Goal: Task Accomplishment & Management: Manage account settings

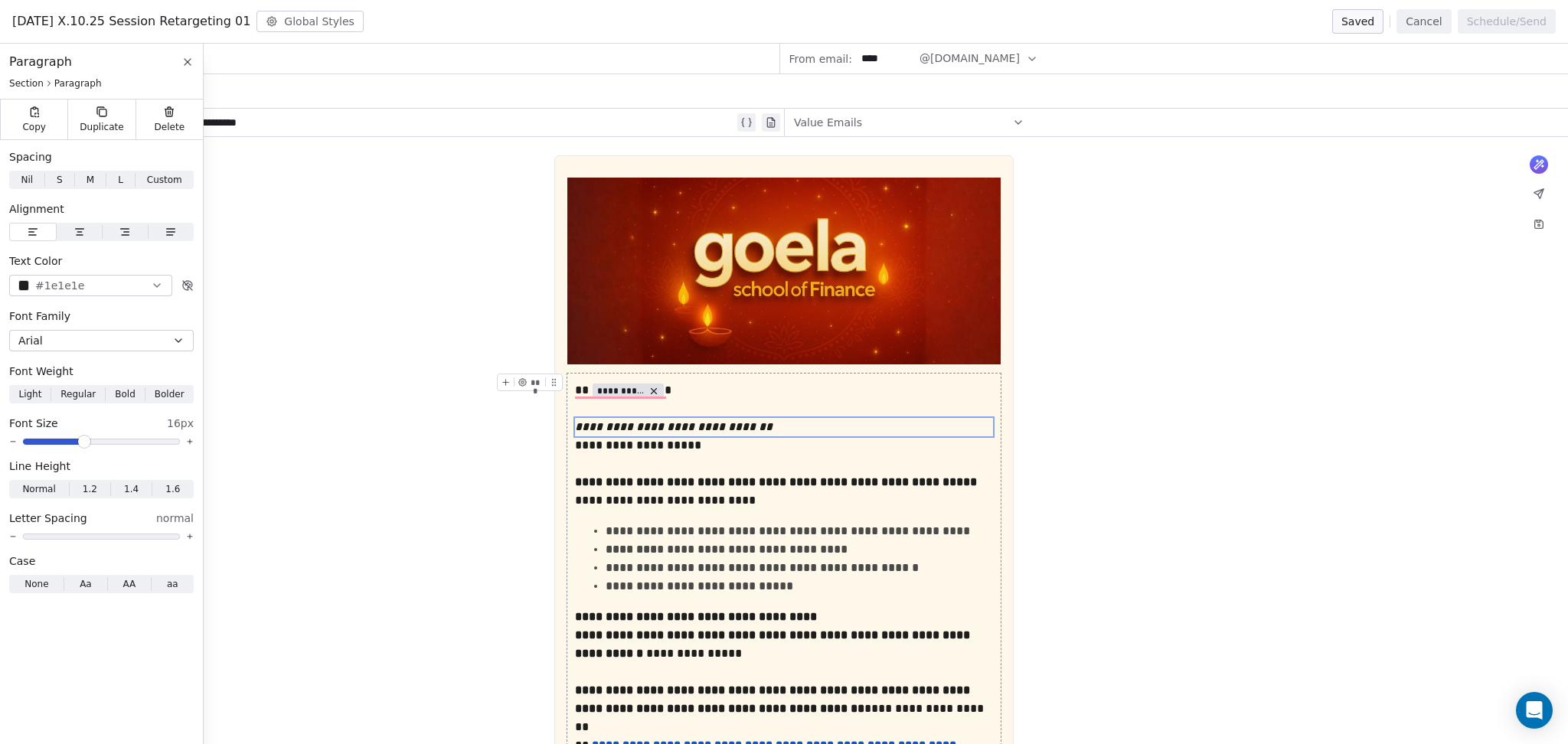
click at [1435, 27] on button "Cancel" at bounding box center [1423, 21] width 54 height 25
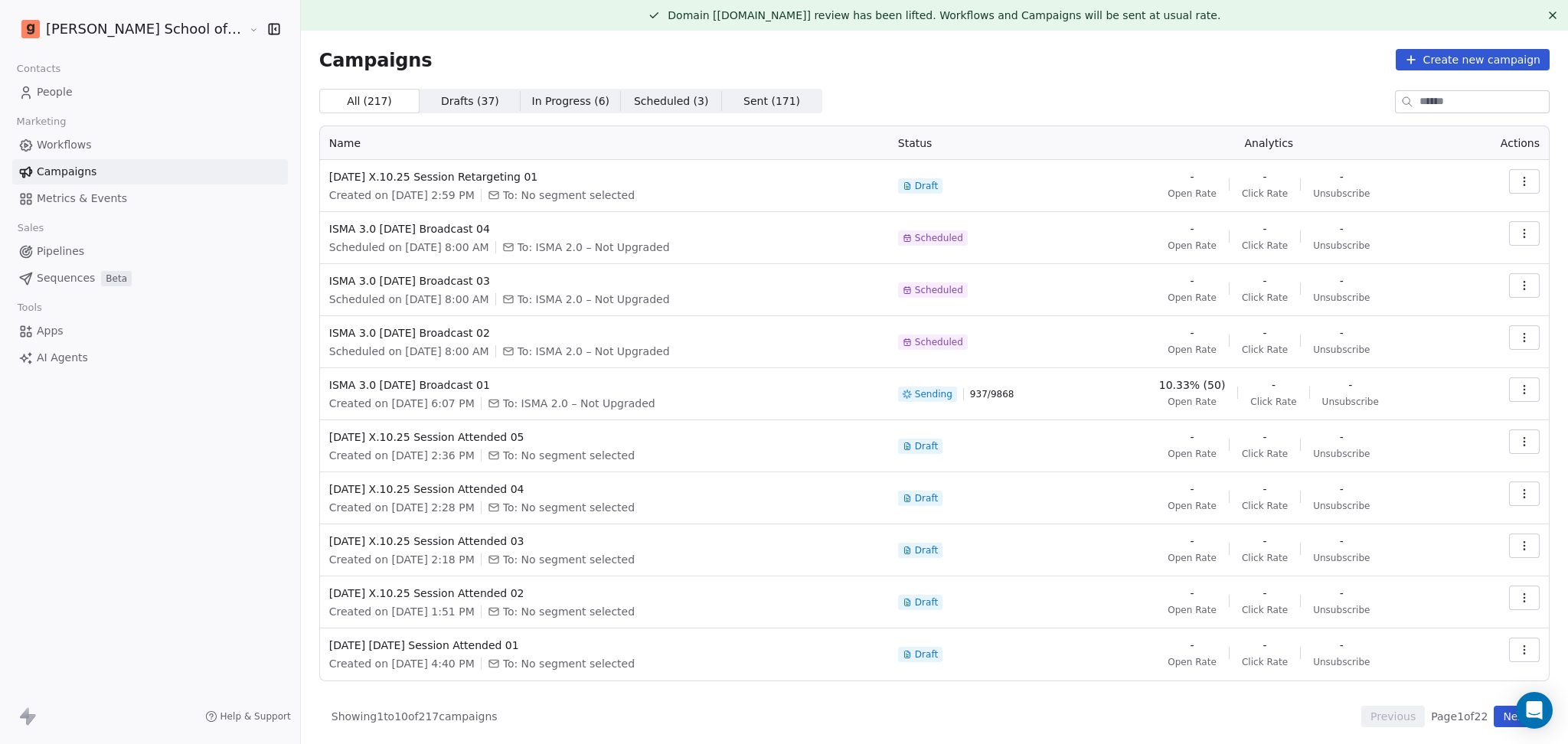
click at [1547, 11] on icon at bounding box center [1552, 15] width 12 height 12
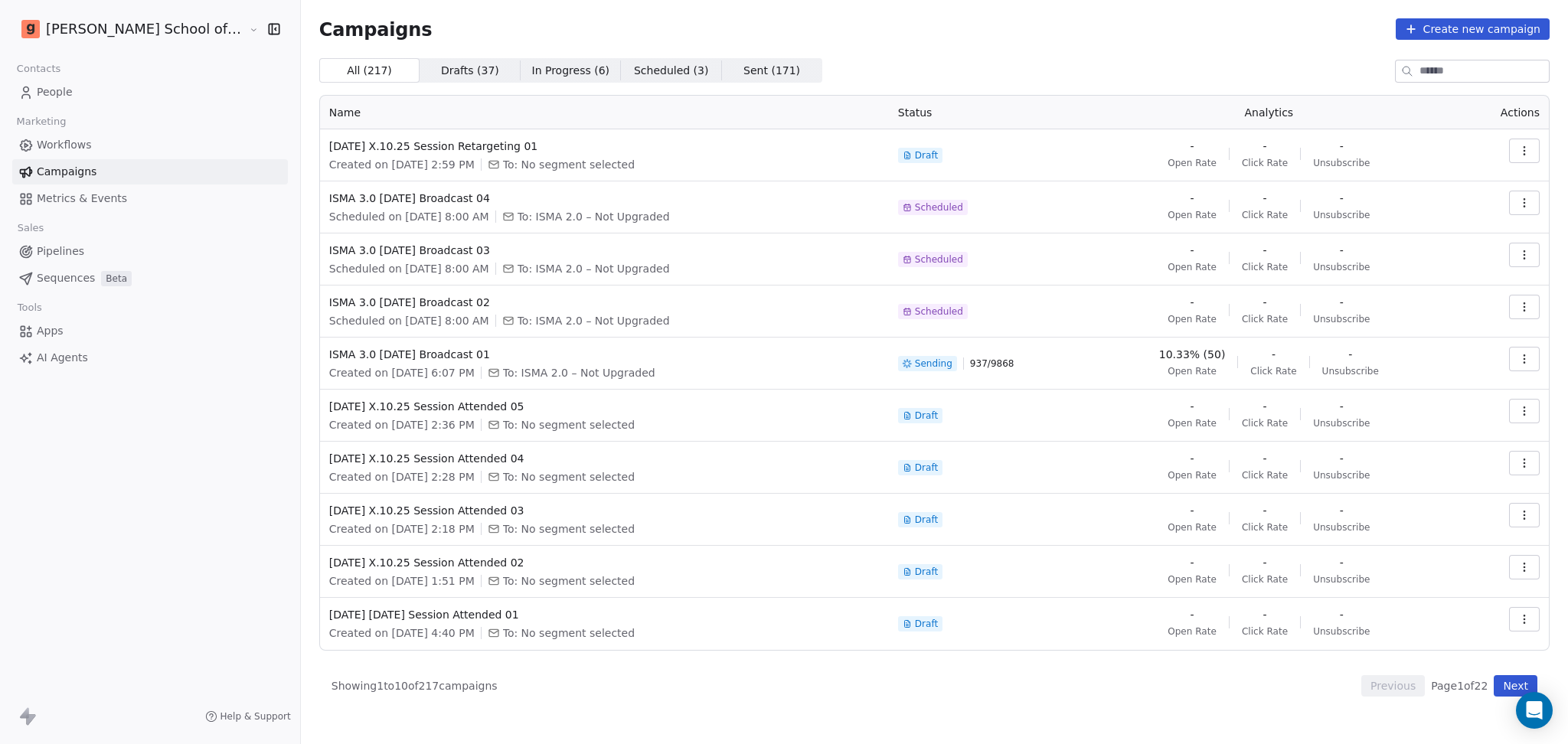
click at [1297, 46] on div "Campaigns Create new campaign All ( 217 ) All ( 217 ) Drafts ( 37 ) Drafts ( 37…" at bounding box center [934, 357] width 1230 height 678
click at [1508, 689] on button "Next" at bounding box center [1515, 686] width 44 height 21
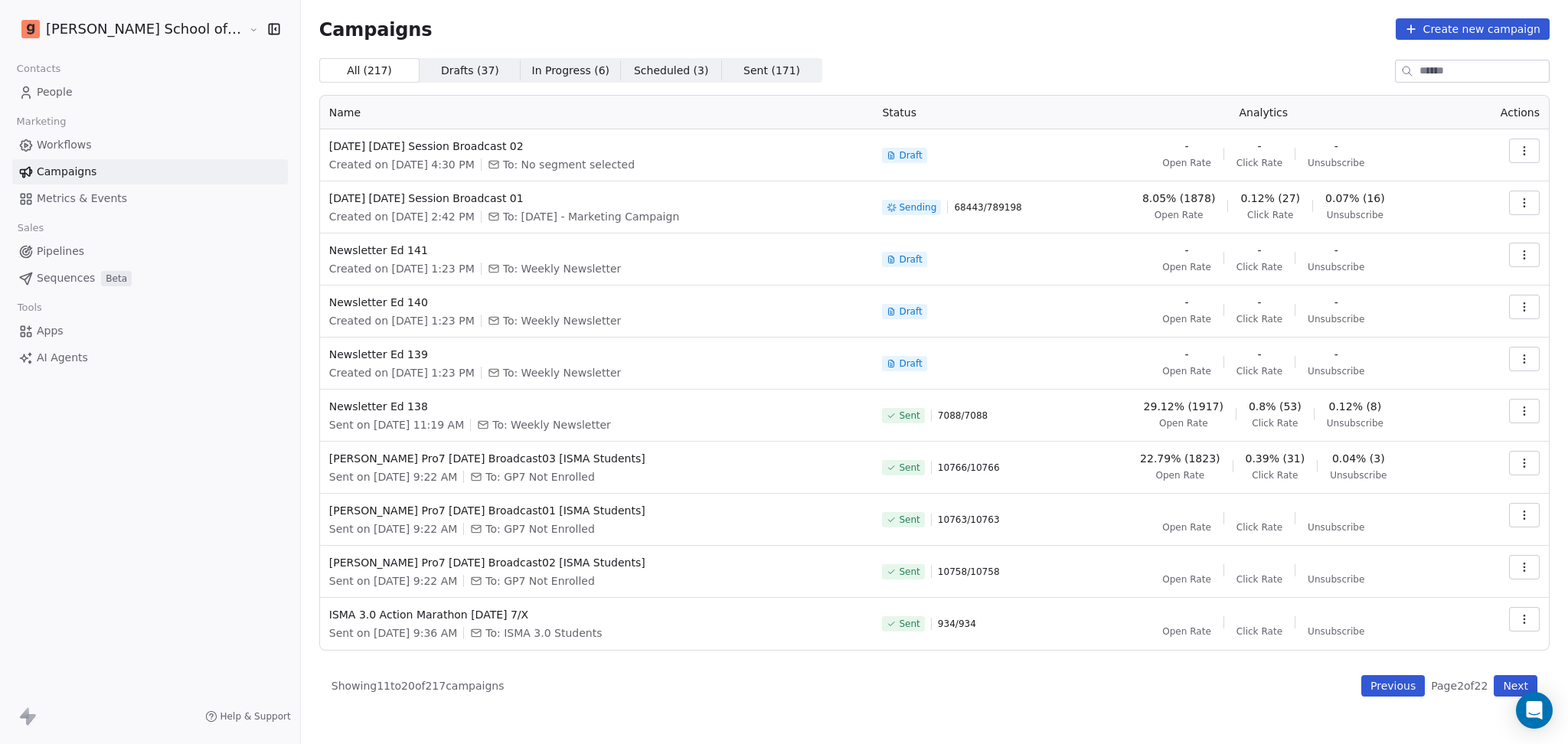
click at [1524, 202] on icon "button" at bounding box center [1524, 202] width 1 height 1
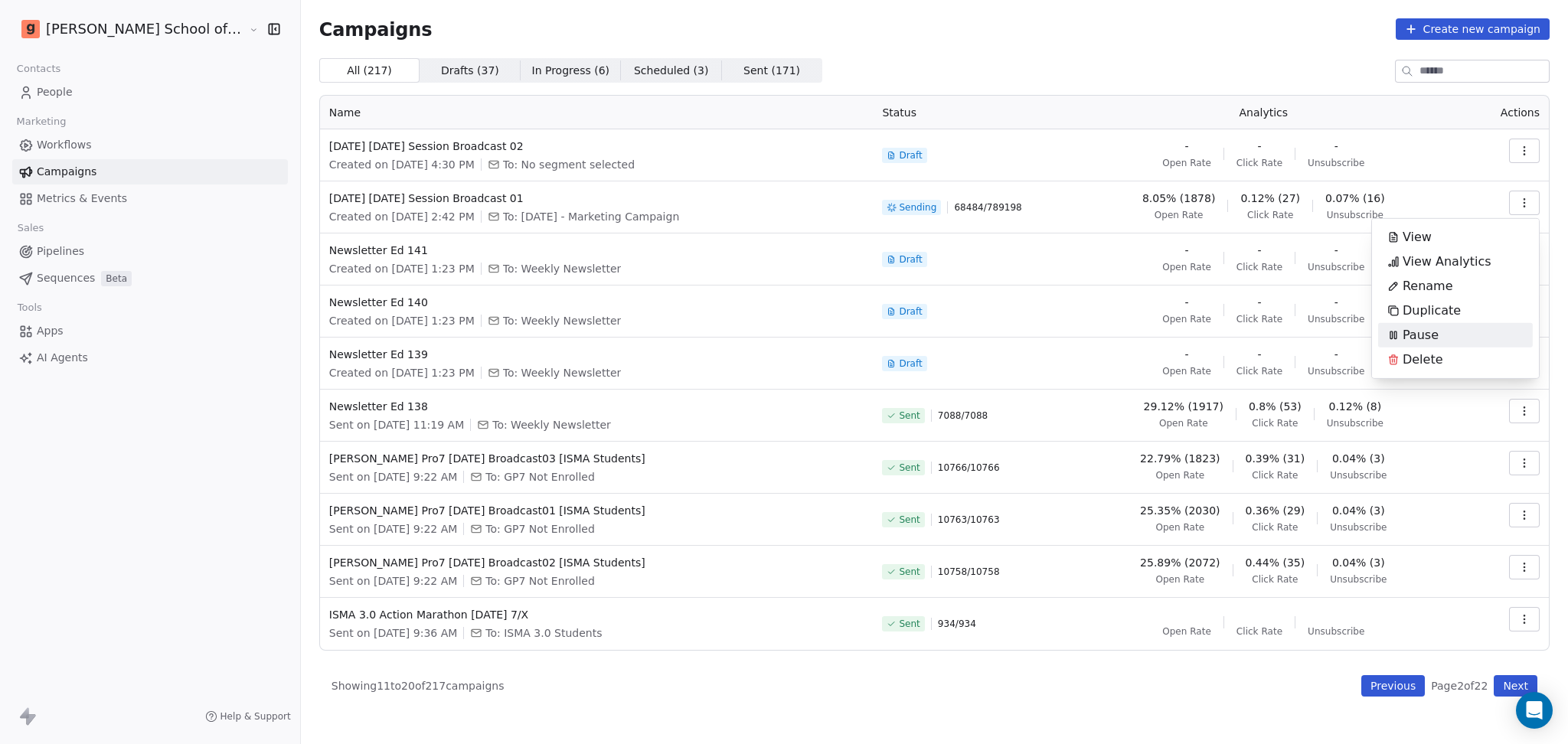
click at [1428, 325] on div "Pause" at bounding box center [1413, 335] width 70 height 25
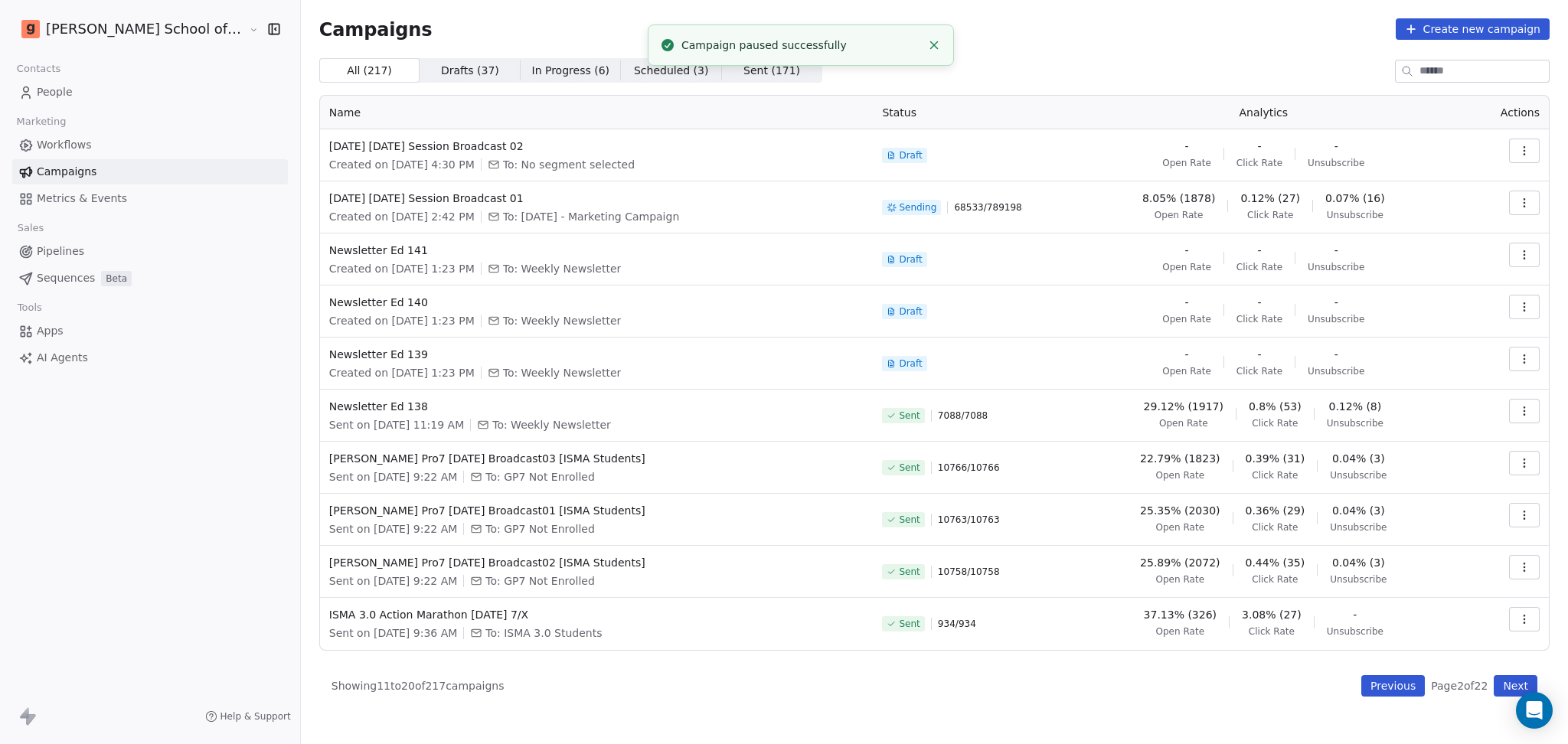
click at [1386, 688] on button "Previous" at bounding box center [1392, 686] width 63 height 21
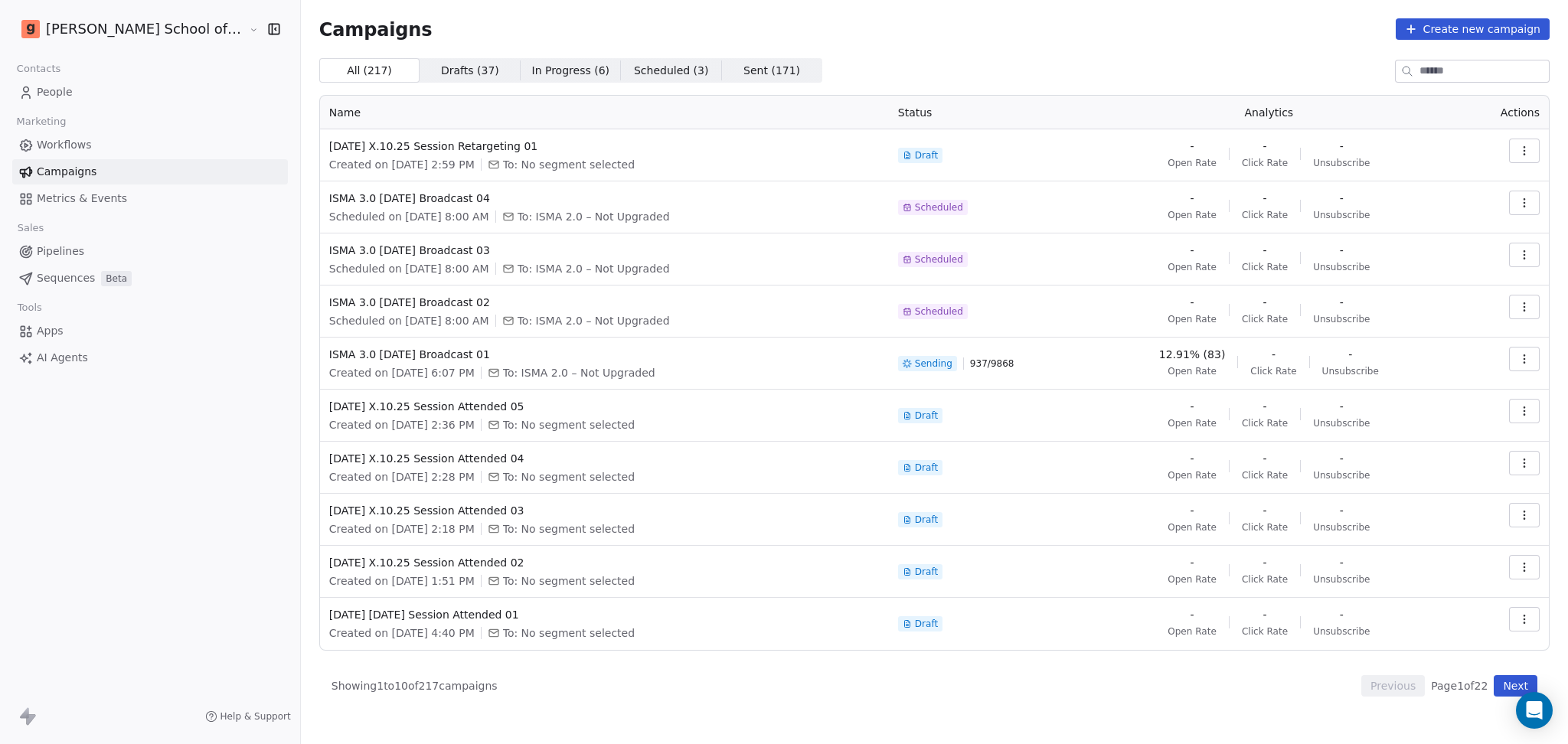
click at [1524, 357] on icon "button" at bounding box center [1524, 358] width 12 height 12
click at [1500, 689] on html "Goela School of Finance LLP Contacts People Marketing Workflows Campaigns Metri…" at bounding box center [784, 372] width 1568 height 744
click at [1517, 687] on button "Next" at bounding box center [1515, 686] width 44 height 21
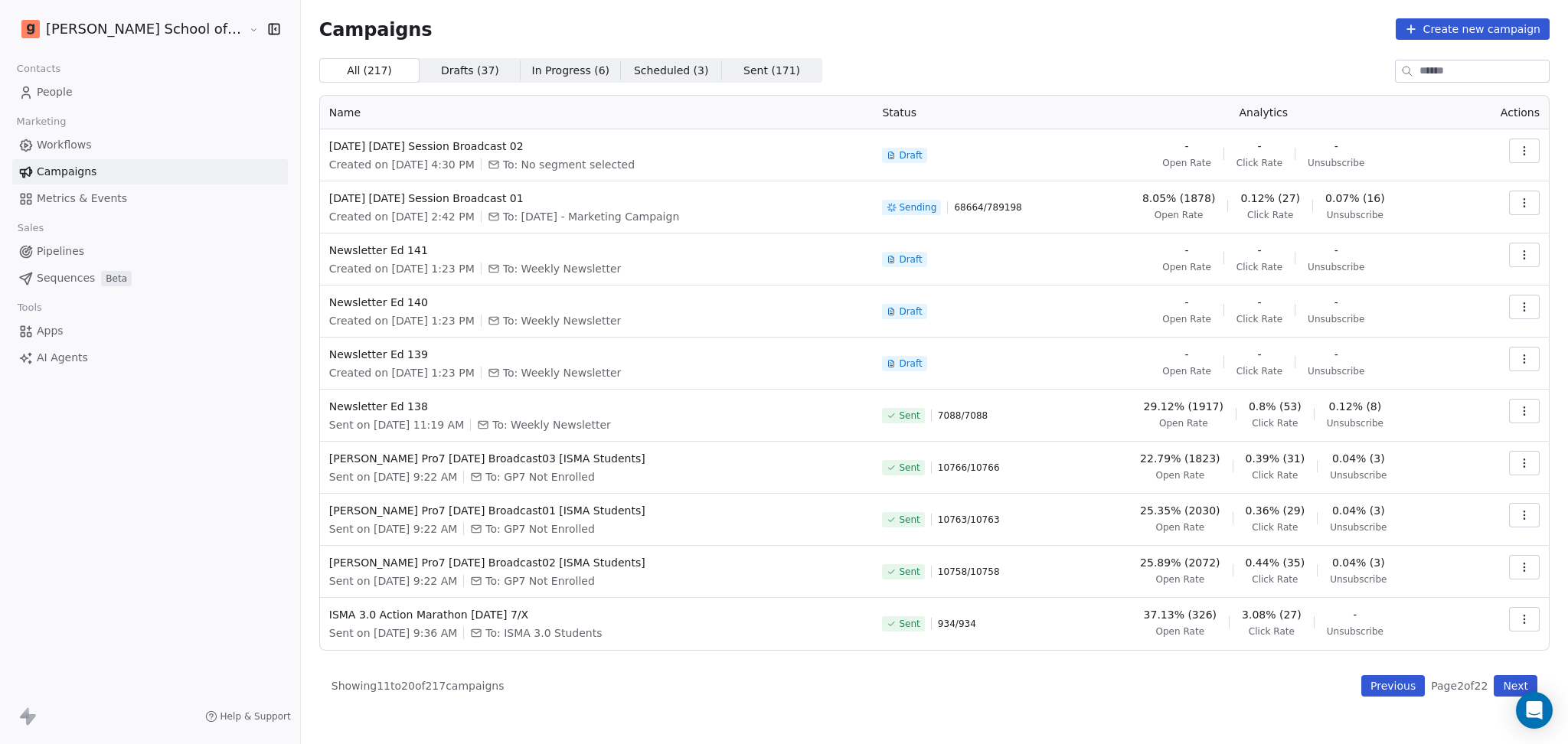
click at [1055, 665] on div "All ( 217 ) All ( 217 ) Drafts ( 37 ) Drafts ( 37 ) In Progress ( 6 ) In Progre…" at bounding box center [934, 377] width 1230 height 639
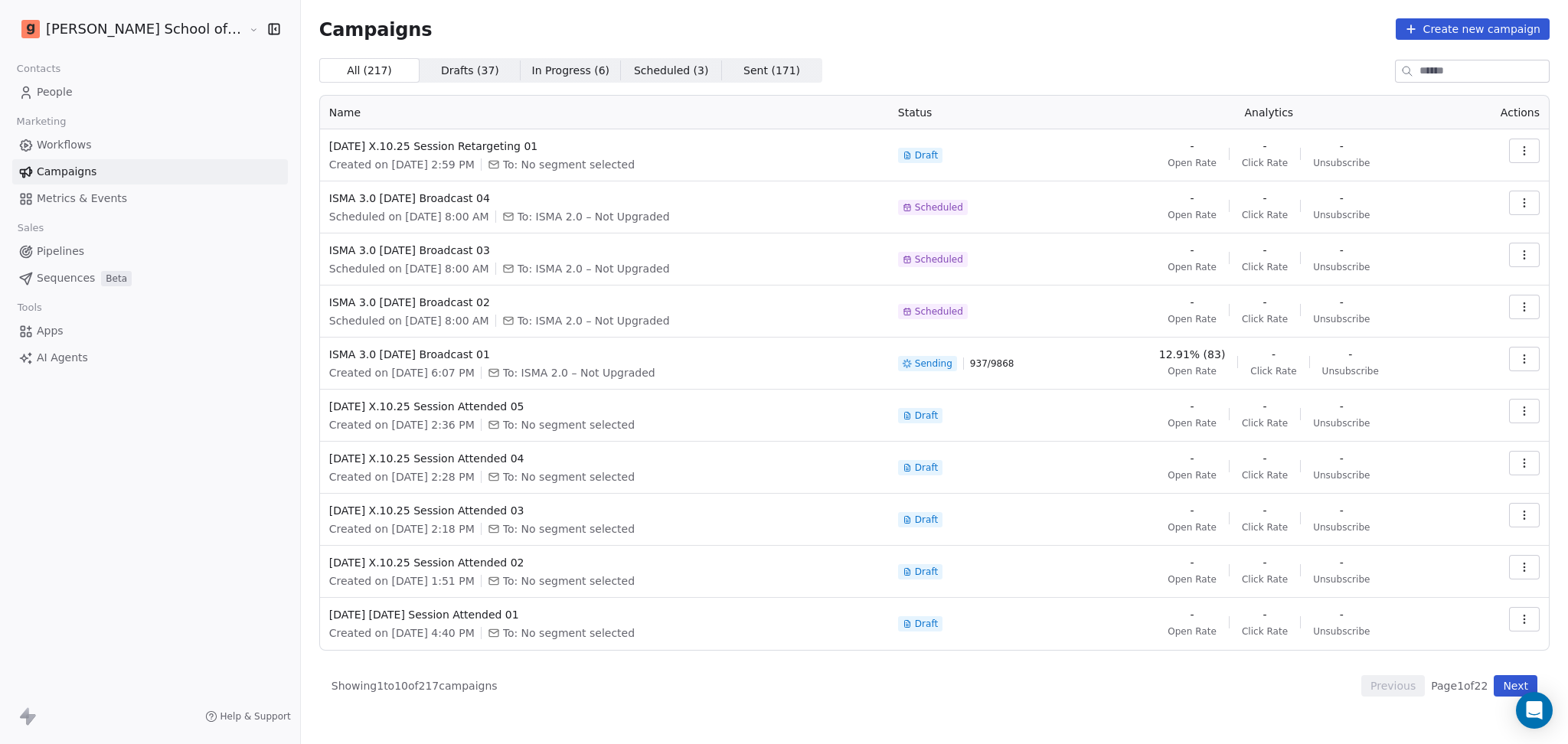
click at [1503, 687] on button "Next" at bounding box center [1515, 686] width 44 height 21
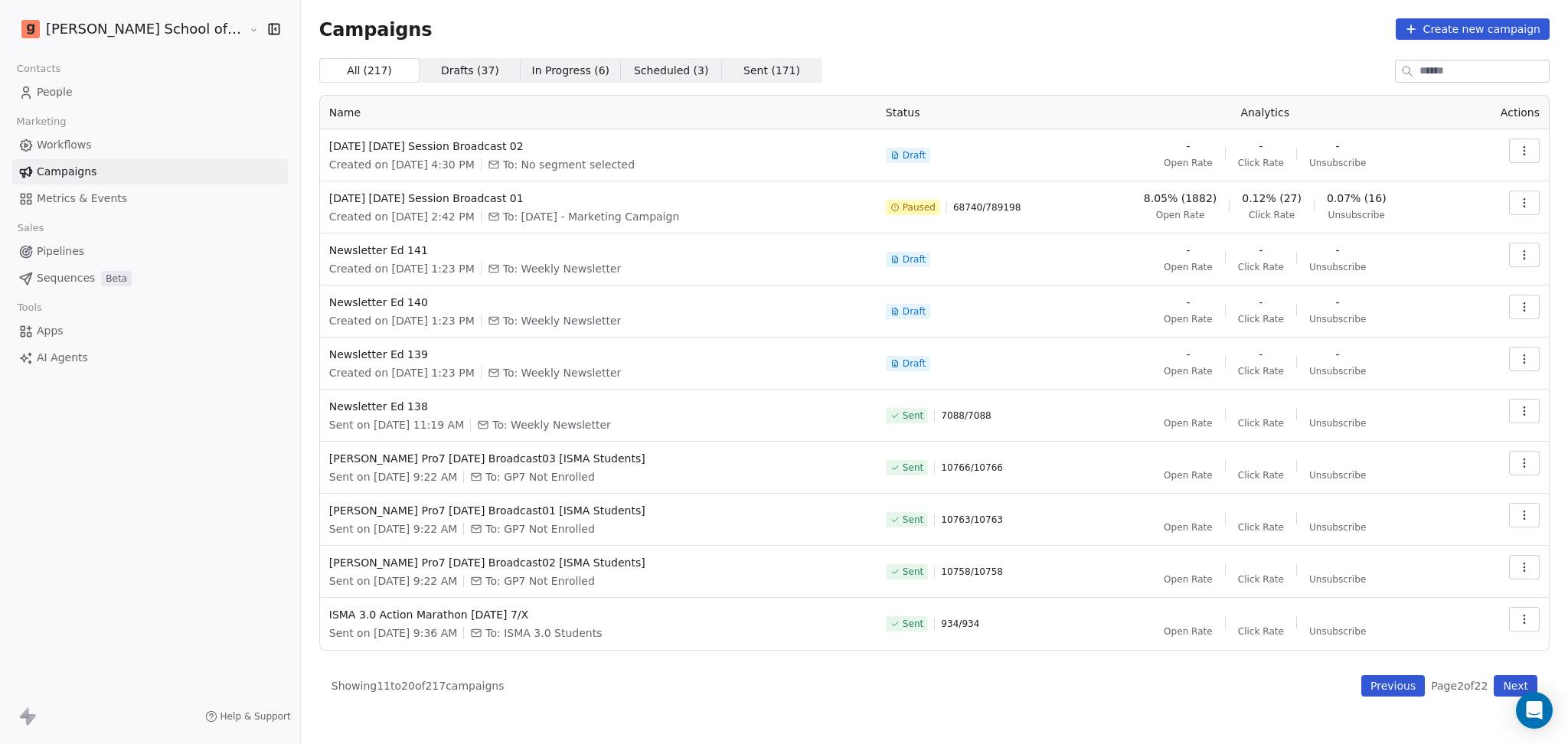
click at [1379, 687] on button "Previous" at bounding box center [1392, 686] width 63 height 21
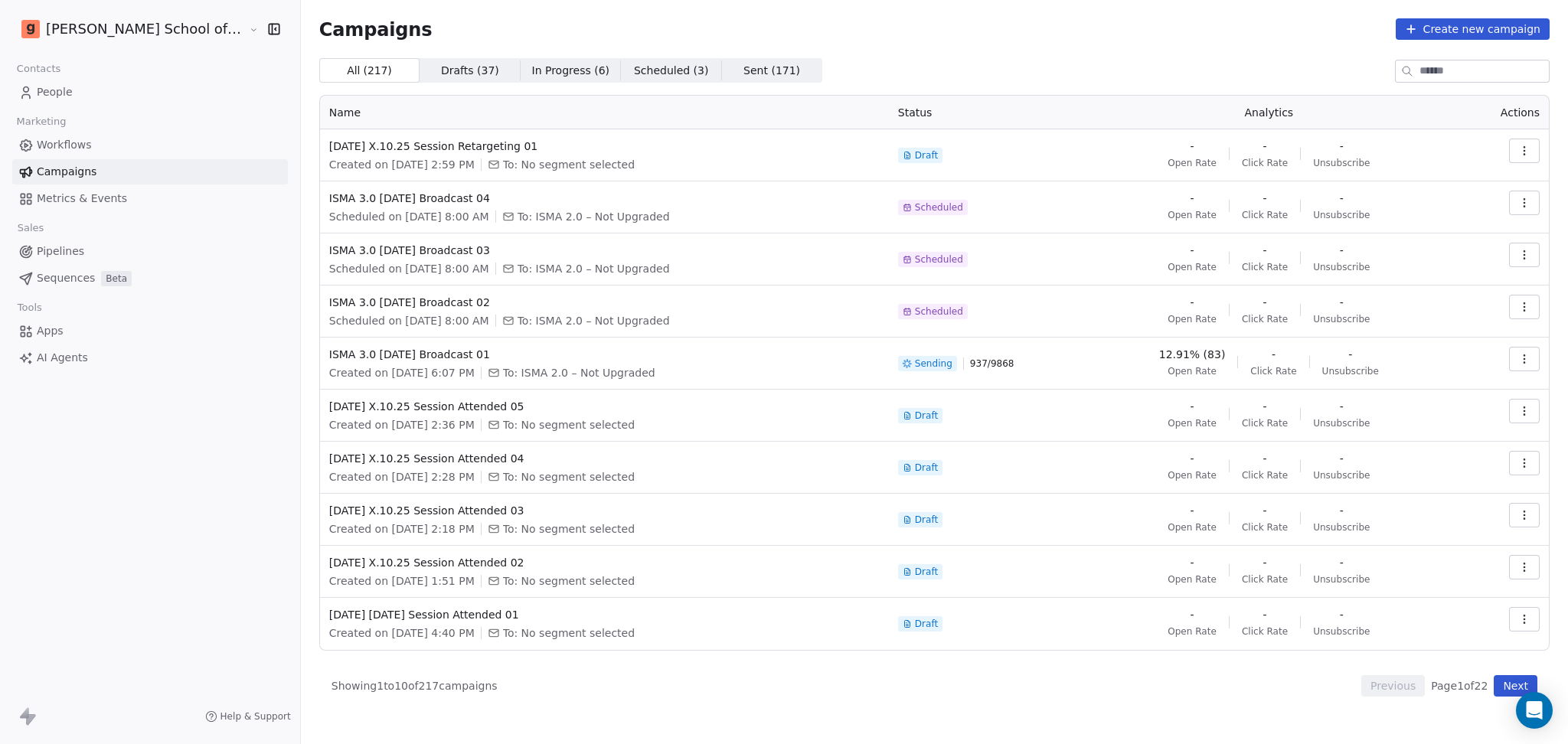
click at [1075, 370] on td "Sending 937 / 9868" at bounding box center [984, 363] width 191 height 52
click at [1010, 387] on td "Sending 937 / 9868" at bounding box center [984, 363] width 191 height 52
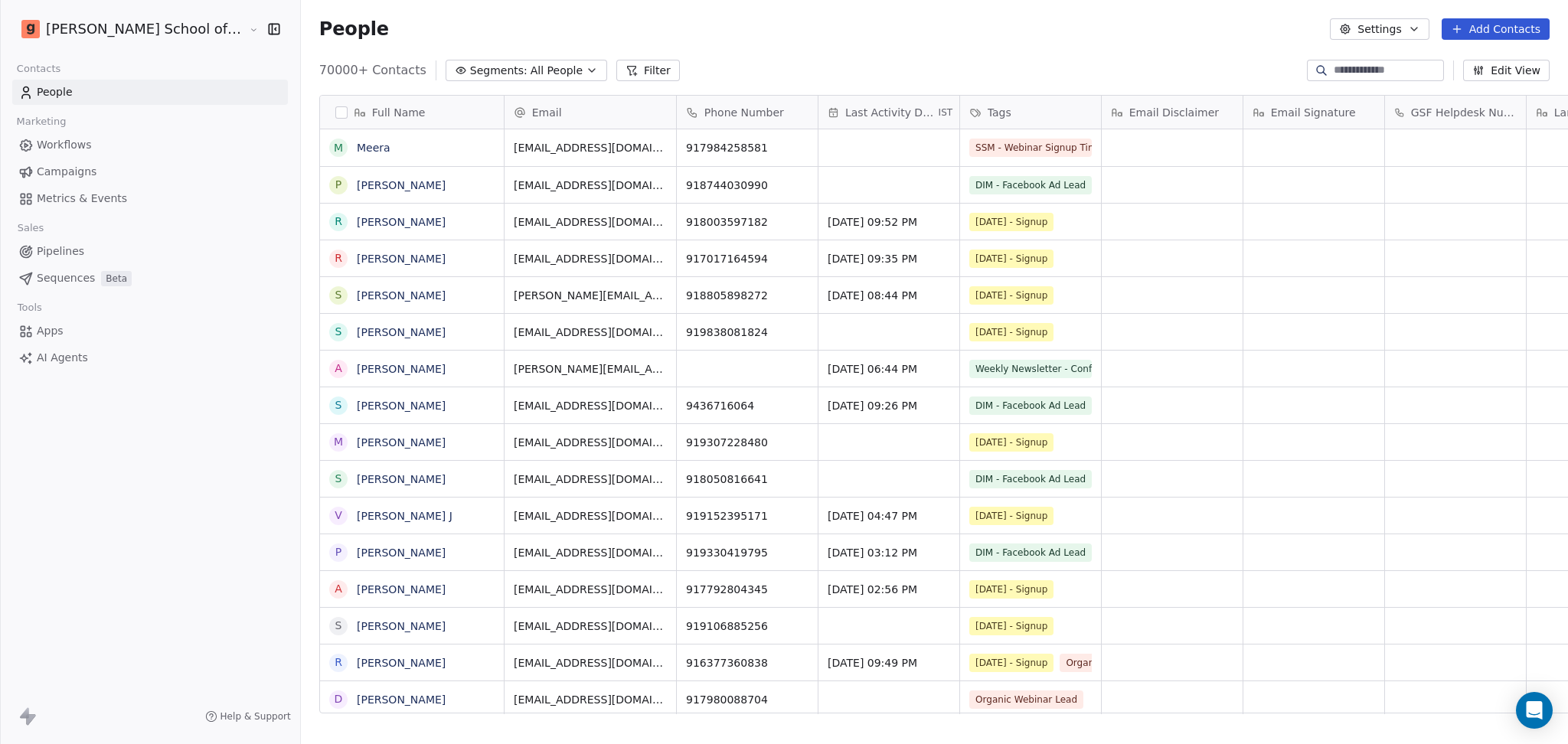
scroll to position [16, 16]
click at [1306, 35] on button "Settings" at bounding box center [1379, 29] width 99 height 21
click at [1306, 103] on div "Import" at bounding box center [1381, 112] width 72 height 25
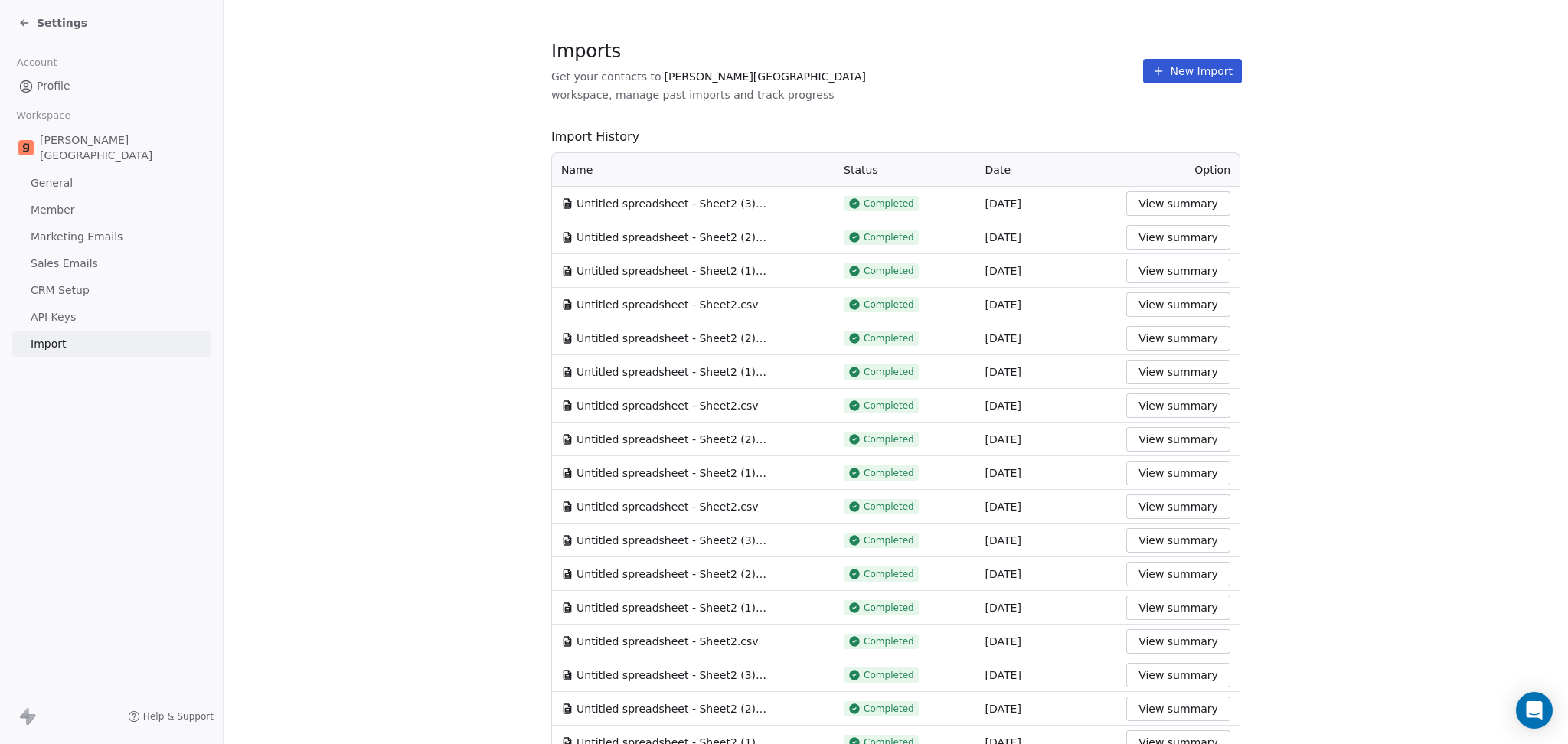
click at [1023, 100] on section "Imports Get your contacts to Goela School workspace, manage past imports and tr…" at bounding box center [896, 80] width 689 height 61
click at [1208, 83] on button "New Import" at bounding box center [1192, 72] width 99 height 25
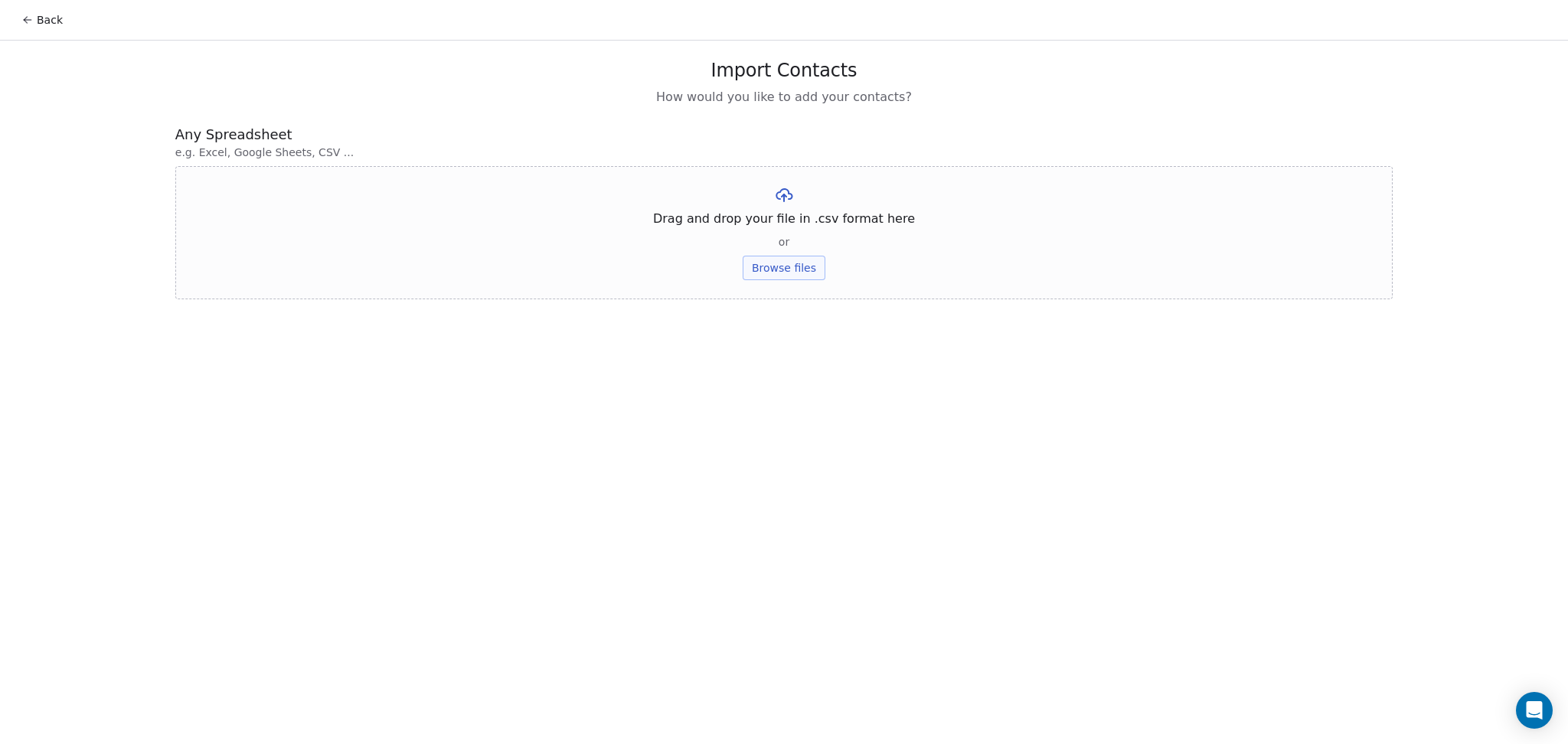
click at [770, 296] on div "Drag and drop your file in .csv format here or Browse files" at bounding box center [783, 233] width 1217 height 133
click at [769, 273] on button "Browse files" at bounding box center [784, 268] width 83 height 25
click at [806, 219] on button "Upload" at bounding box center [783, 225] width 56 height 25
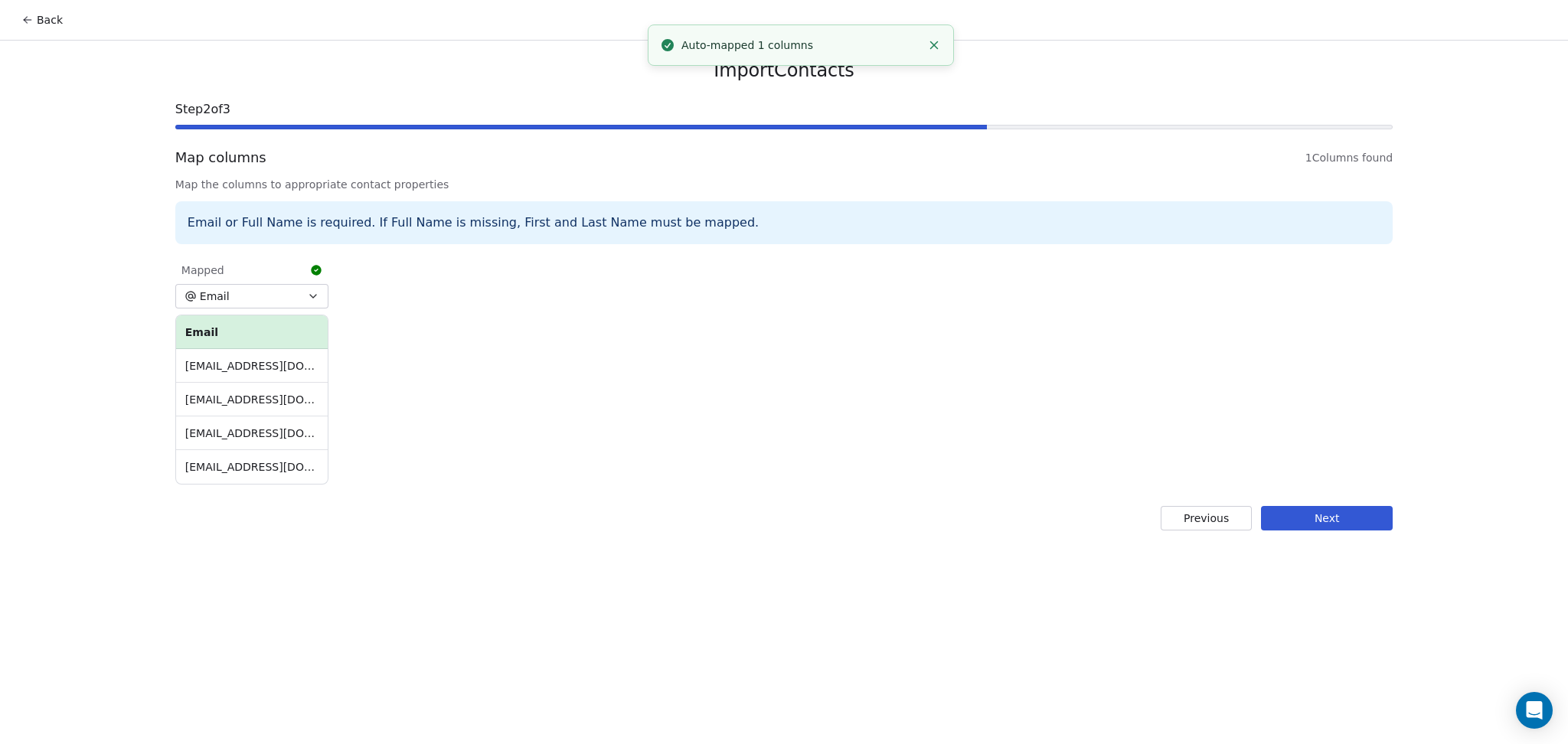
click at [1306, 516] on button "Next" at bounding box center [1326, 519] width 131 height 25
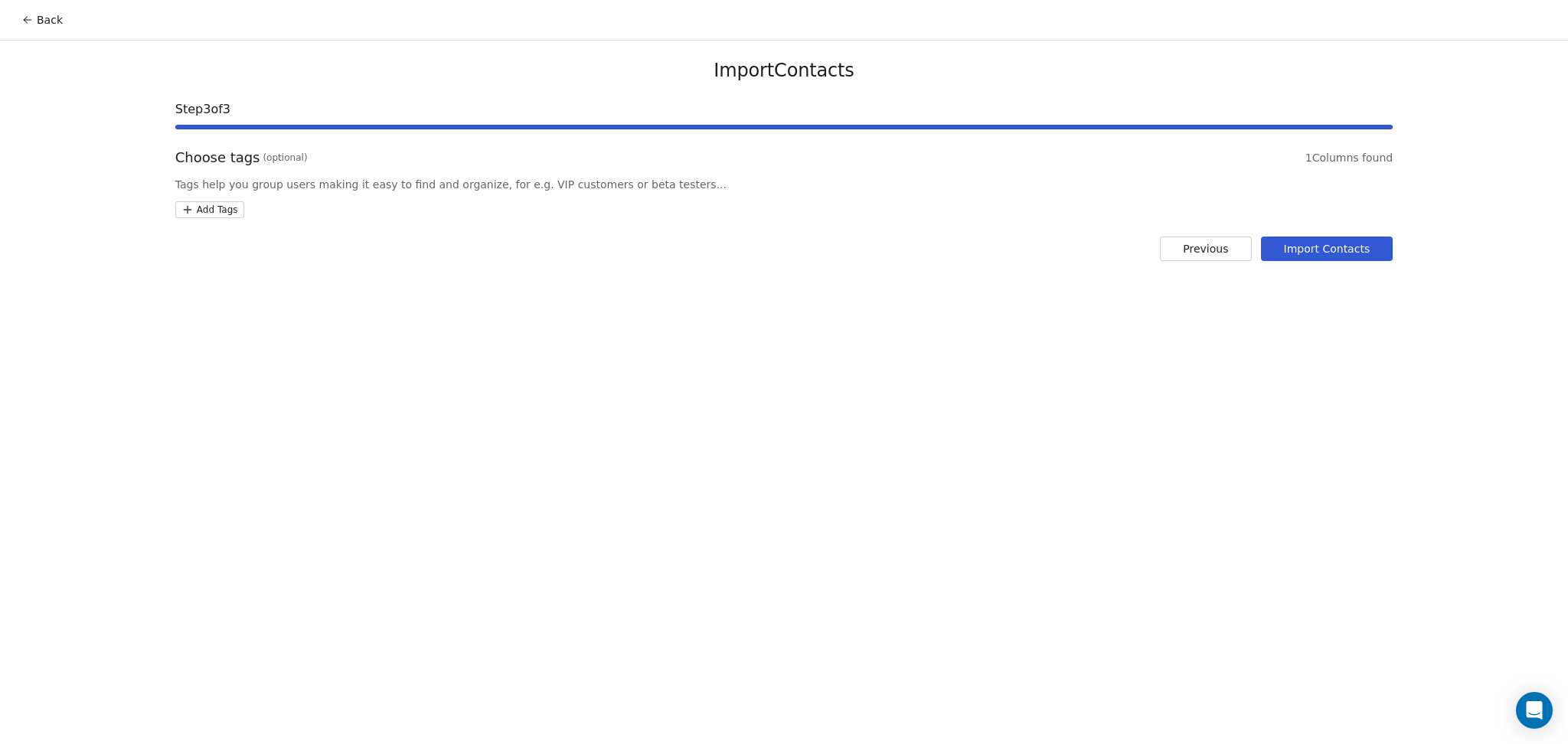
click at [223, 216] on html "Back Import Contacts Step 3 of 3 Choose tags (optional) 1 Columns found Tags he…" at bounding box center [784, 372] width 1568 height 744
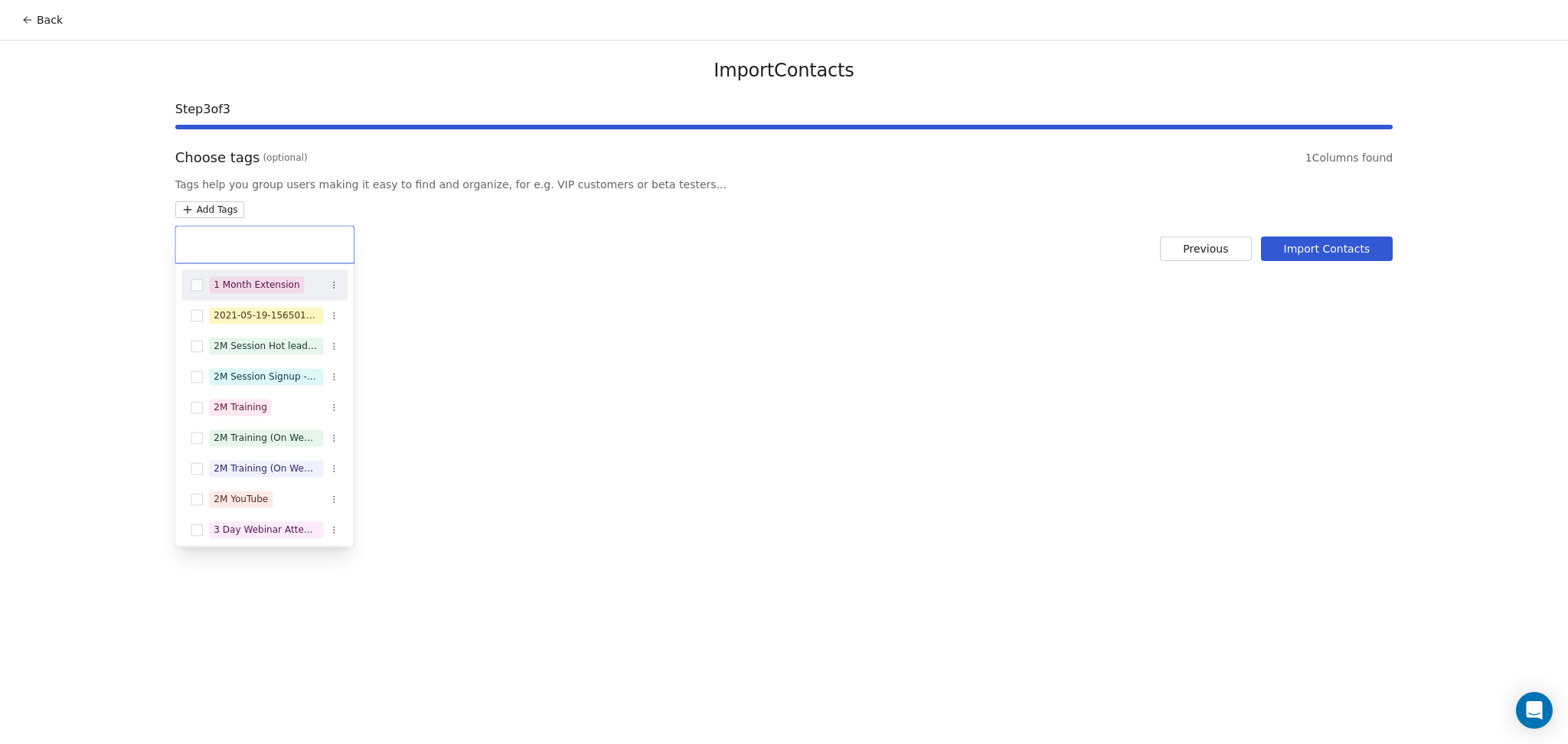
click at [261, 245] on input "text" at bounding box center [264, 244] width 160 height 16
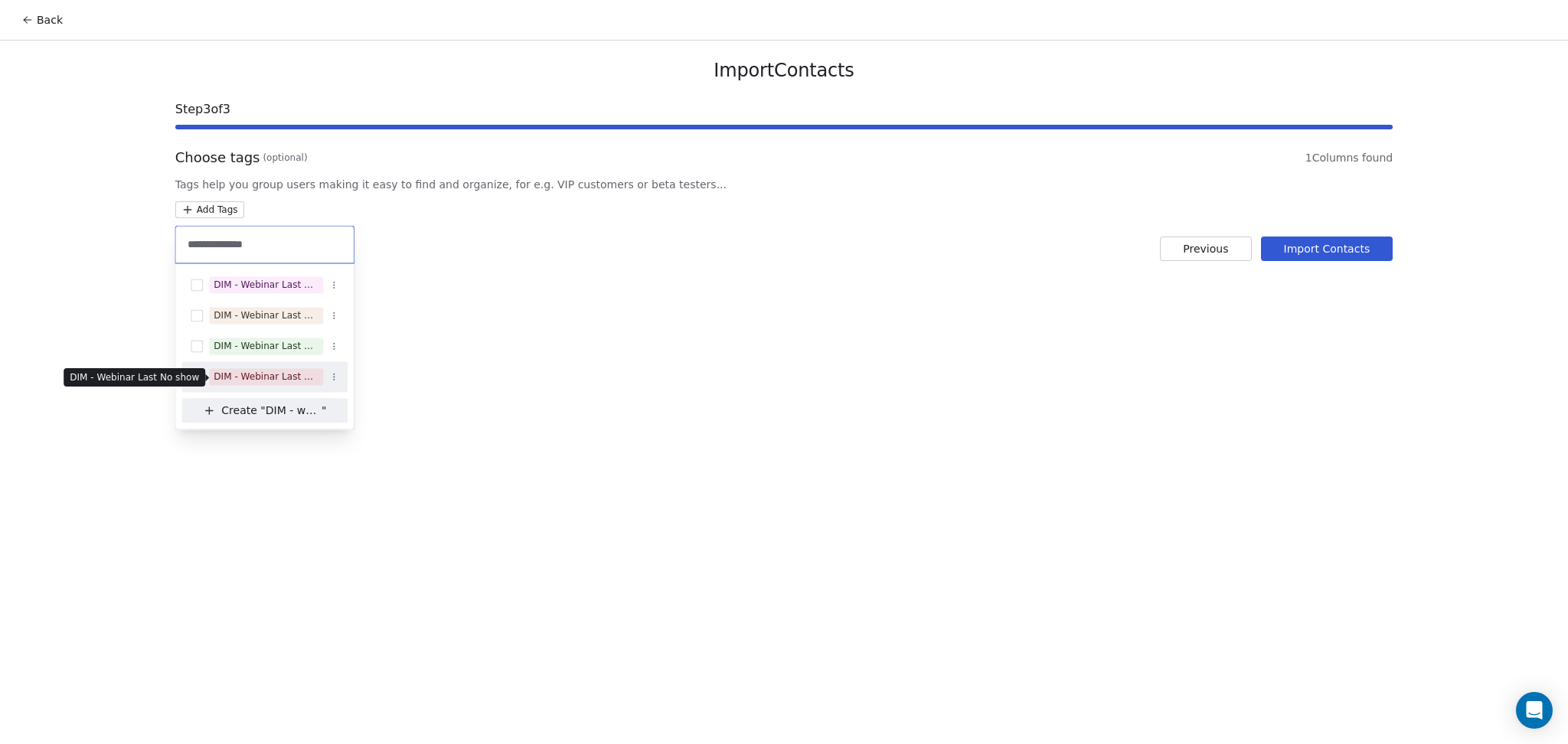
type input "**********"
click at [271, 384] on span "DIM - Webinar Last No show" at bounding box center [265, 377] width 114 height 16
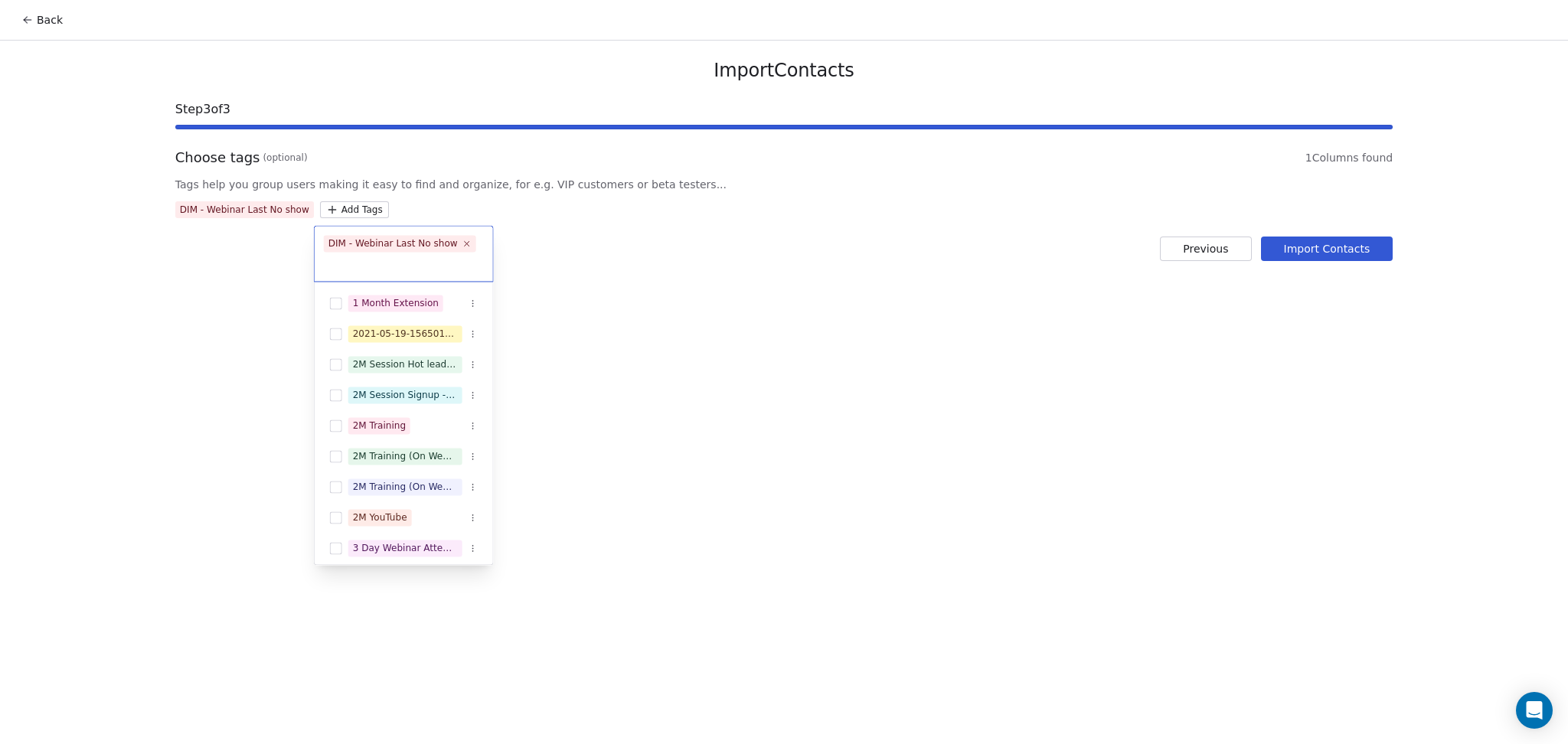
click at [721, 223] on html "Back Import Contacts Step 3 of 3 Choose tags (optional) 1 Columns found Tags he…" at bounding box center [784, 372] width 1568 height 744
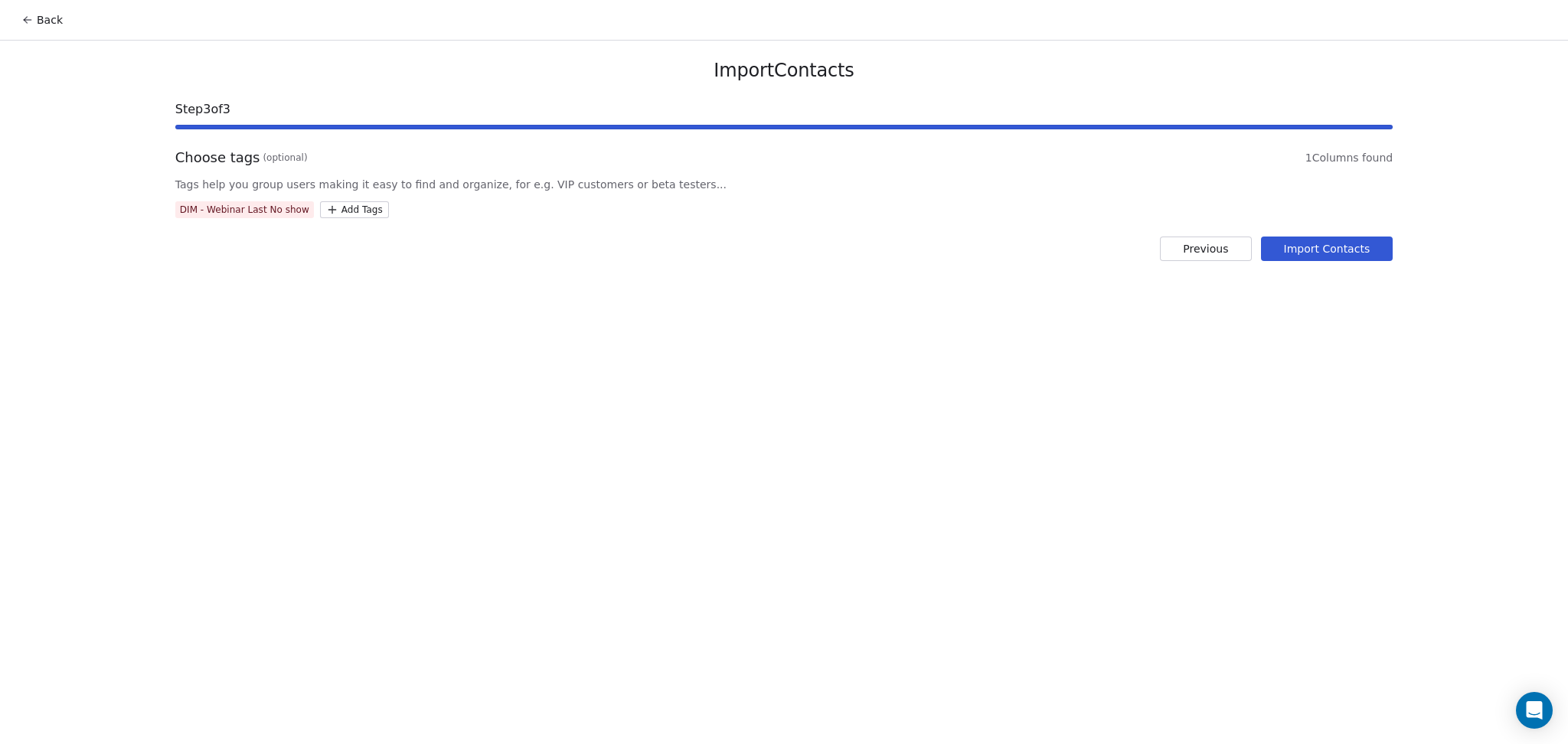
click at [1294, 243] on button "Import Contacts" at bounding box center [1326, 249] width 132 height 25
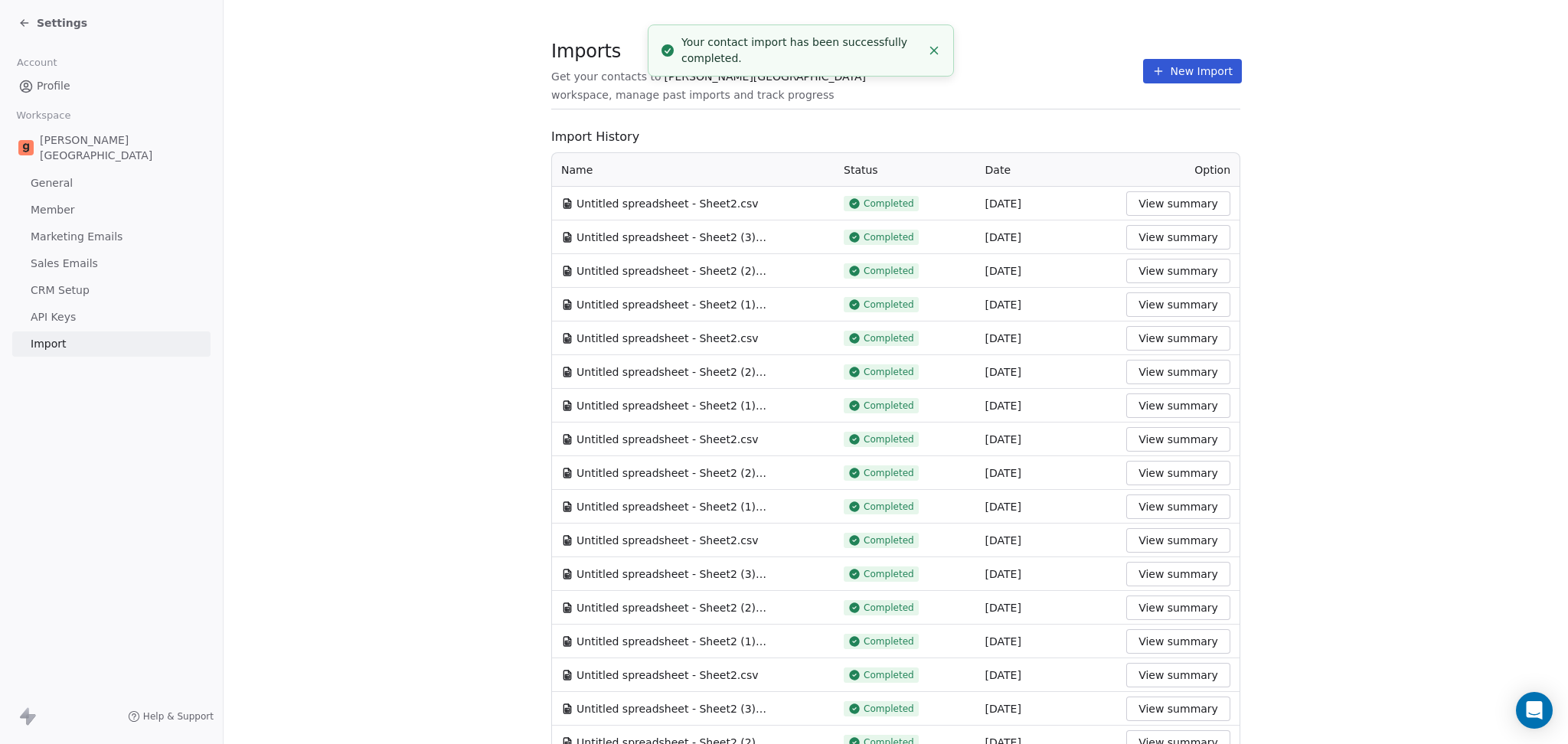
click at [1033, 93] on section "Imports Get your contacts to Goela School workspace, manage past imports and tr…" at bounding box center [896, 80] width 689 height 61
click at [1169, 62] on button "New Import" at bounding box center [1192, 72] width 99 height 25
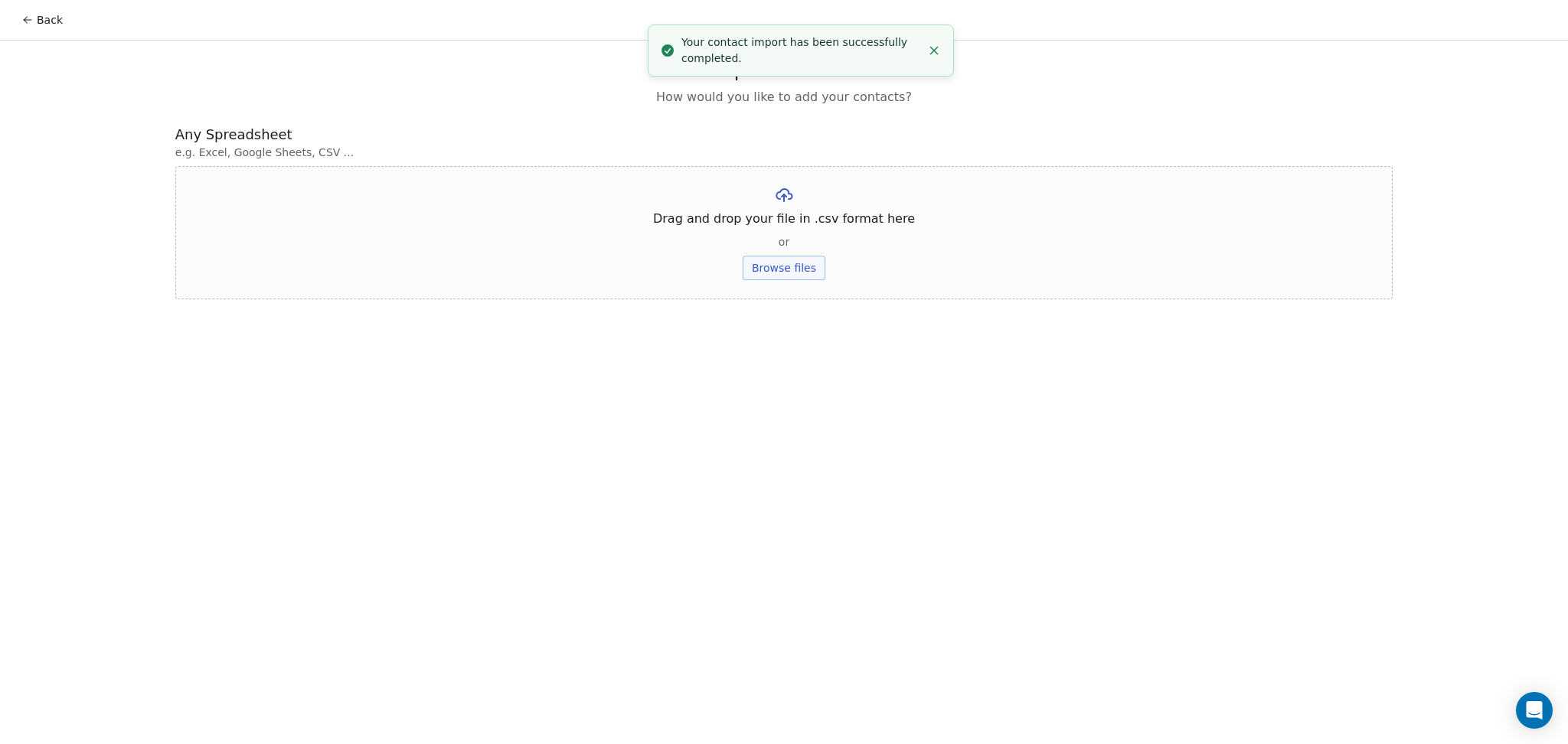
click at [809, 258] on button "Browse files" at bounding box center [784, 268] width 83 height 25
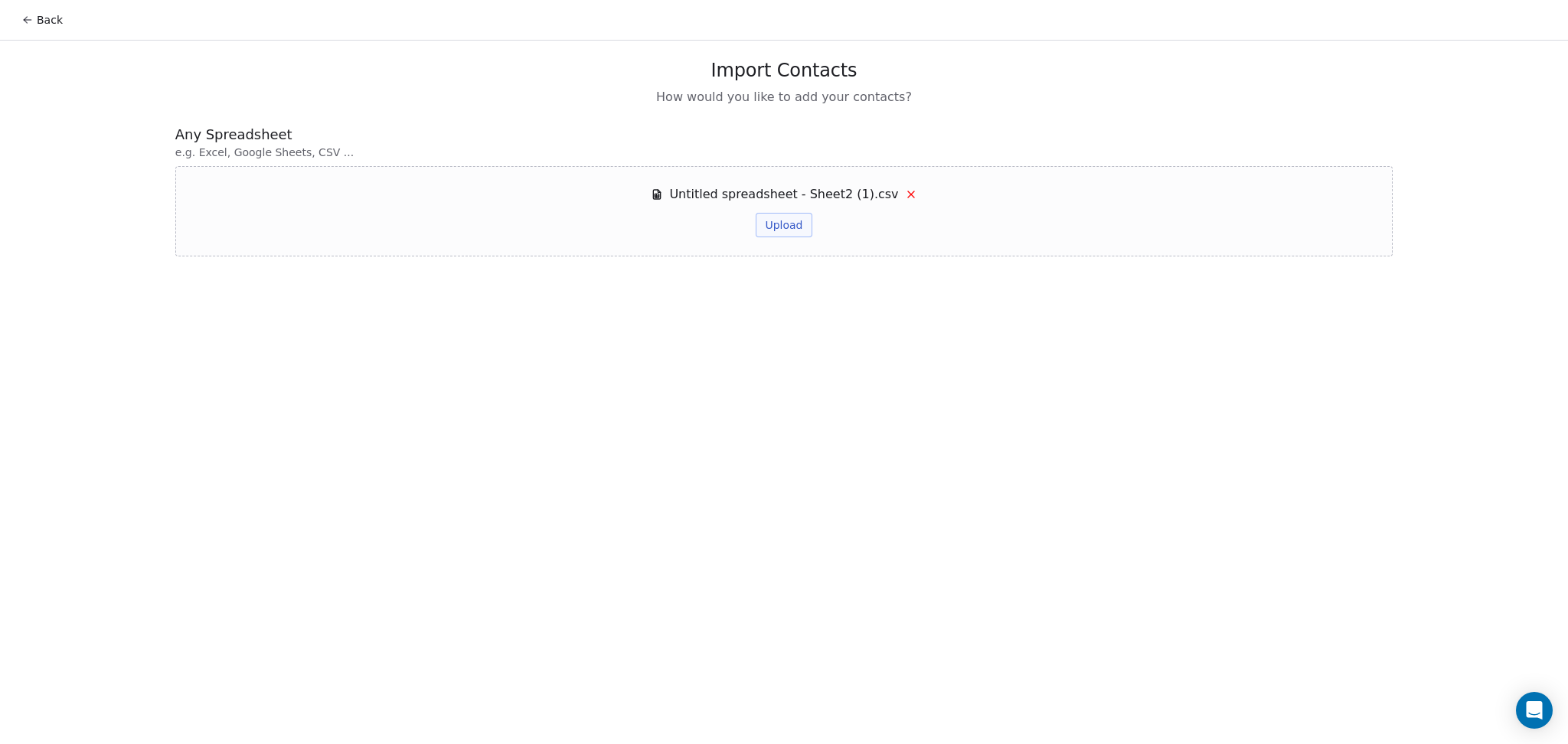
click at [788, 224] on button "Upload" at bounding box center [783, 225] width 56 height 25
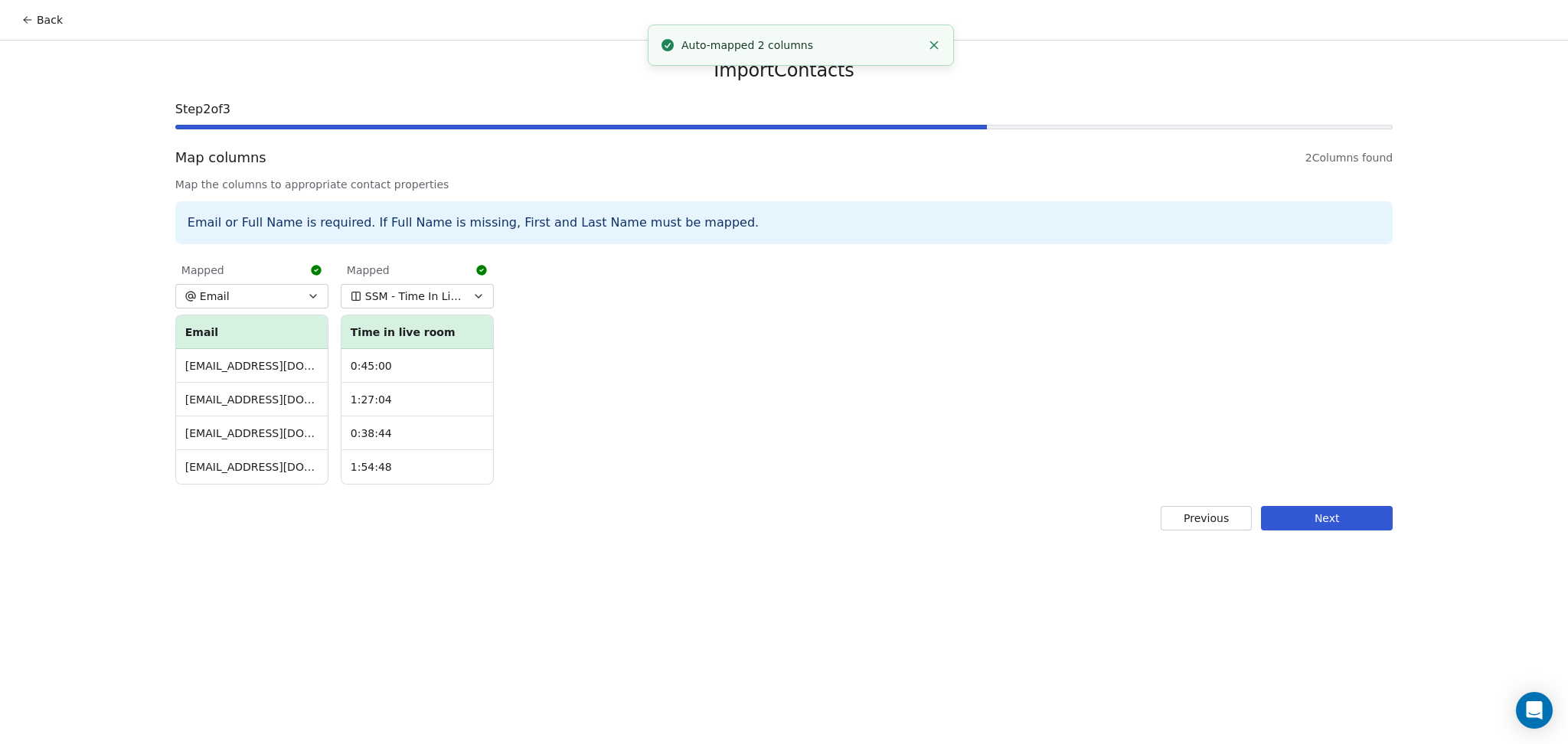
click at [412, 296] on span "SSM - Time In Live Room" at bounding box center [414, 296] width 99 height 16
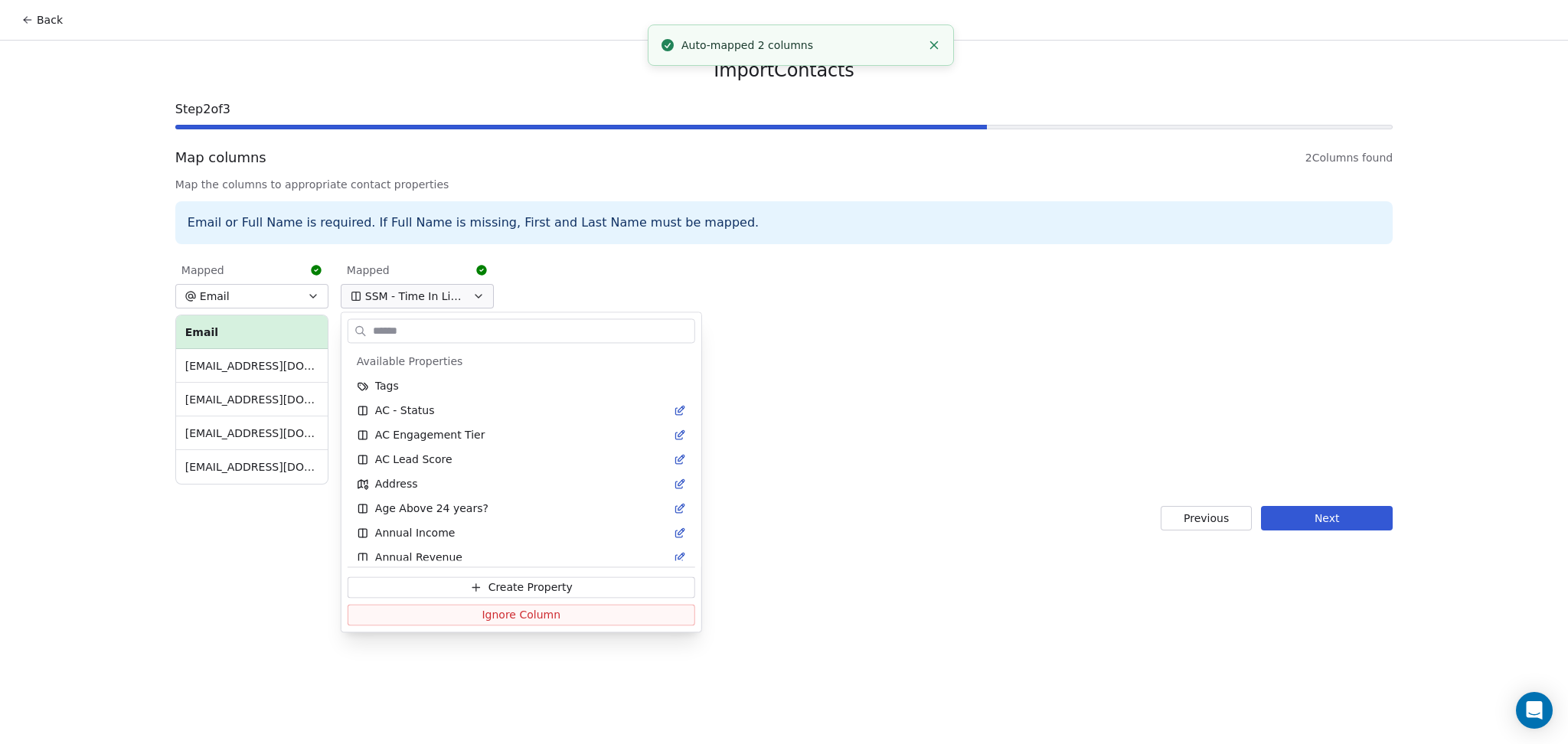
scroll to position [2924, 0]
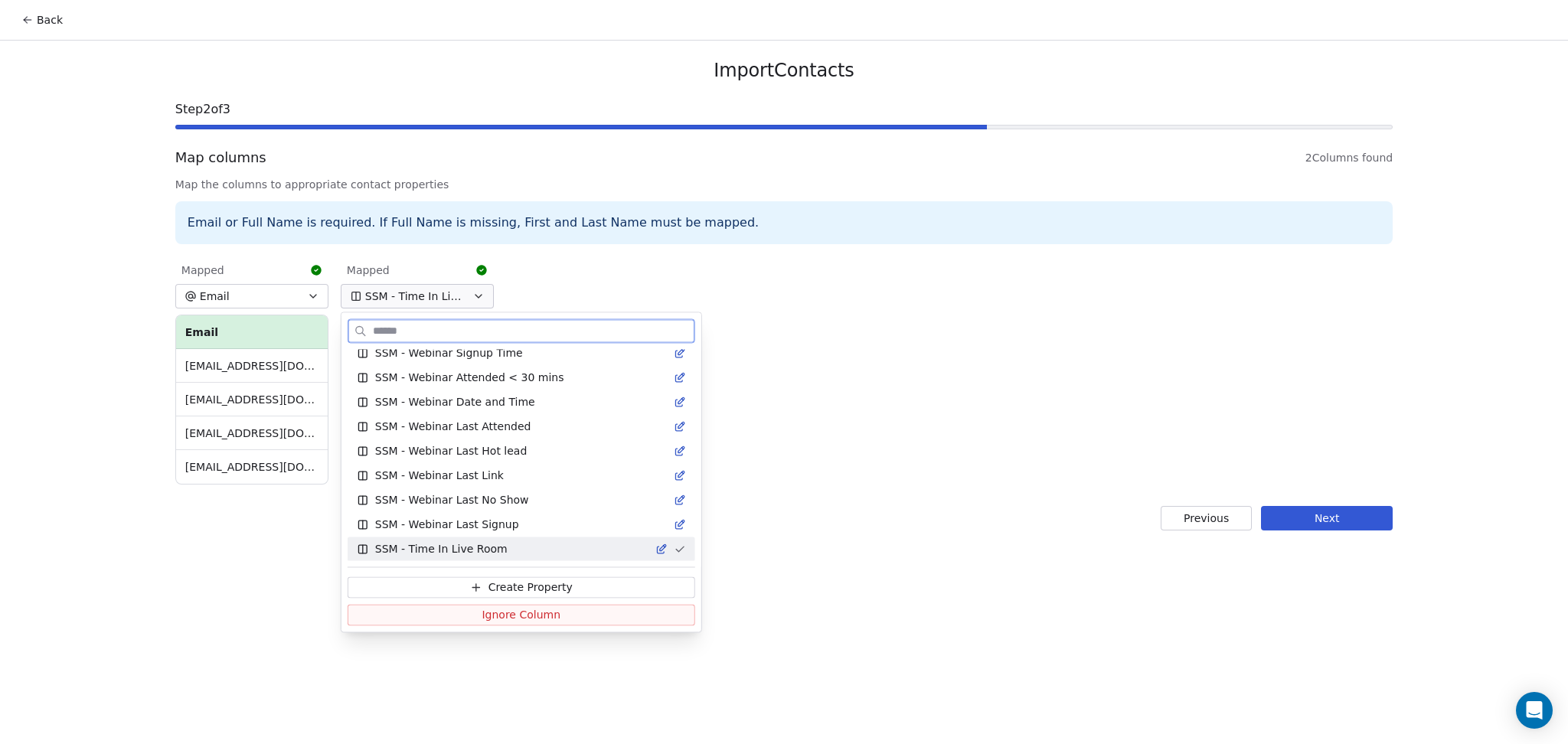
click at [482, 590] on span "Ignore Column" at bounding box center [521, 615] width 79 height 16
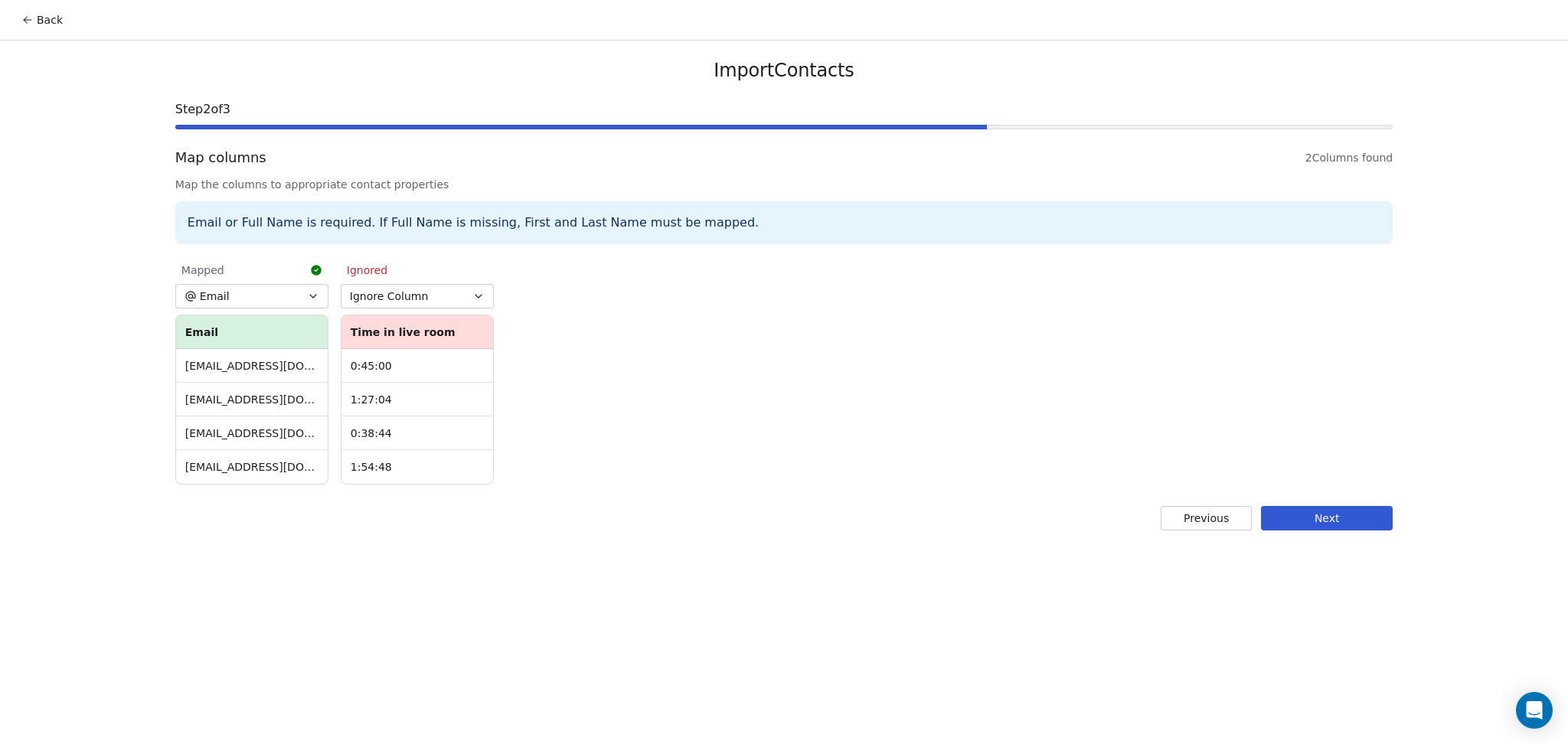
click at [773, 557] on div "Back Import Contacts Step 2 of 3 Map columns 2 Columns found Map the columns to…" at bounding box center [784, 372] width 1568 height 744
click at [1306, 525] on button "Next" at bounding box center [1326, 519] width 131 height 25
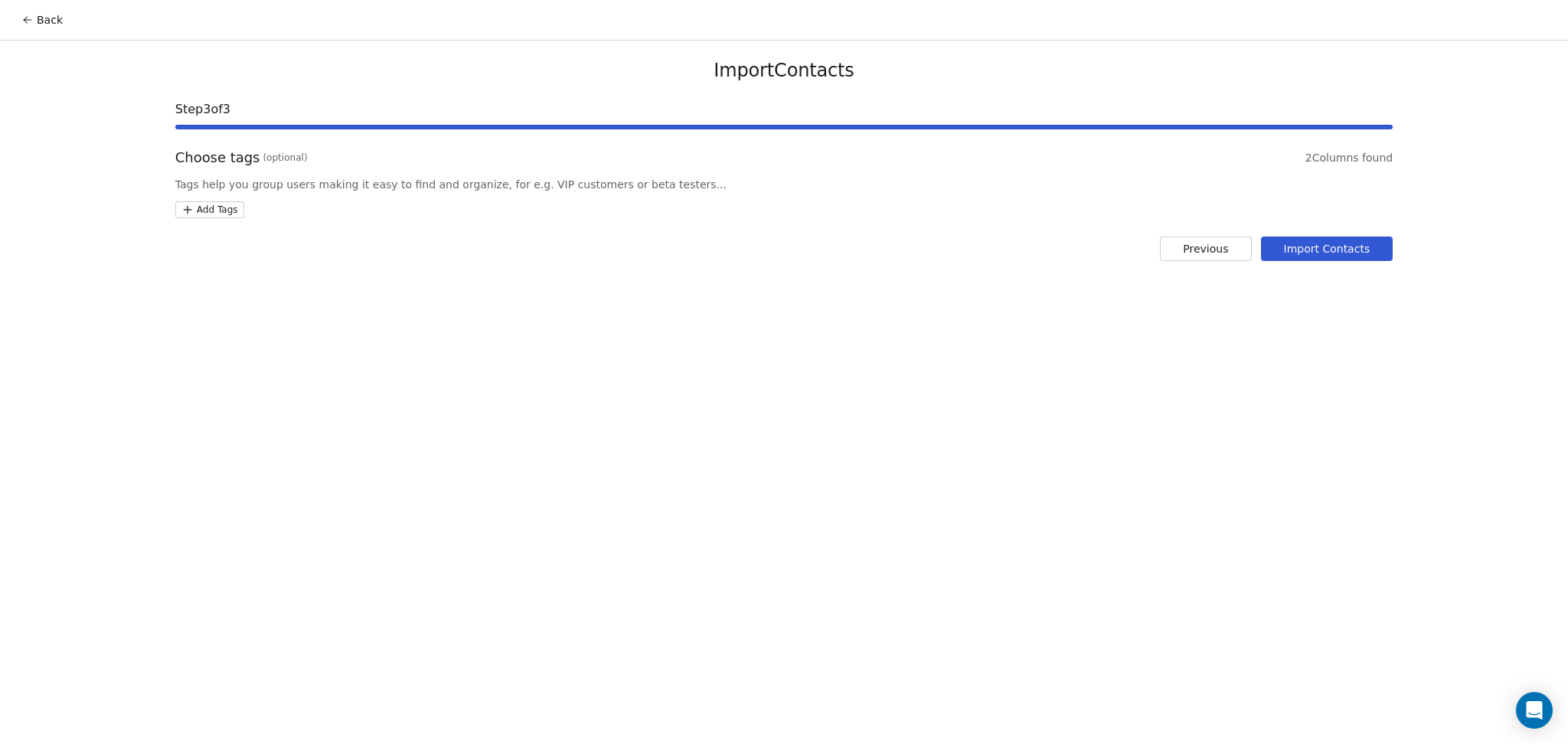
click at [209, 216] on html "Back Import Contacts Step 3 of 3 Choose tags (optional) 2 Columns found Tags he…" at bounding box center [784, 372] width 1568 height 744
type input "**********"
click at [265, 291] on div "DIM - Webinar Last Attended" at bounding box center [266, 284] width 105 height 14
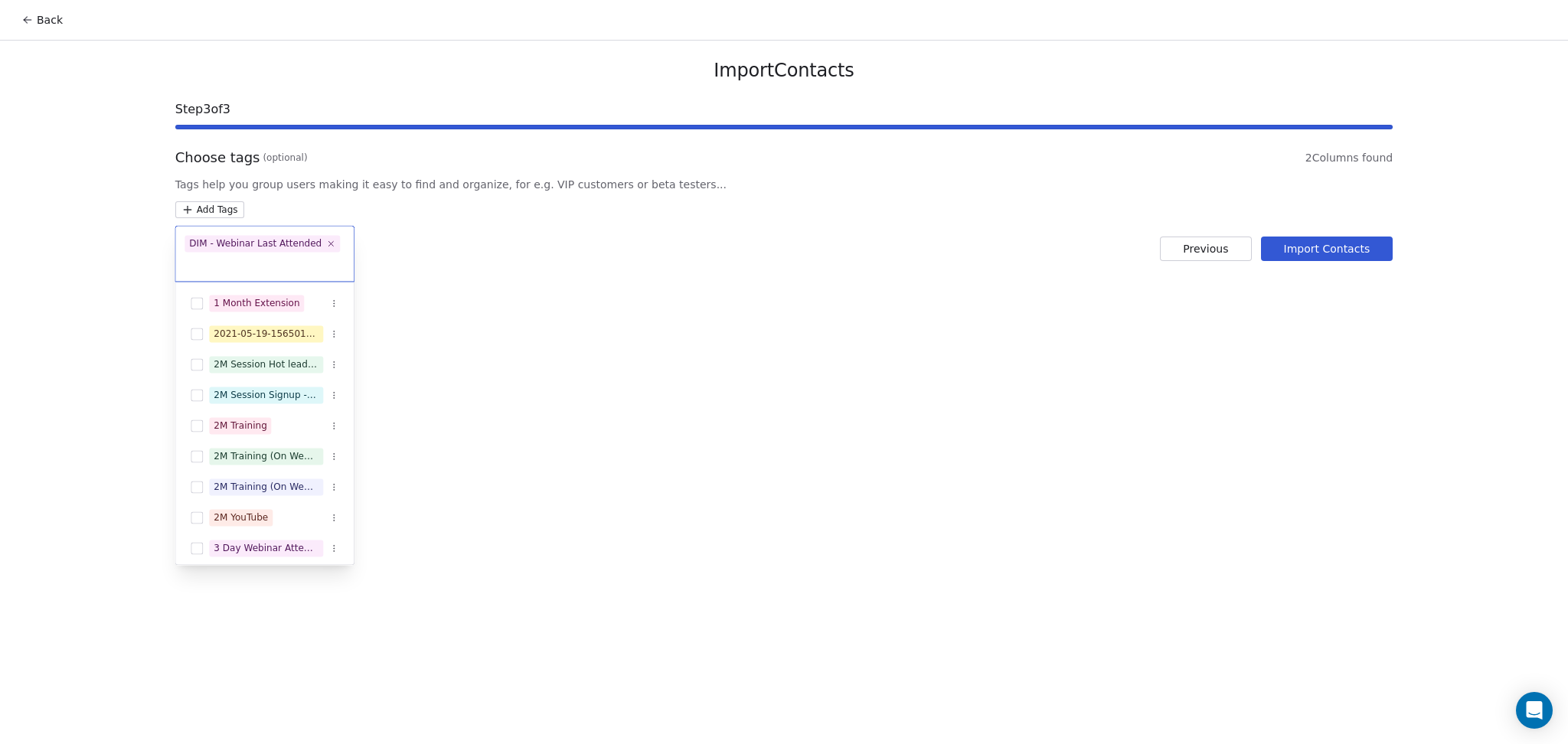
click at [745, 265] on html "Back Import Contacts Step 3 of 3 Choose tags (optional) 2 Columns found Tags he…" at bounding box center [784, 372] width 1568 height 744
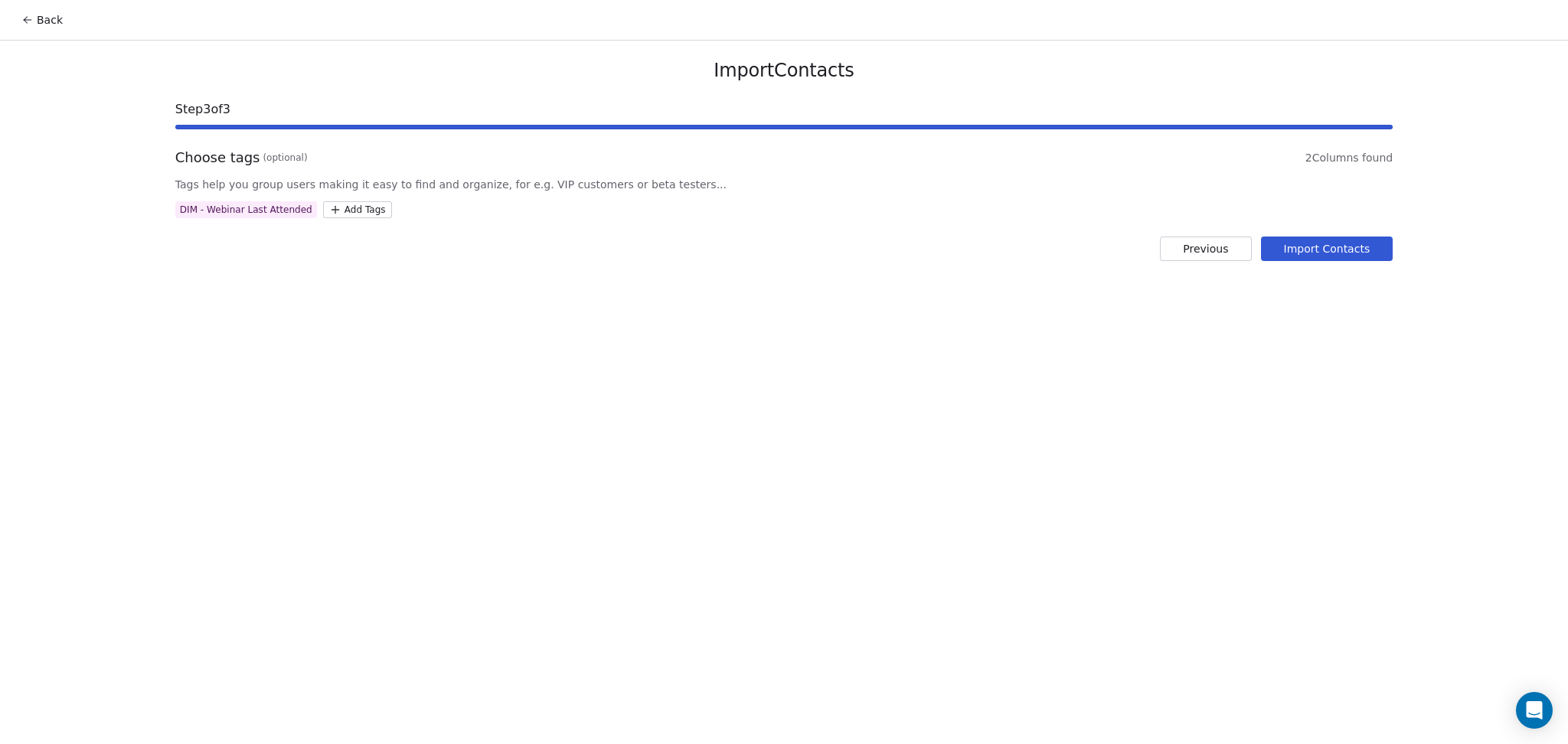
click at [1306, 247] on button "Import Contacts" at bounding box center [1326, 249] width 132 height 25
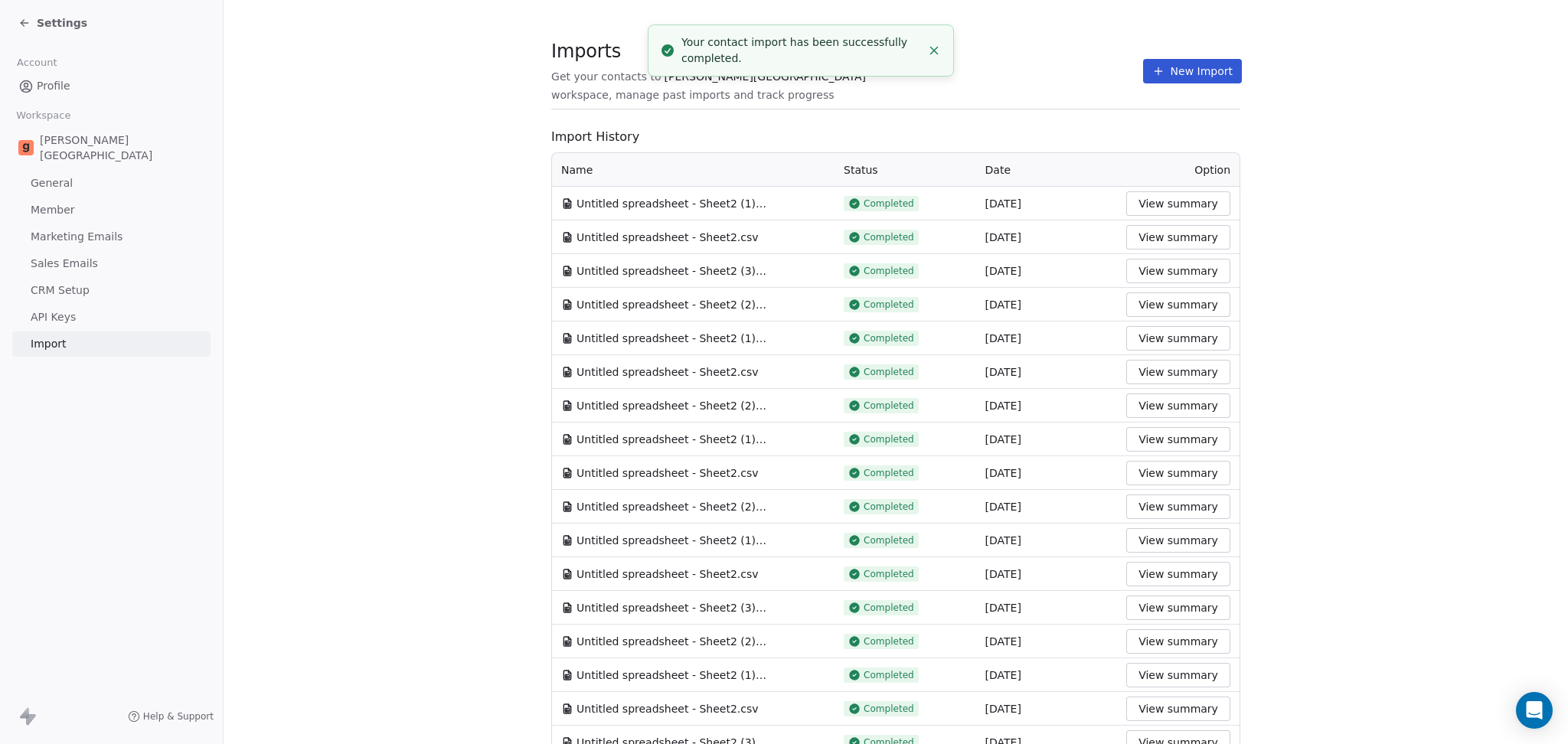
click at [1150, 72] on button "New Import" at bounding box center [1192, 72] width 99 height 25
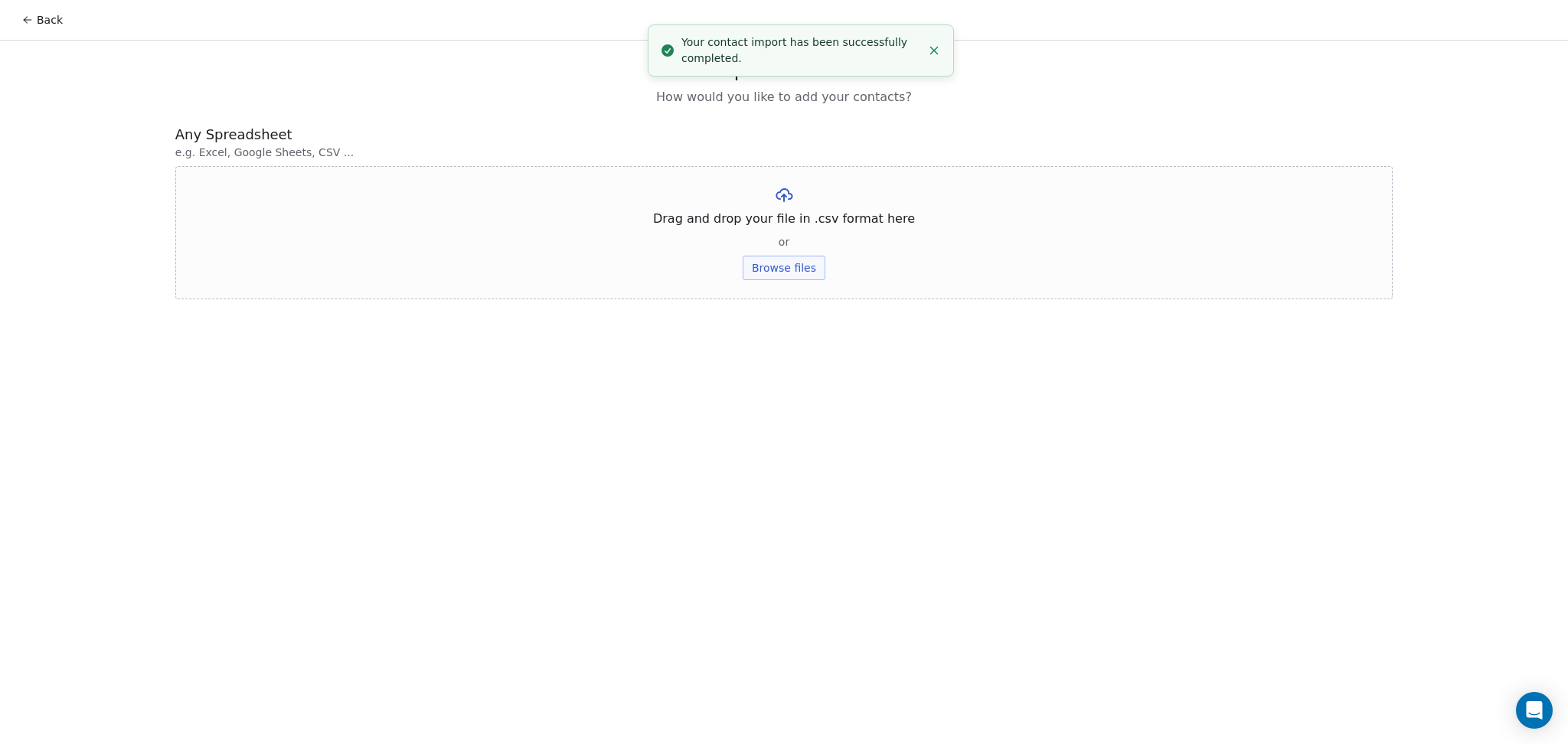
click at [798, 276] on button "Browse files" at bounding box center [784, 268] width 83 height 25
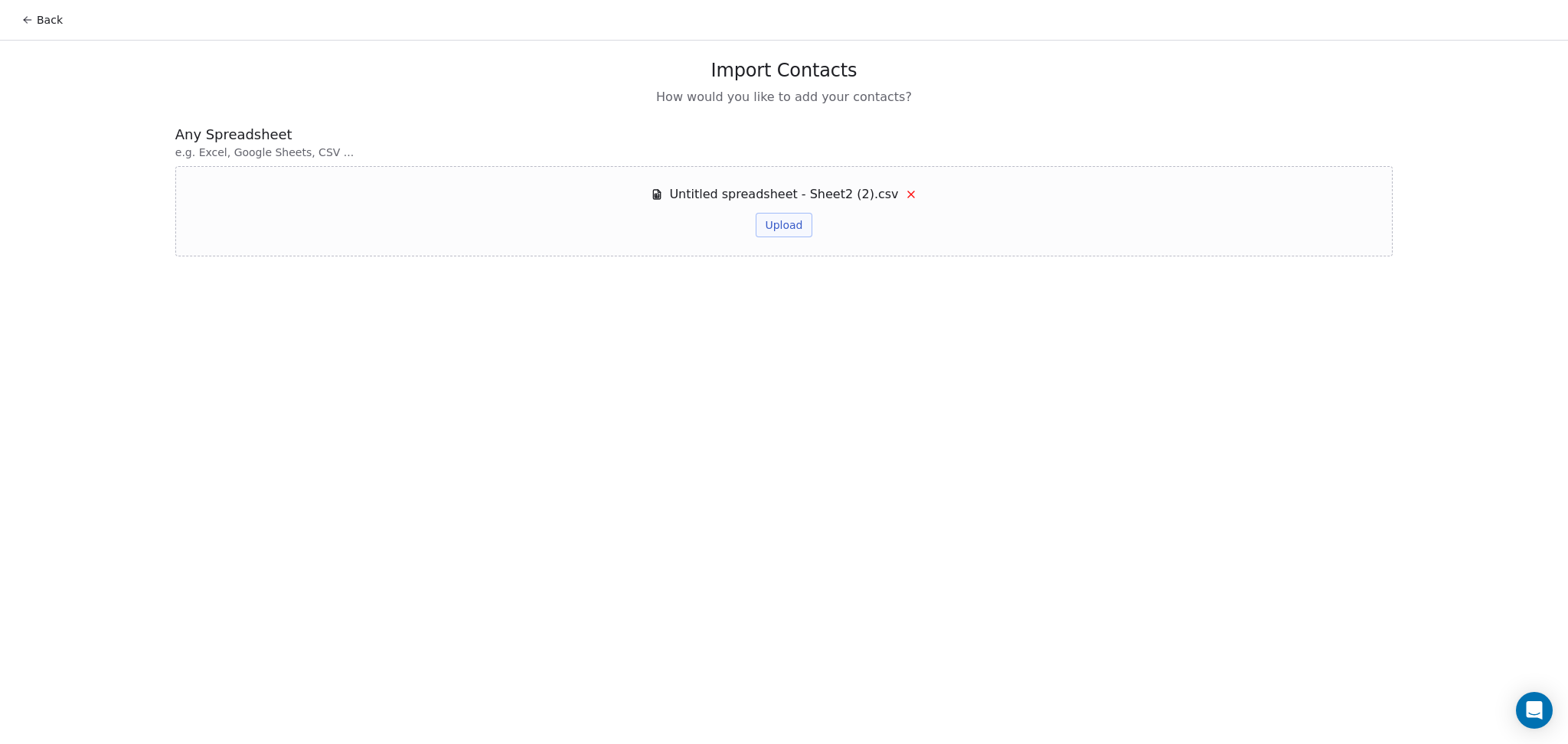
click at [809, 226] on button "Upload" at bounding box center [783, 225] width 56 height 25
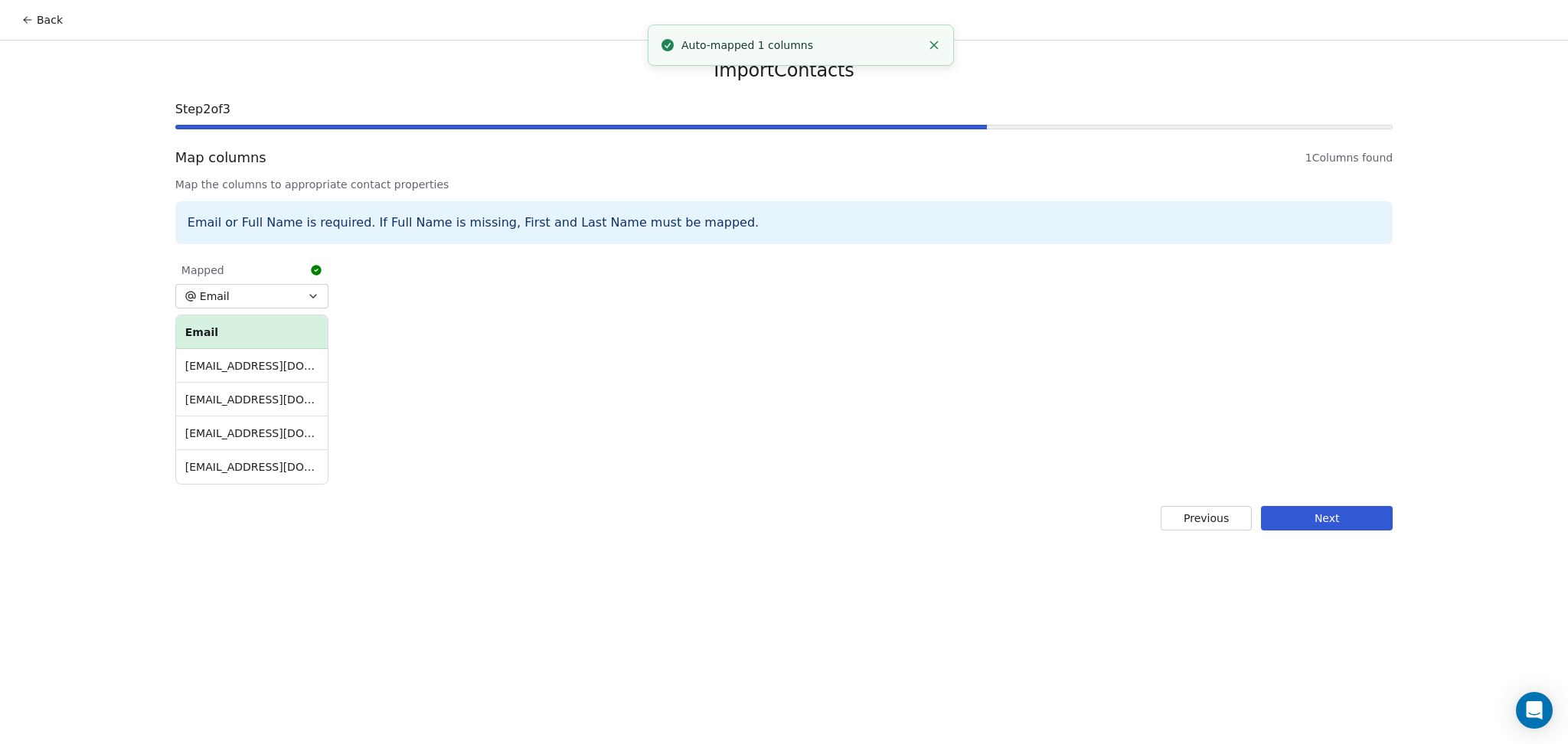
click at [1306, 508] on button "Next" at bounding box center [1326, 519] width 131 height 25
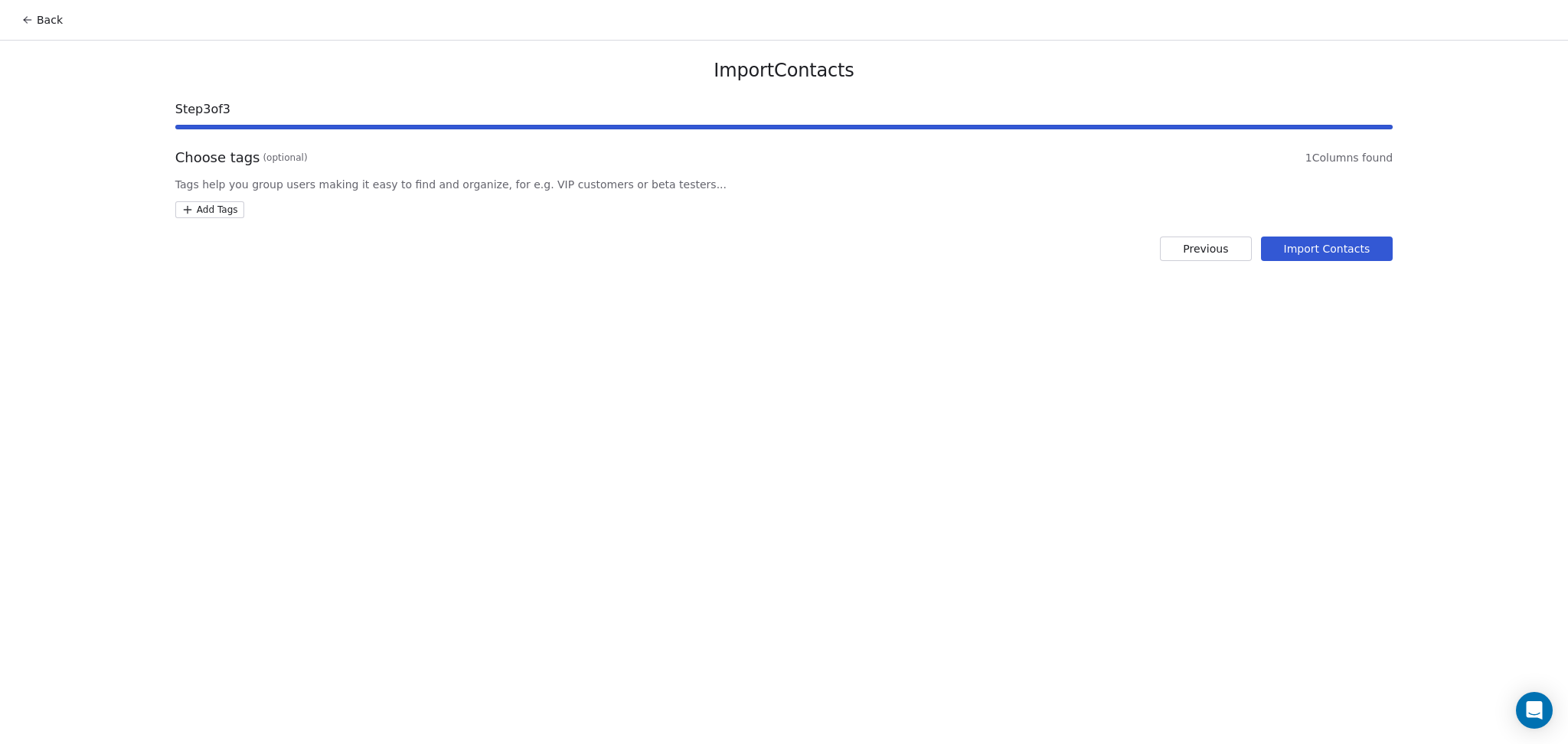
click at [209, 201] on html "Back Import Contacts Step 3 of 3 Choose tags (optional) 1 Columns found Tags he…" at bounding box center [784, 372] width 1568 height 744
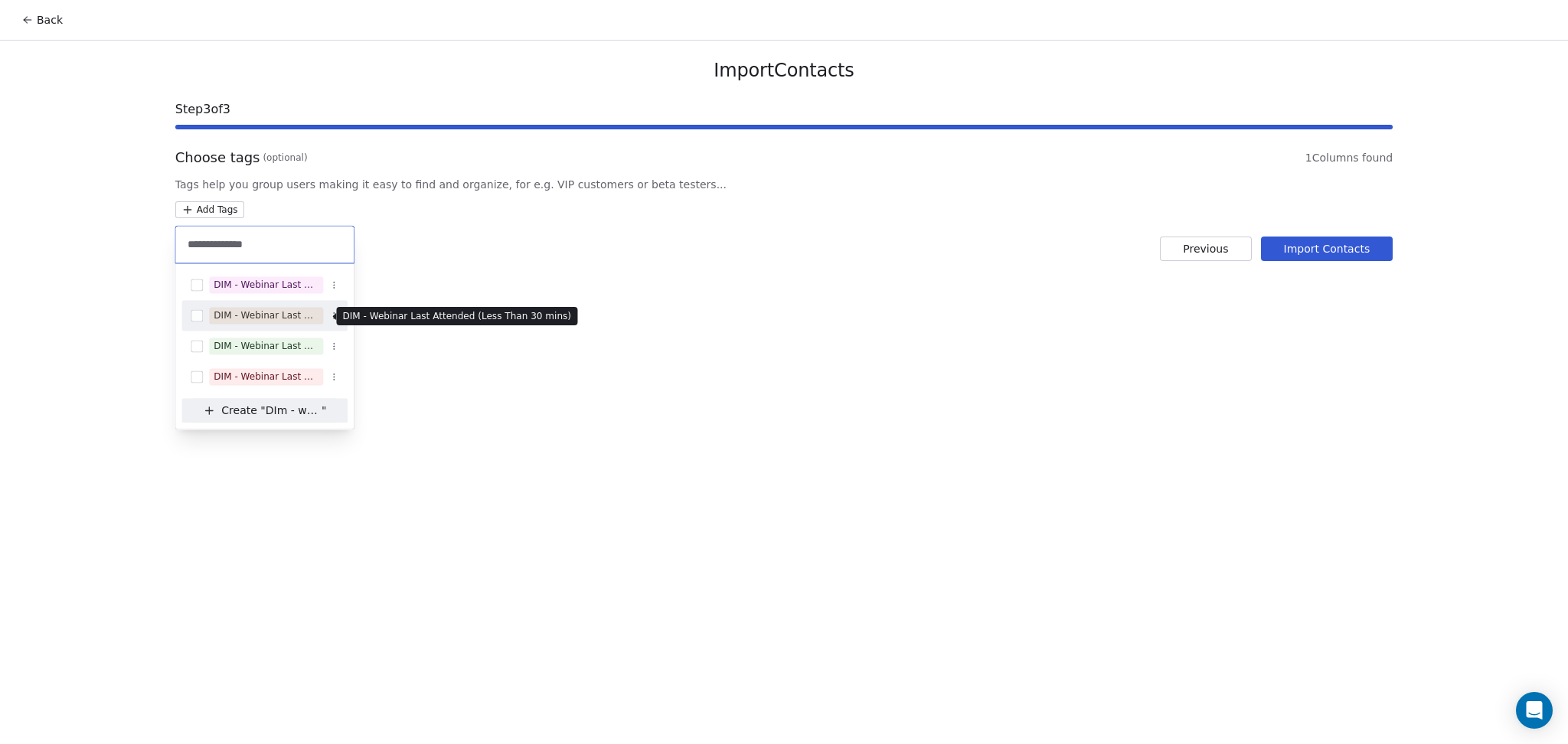
type input "**********"
click at [311, 307] on span "DIM - Webinar Last Attended (Less Than 30 mins)" at bounding box center [265, 316] width 114 height 16
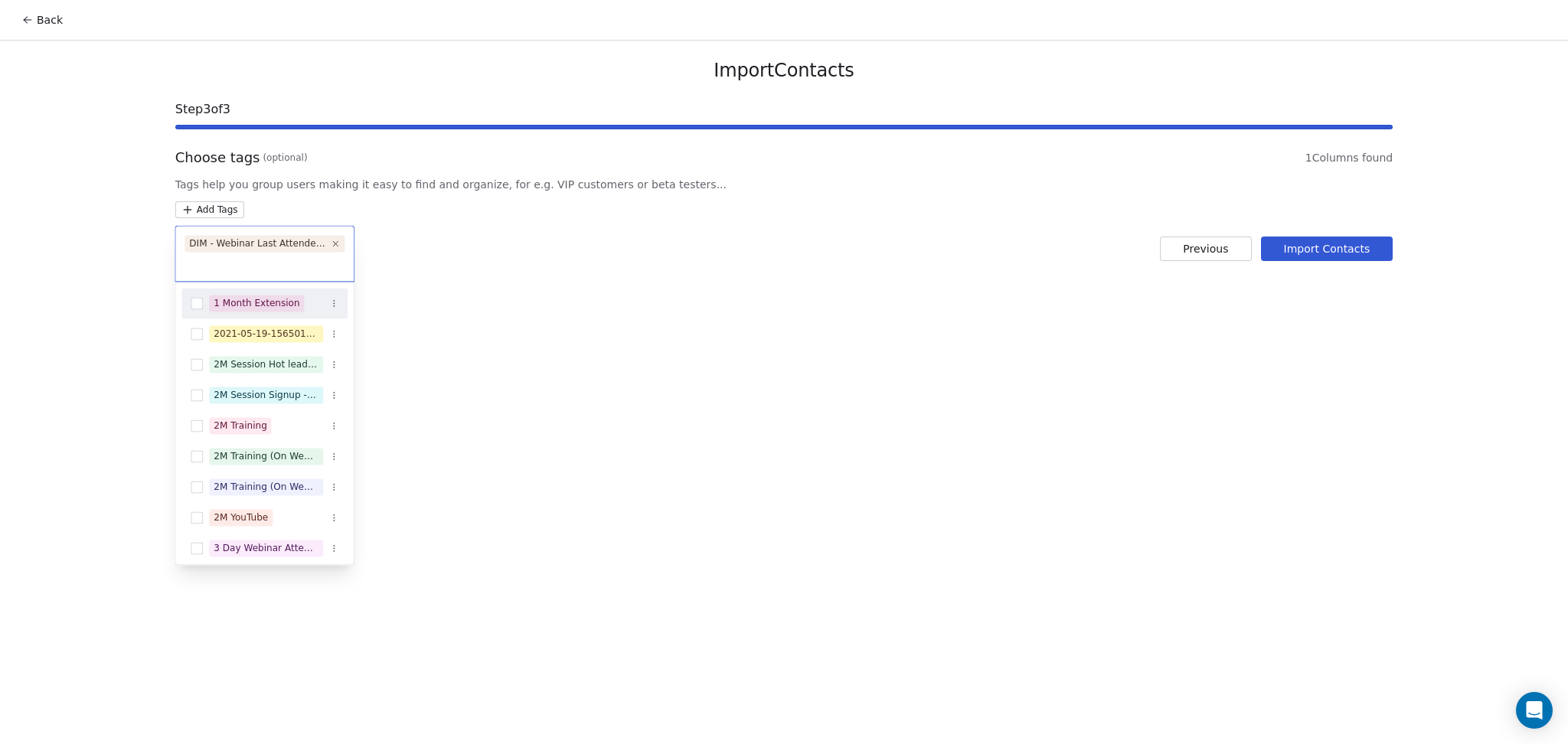
click at [593, 231] on html "Back Import Contacts Step 3 of 3 Choose tags (optional) 1 Columns found Tags he…" at bounding box center [784, 372] width 1568 height 744
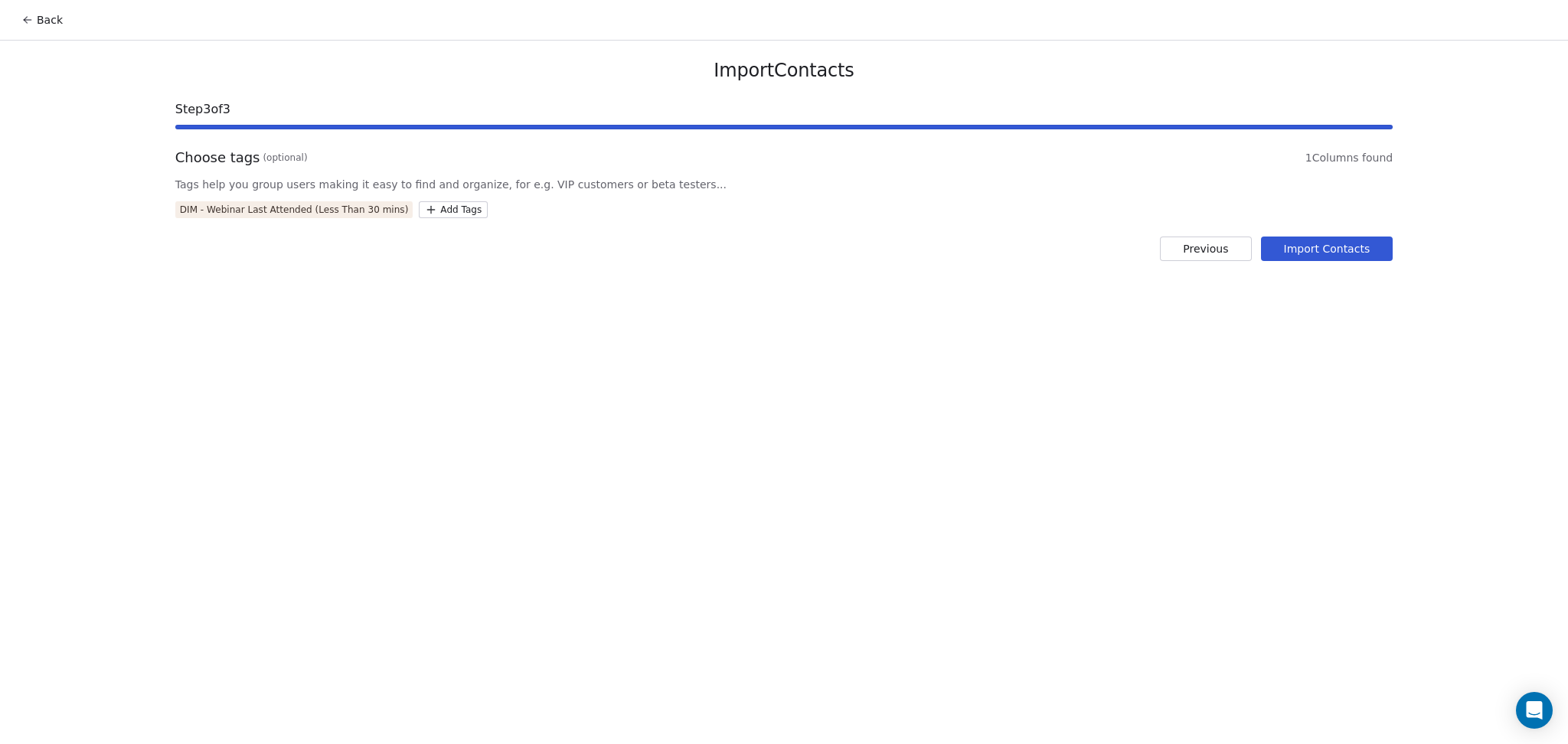
click at [1306, 256] on button "Import Contacts" at bounding box center [1326, 249] width 132 height 25
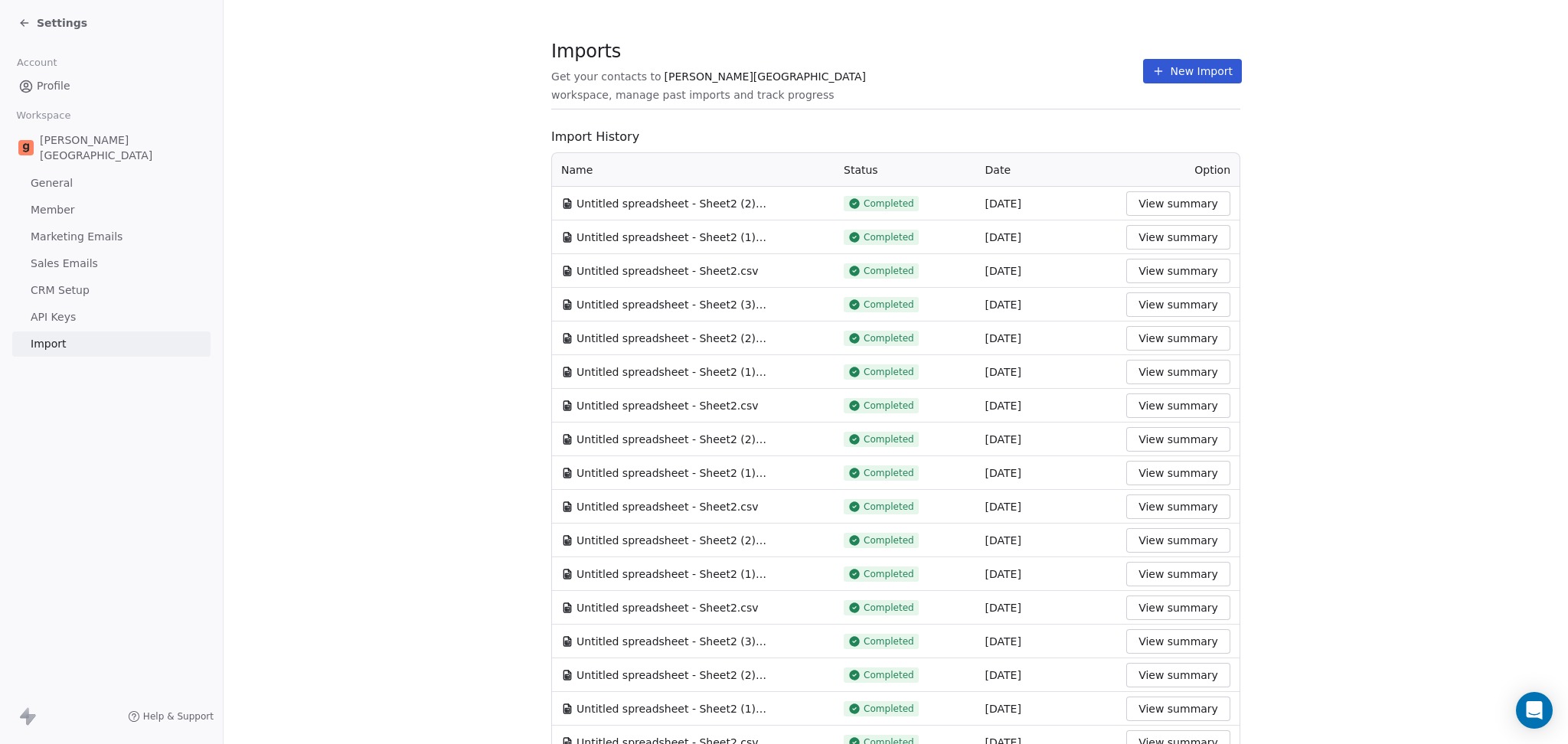
click at [970, 135] on span "Import History" at bounding box center [896, 137] width 689 height 18
click at [1143, 72] on button "New Import" at bounding box center [1192, 72] width 99 height 25
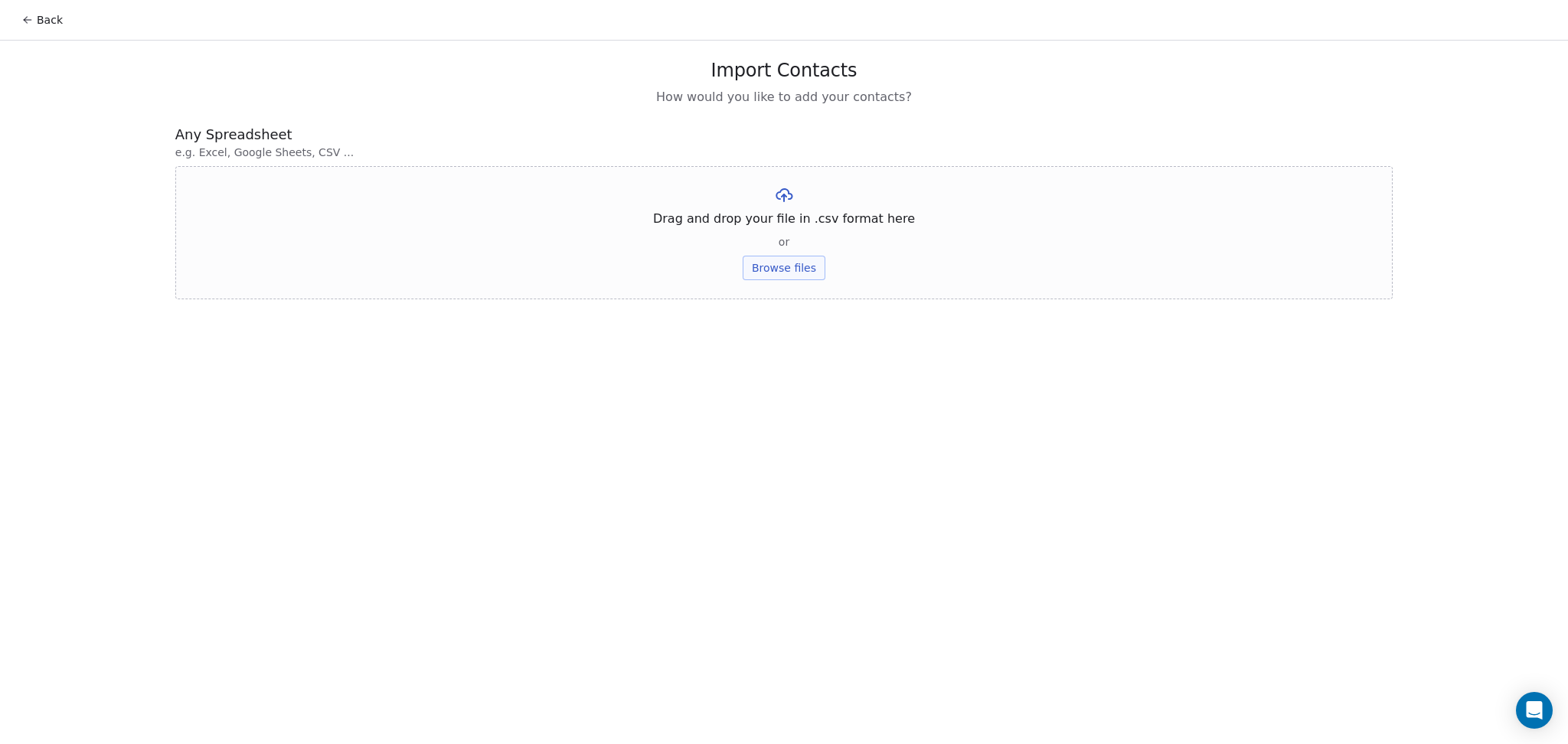
click at [786, 274] on button "Browse files" at bounding box center [784, 268] width 83 height 25
click at [803, 211] on div "Untitled spreadsheet - Sheet2 (3).csv Upload" at bounding box center [783, 210] width 265 height 52
click at [803, 225] on button "Upload" at bounding box center [783, 225] width 56 height 25
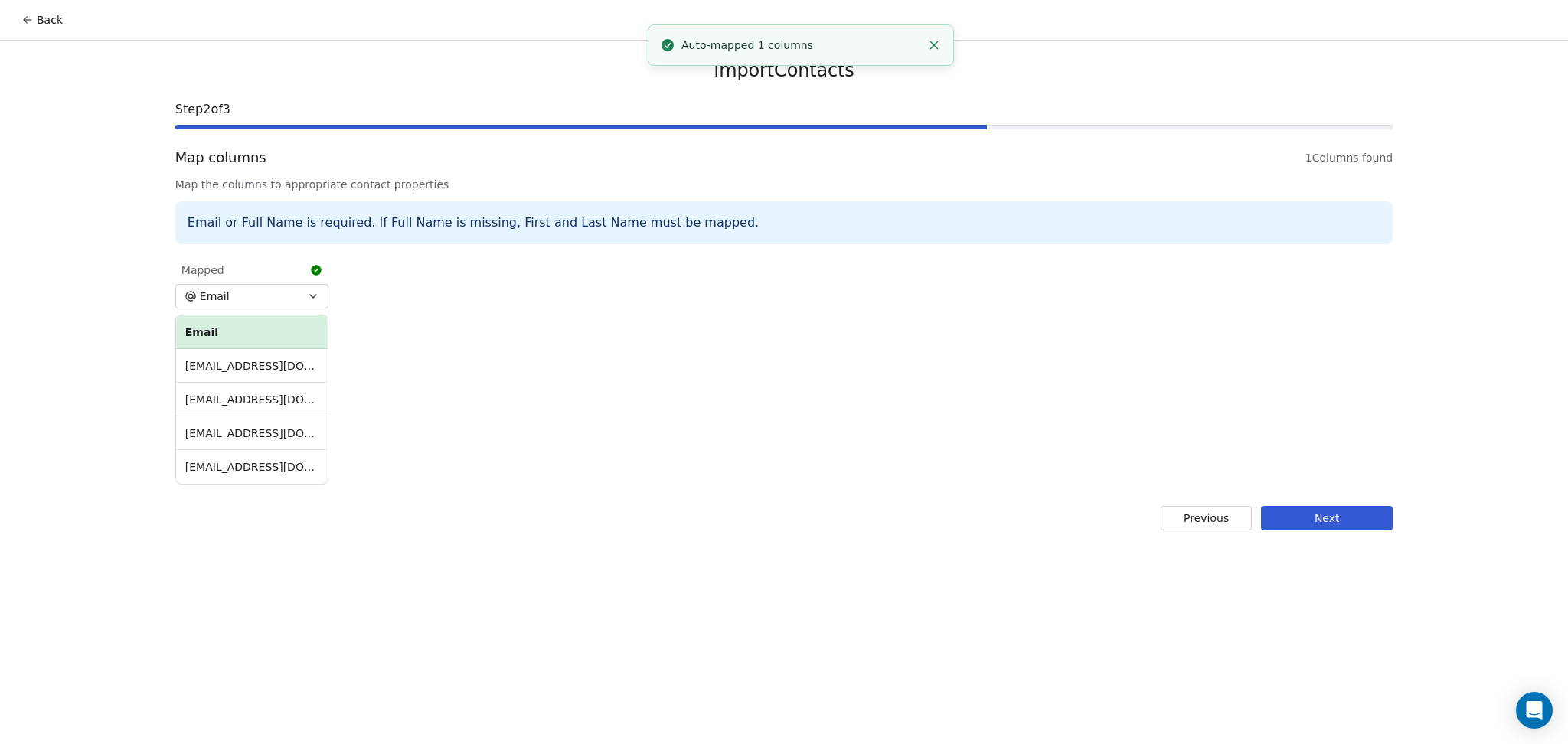
click at [1306, 517] on button "Next" at bounding box center [1326, 519] width 131 height 25
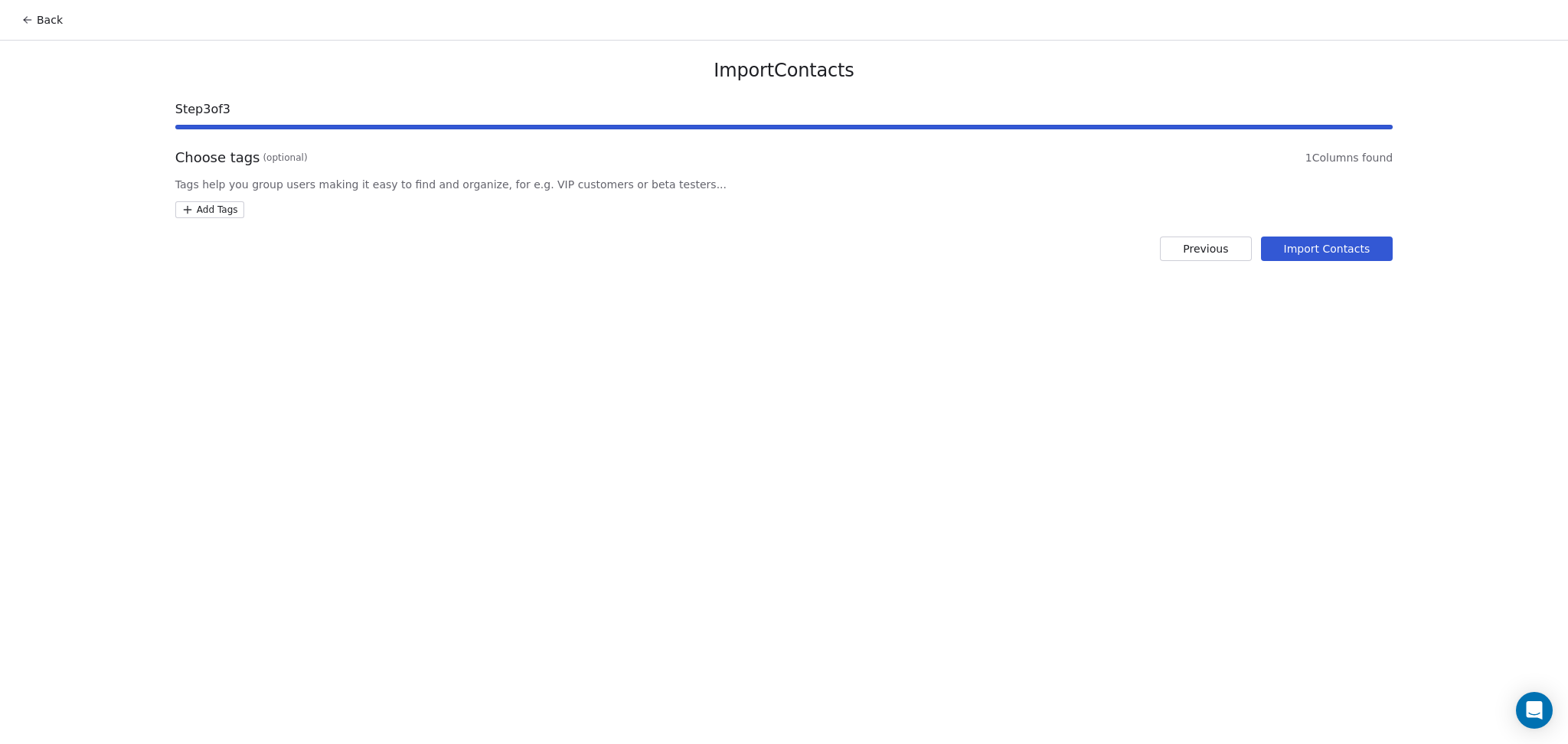
click at [230, 202] on html "Back Import Contacts Step 3 of 3 Choose tags (optional) 1 Columns found Tags he…" at bounding box center [784, 372] width 1568 height 744
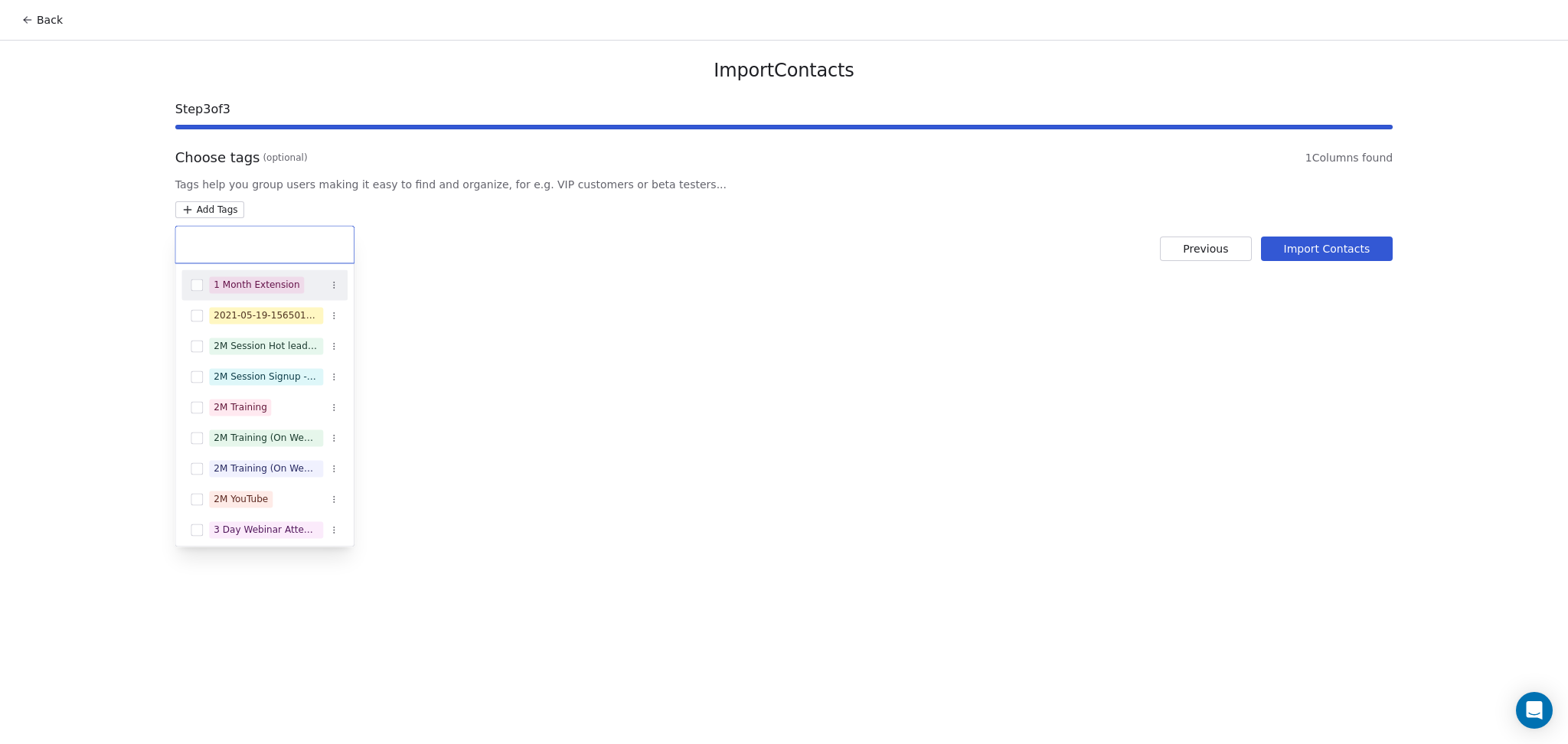
click at [311, 257] on div at bounding box center [264, 244] width 178 height 37
click at [284, 246] on input "text" at bounding box center [264, 244] width 160 height 16
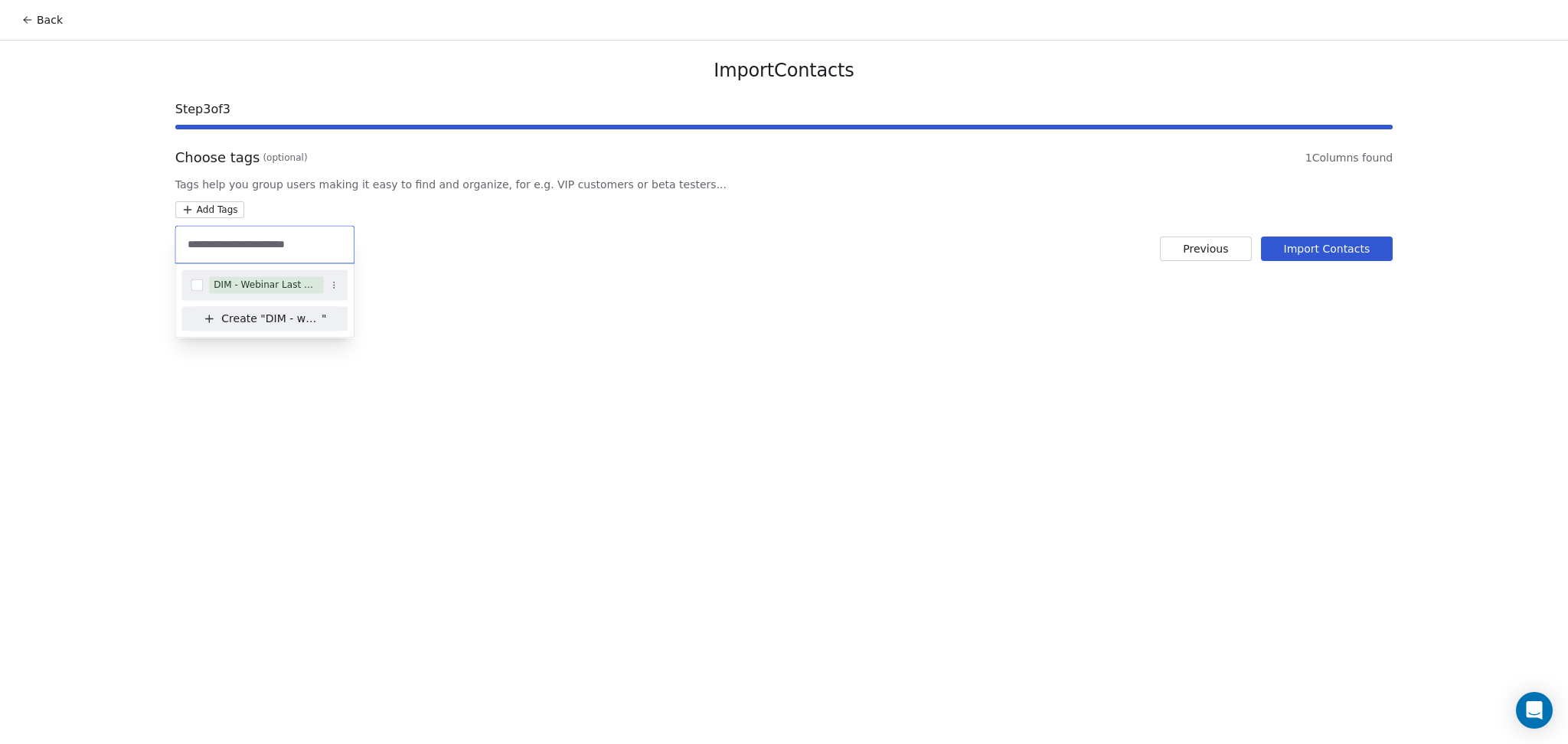
type input "**********"
click at [290, 284] on div "DIM - Webinar Last Hot Lead" at bounding box center [266, 284] width 105 height 14
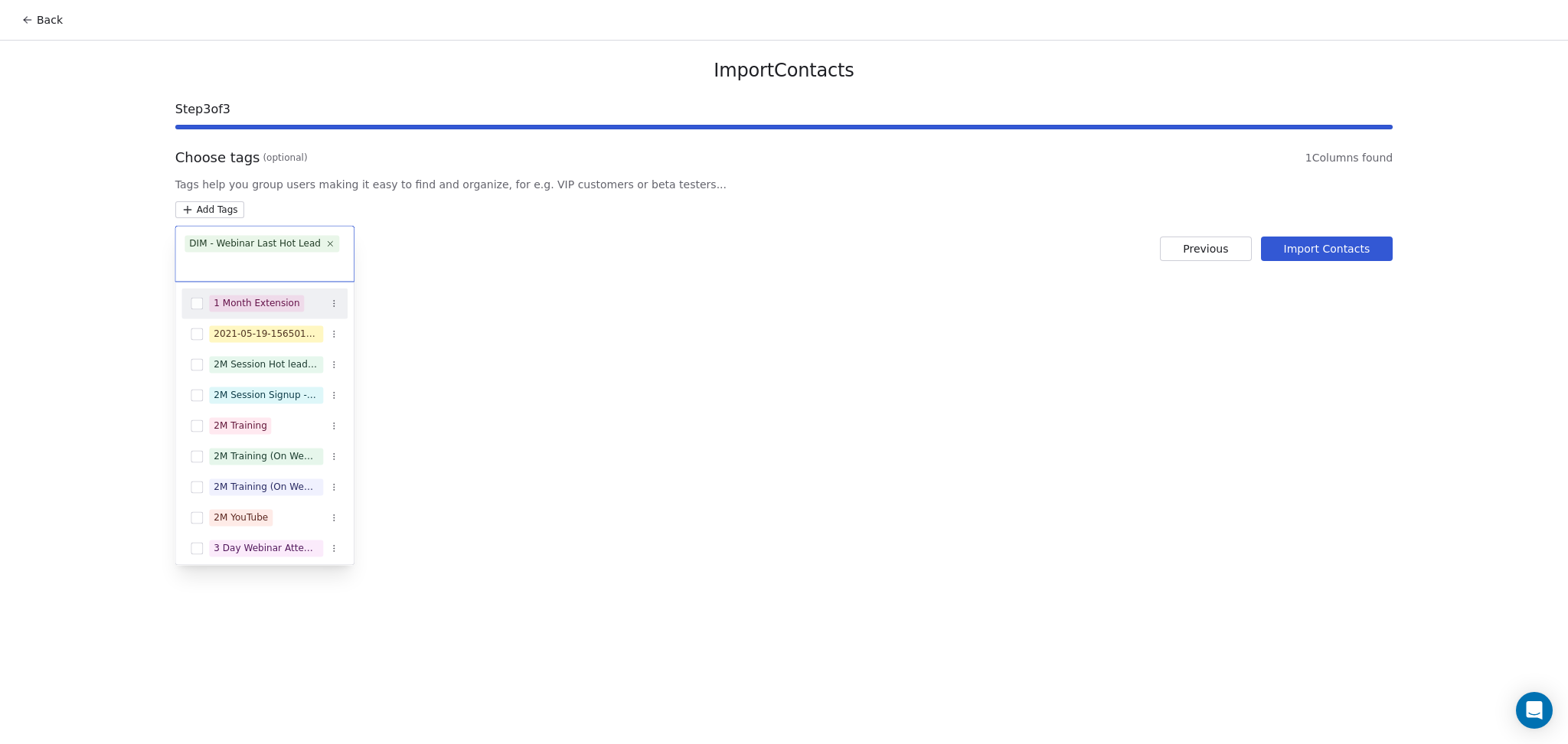
click at [533, 274] on html "Back Import Contacts Step 3 of 3 Choose tags (optional) 1 Columns found Tags he…" at bounding box center [784, 372] width 1568 height 744
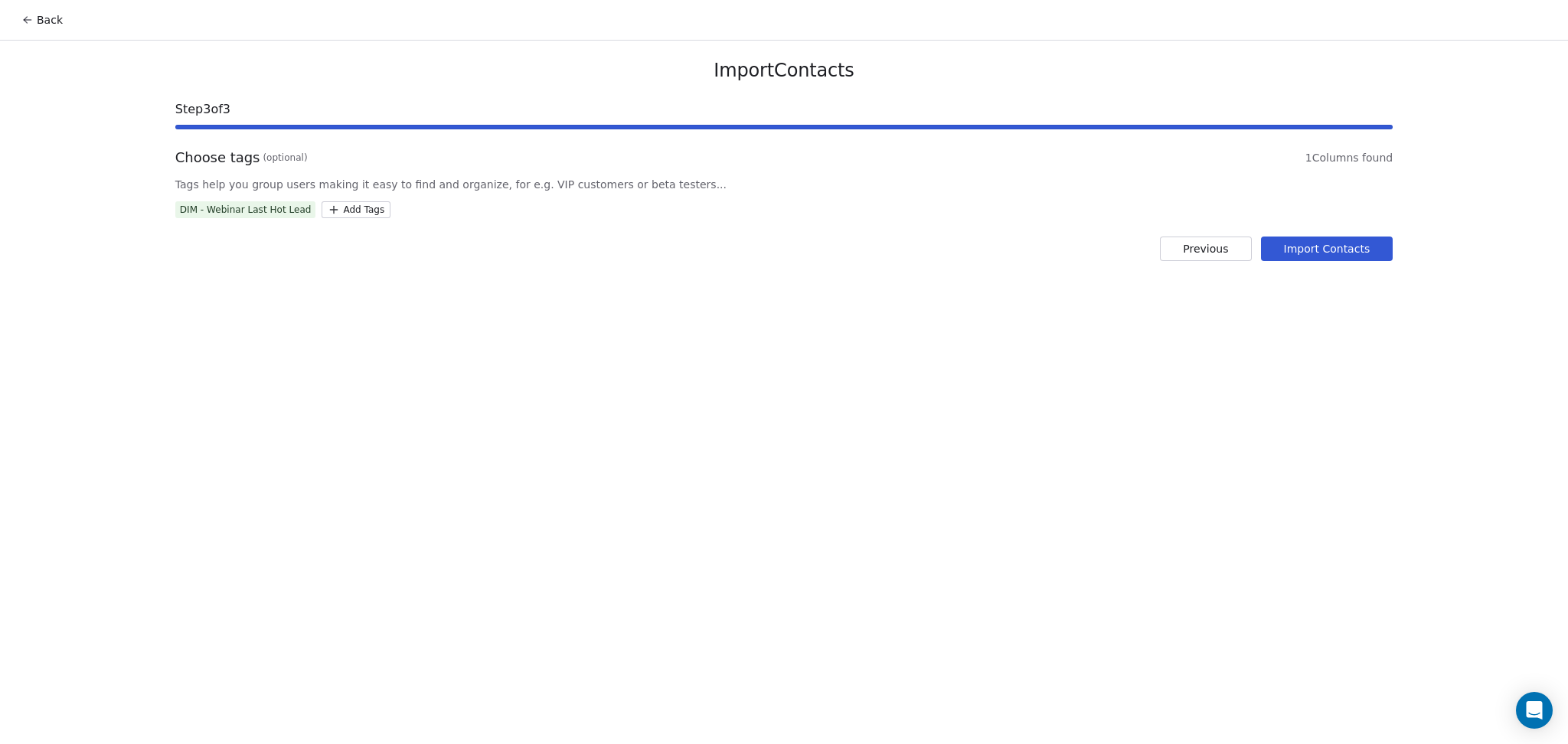
click at [1306, 244] on button "Import Contacts" at bounding box center [1326, 249] width 132 height 25
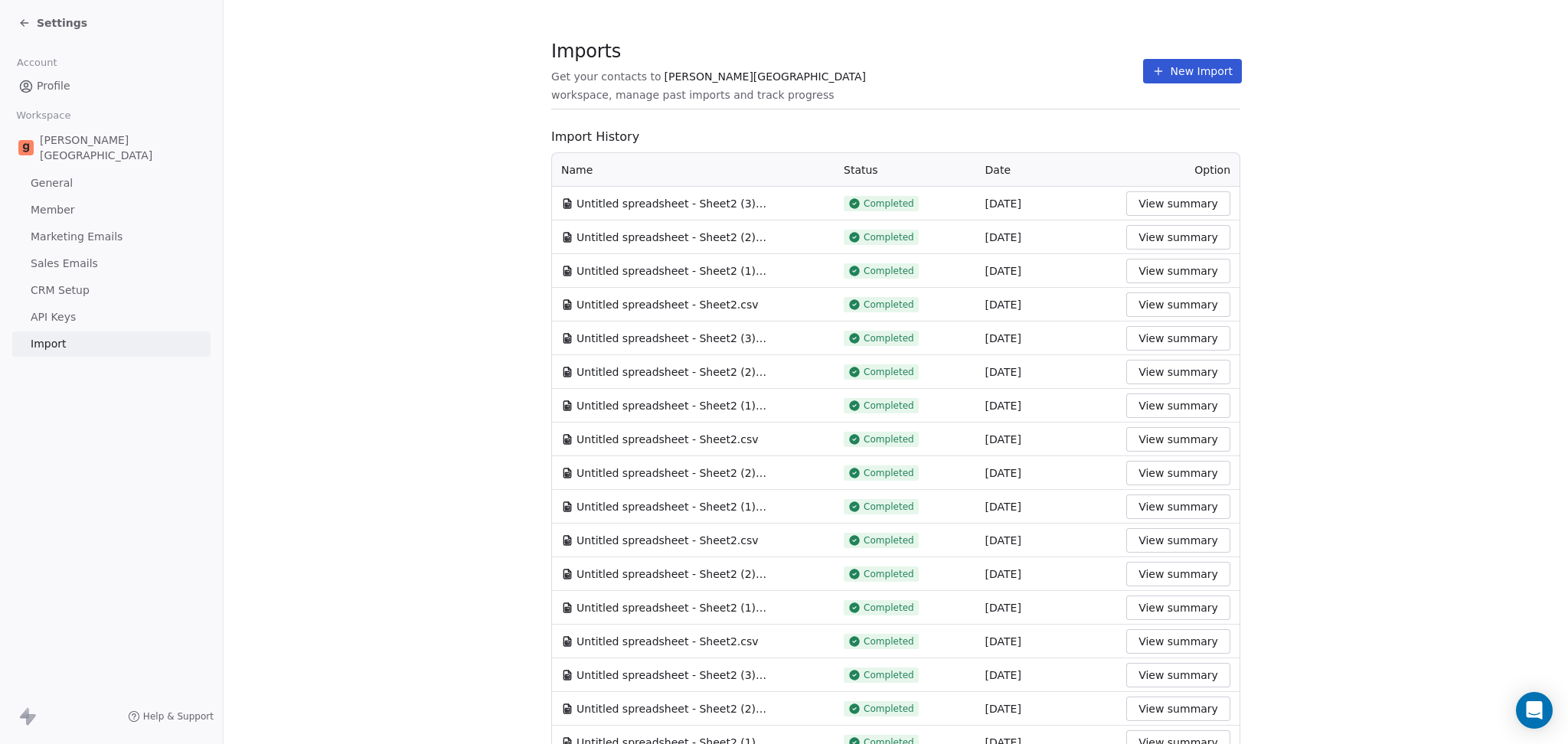
click at [928, 95] on section "Imports Get your contacts to Goela School workspace, manage past imports and tr…" at bounding box center [896, 80] width 689 height 61
click at [1150, 74] on button "New Import" at bounding box center [1192, 72] width 99 height 25
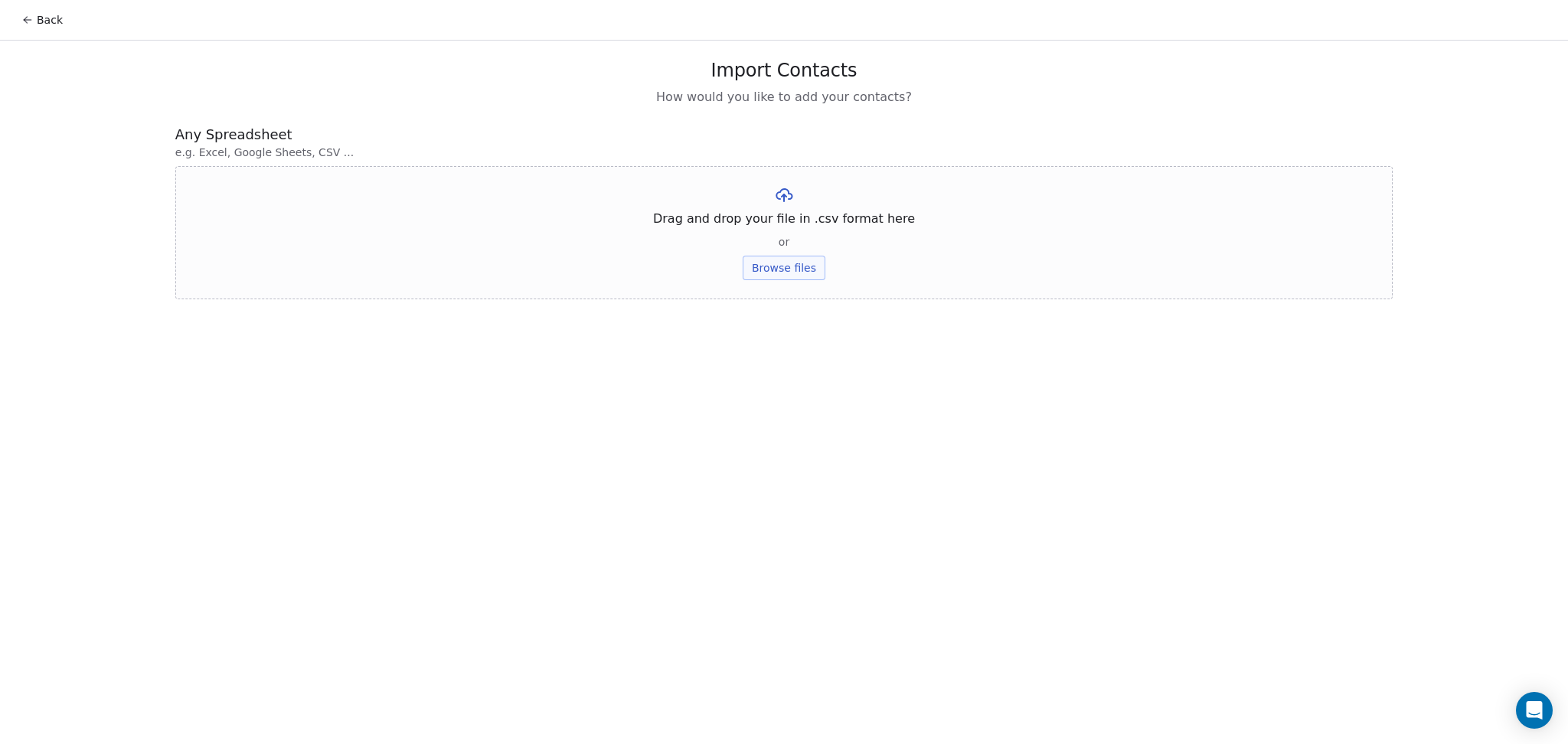
click at [787, 288] on div "Drag and drop your file in .csv format here or Browse files" at bounding box center [783, 233] width 1217 height 133
click at [787, 270] on button "Browse files" at bounding box center [784, 268] width 83 height 25
click at [792, 224] on button "Upload" at bounding box center [783, 225] width 56 height 25
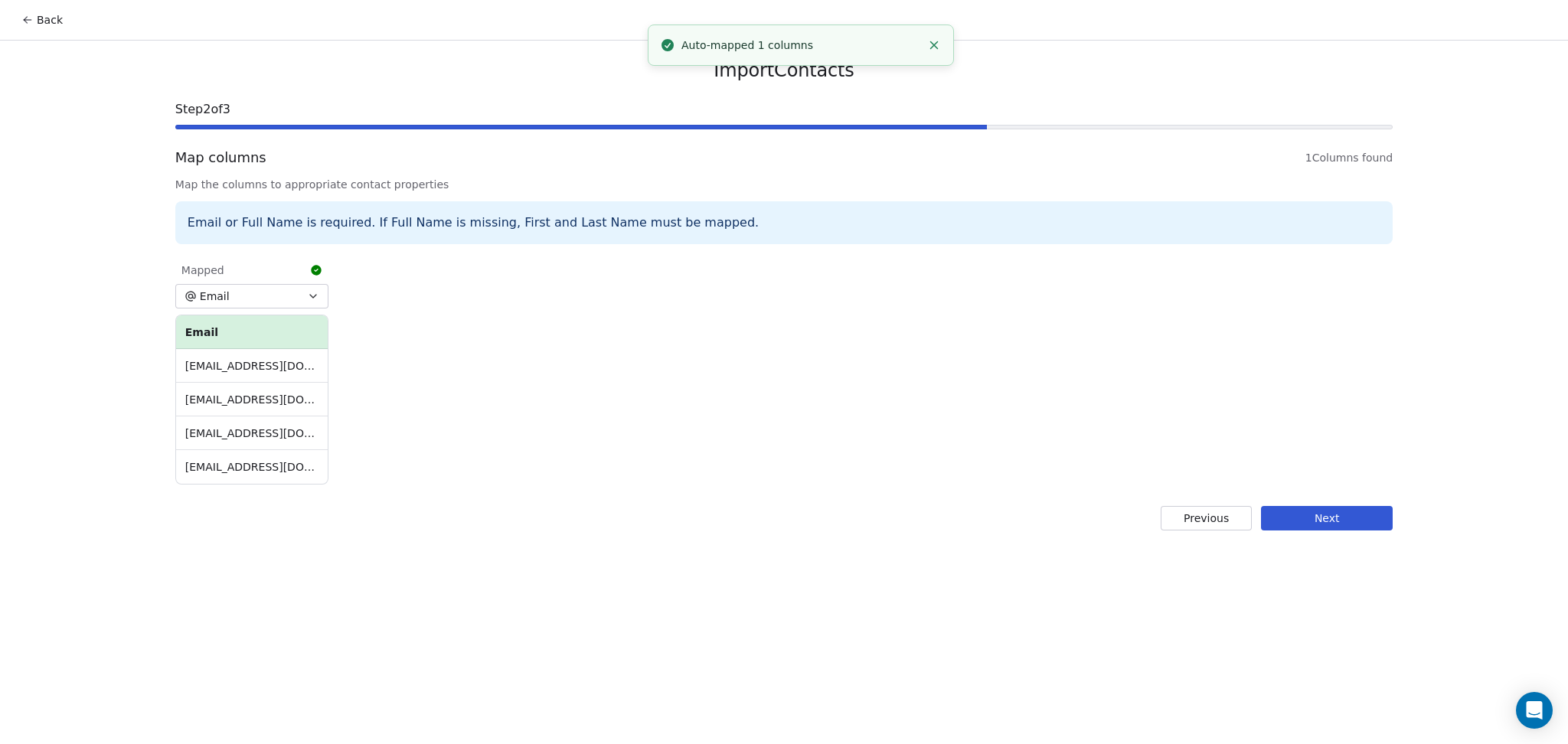
click at [1297, 511] on button "Next" at bounding box center [1326, 519] width 131 height 25
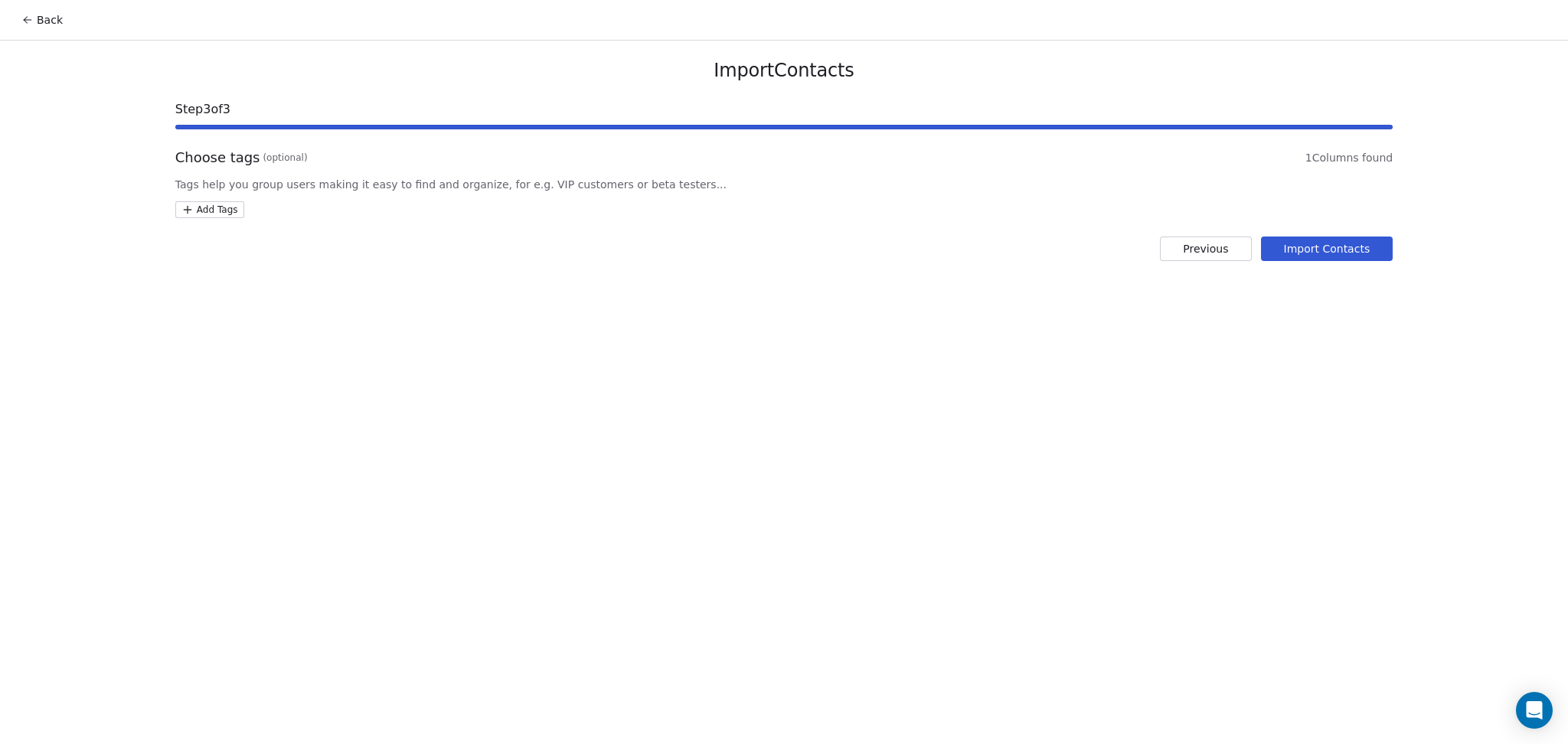
click at [206, 212] on html "Back Import Contacts Step 3 of 3 Choose tags (optional) 1 Columns found Tags he…" at bounding box center [784, 372] width 1568 height 744
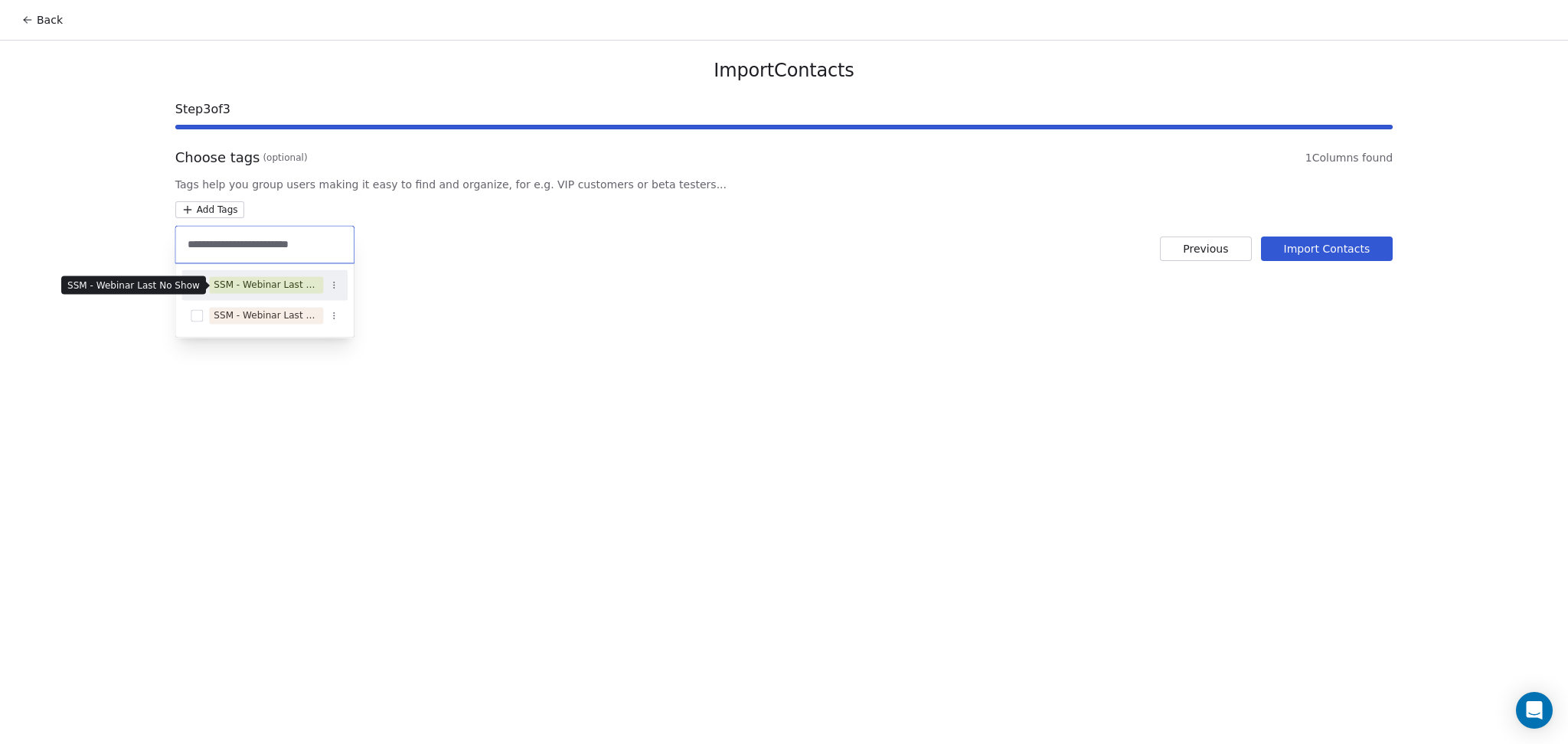
type input "**********"
click at [279, 281] on div "SSM - Webinar Last No Show" at bounding box center [266, 284] width 105 height 14
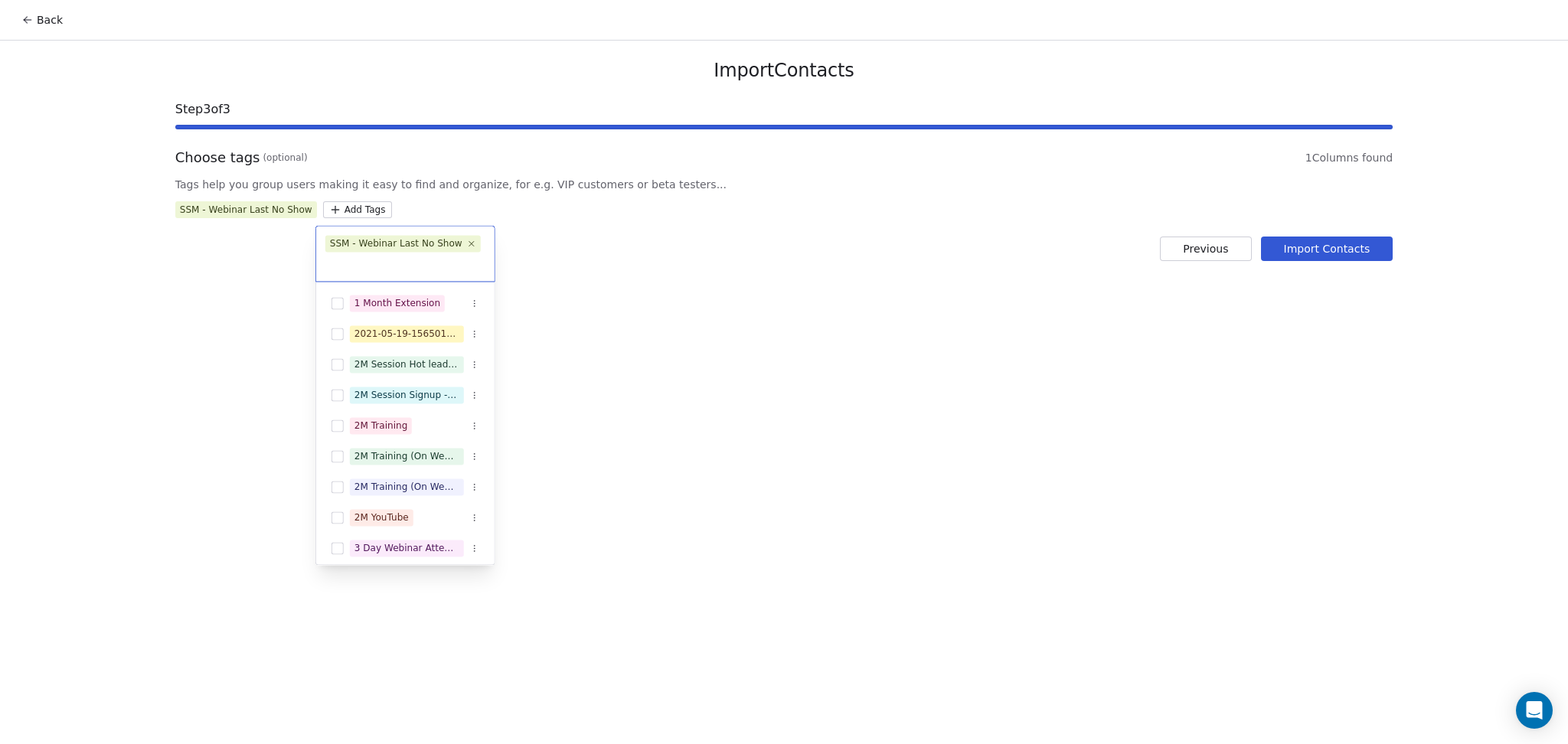
click at [449, 252] on html "Back Import Contacts Step 3 of 3 Choose tags (optional) 1 Columns found Tags he…" at bounding box center [784, 372] width 1568 height 744
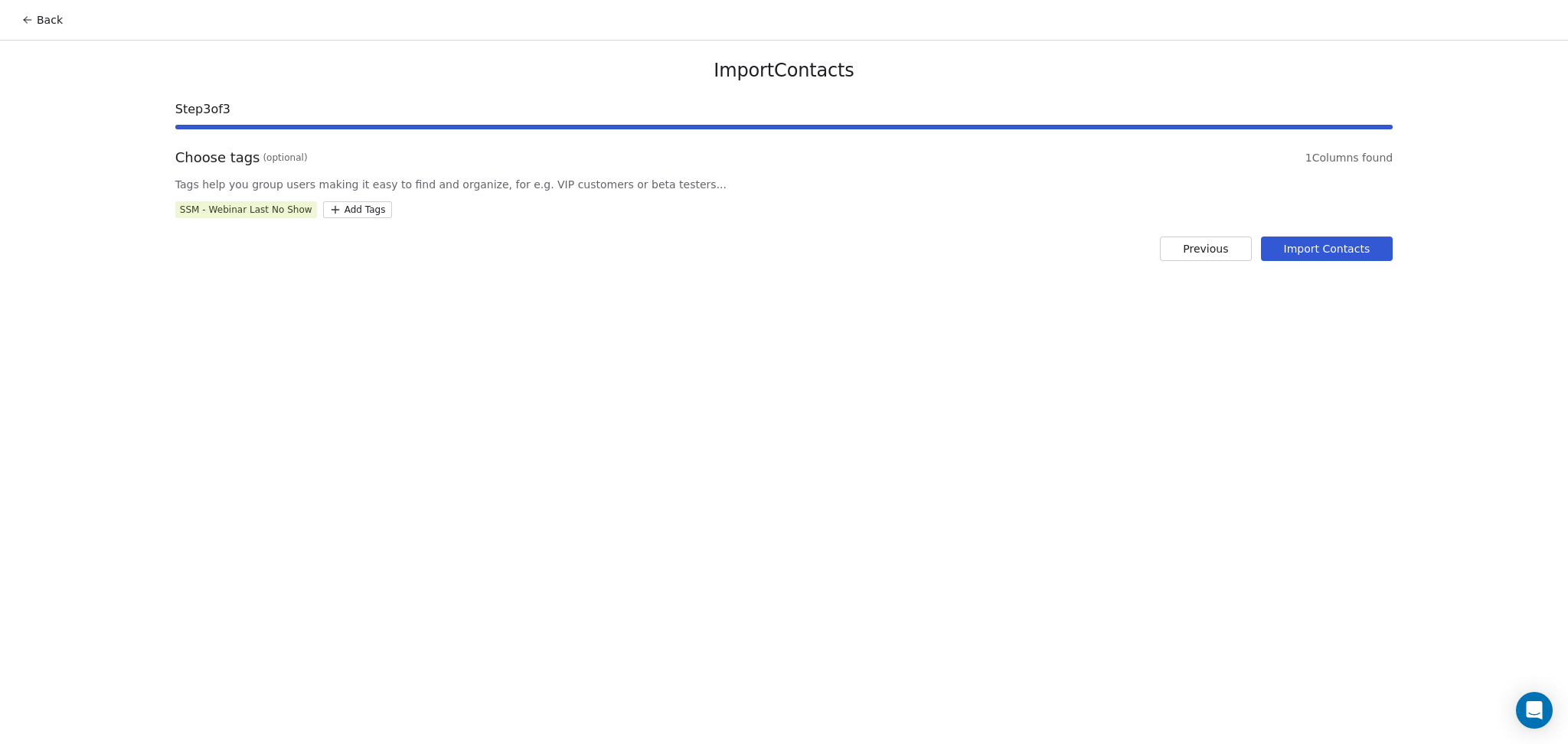
click at [1274, 252] on button "Import Contacts" at bounding box center [1326, 249] width 132 height 25
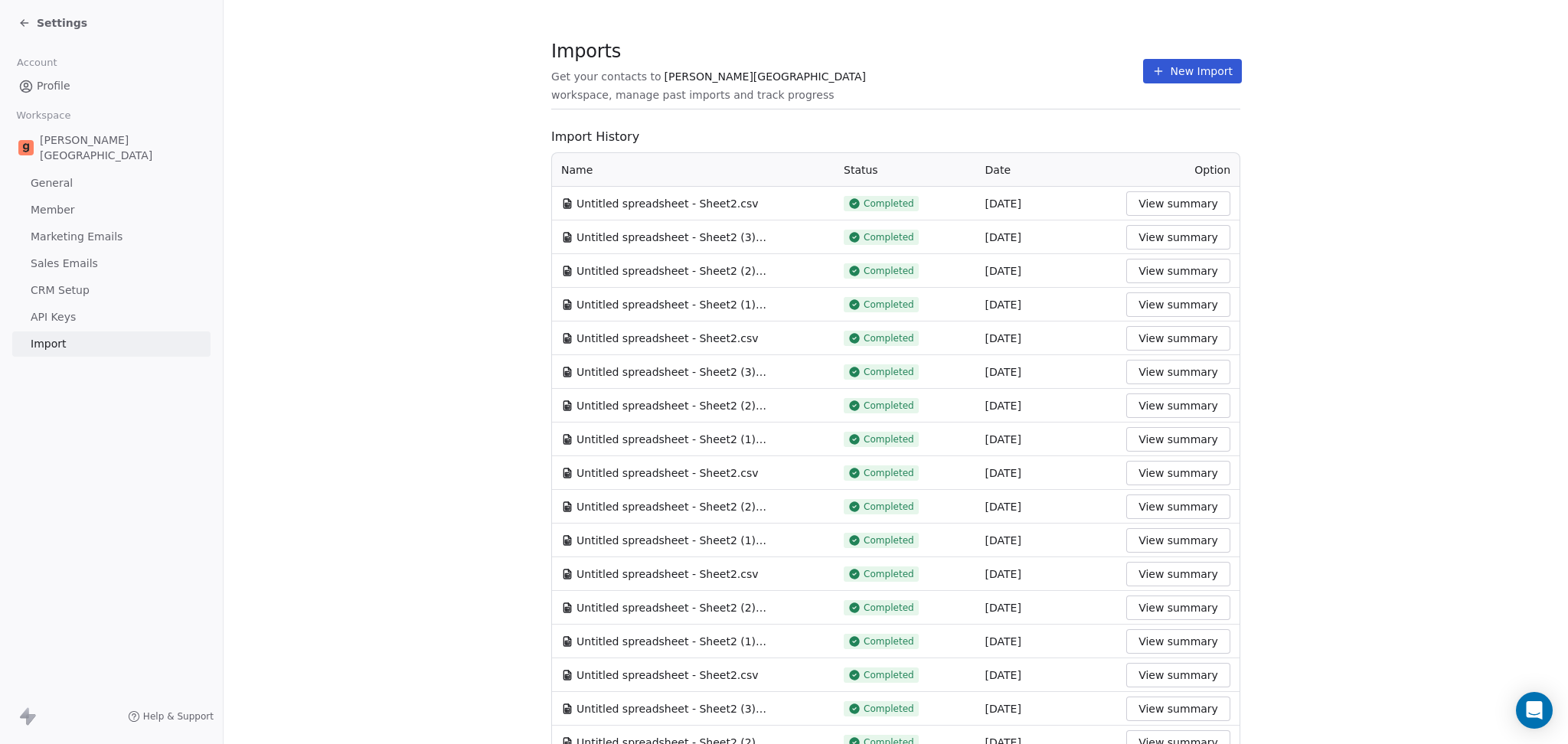
click at [1184, 65] on button "New Import" at bounding box center [1192, 72] width 99 height 25
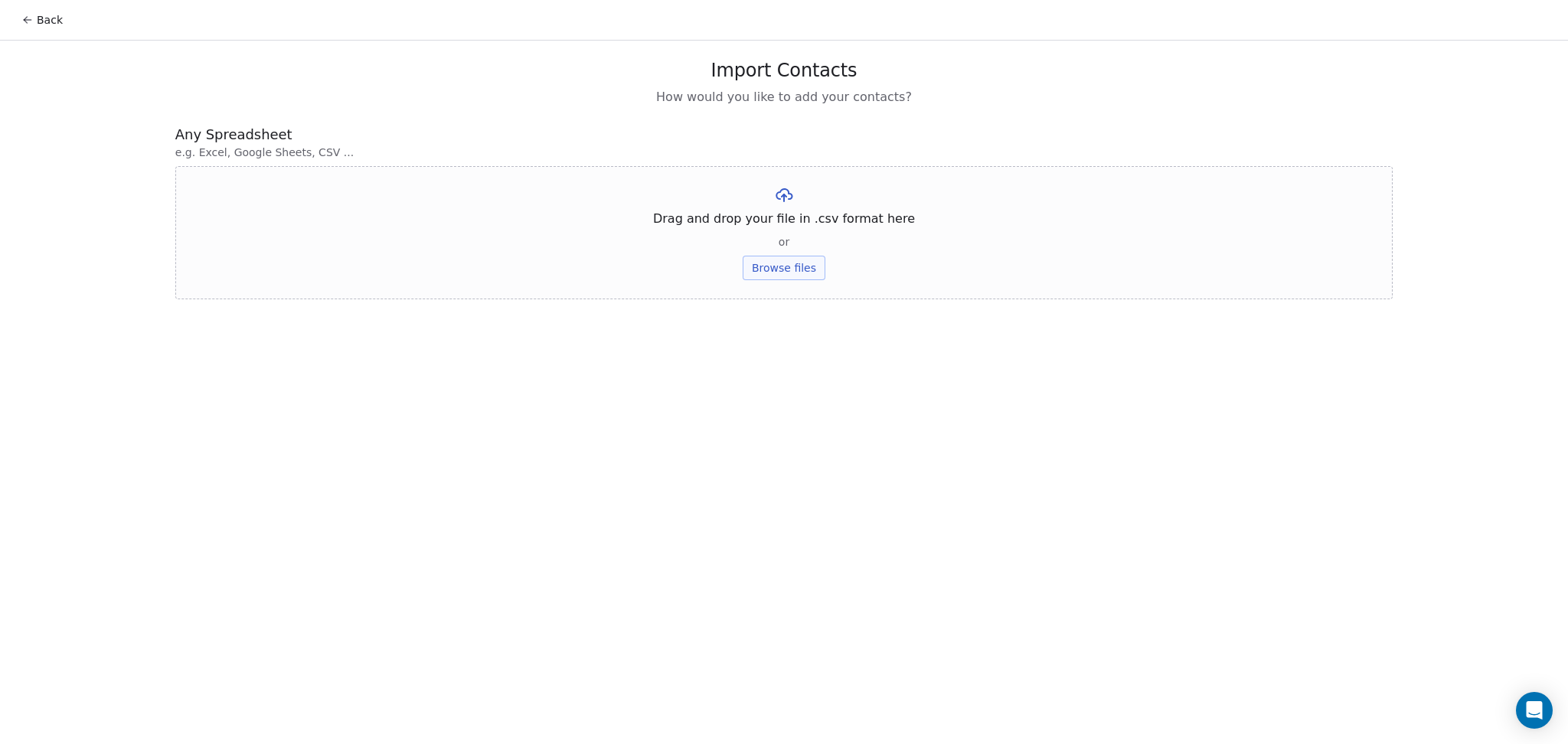
click at [811, 266] on button "Browse files" at bounding box center [784, 268] width 83 height 25
click at [784, 238] on div "Untitled spreadsheet - Sheet2 (1).csv Upload" at bounding box center [783, 211] width 1217 height 90
click at [782, 222] on button "Upload" at bounding box center [783, 225] width 56 height 25
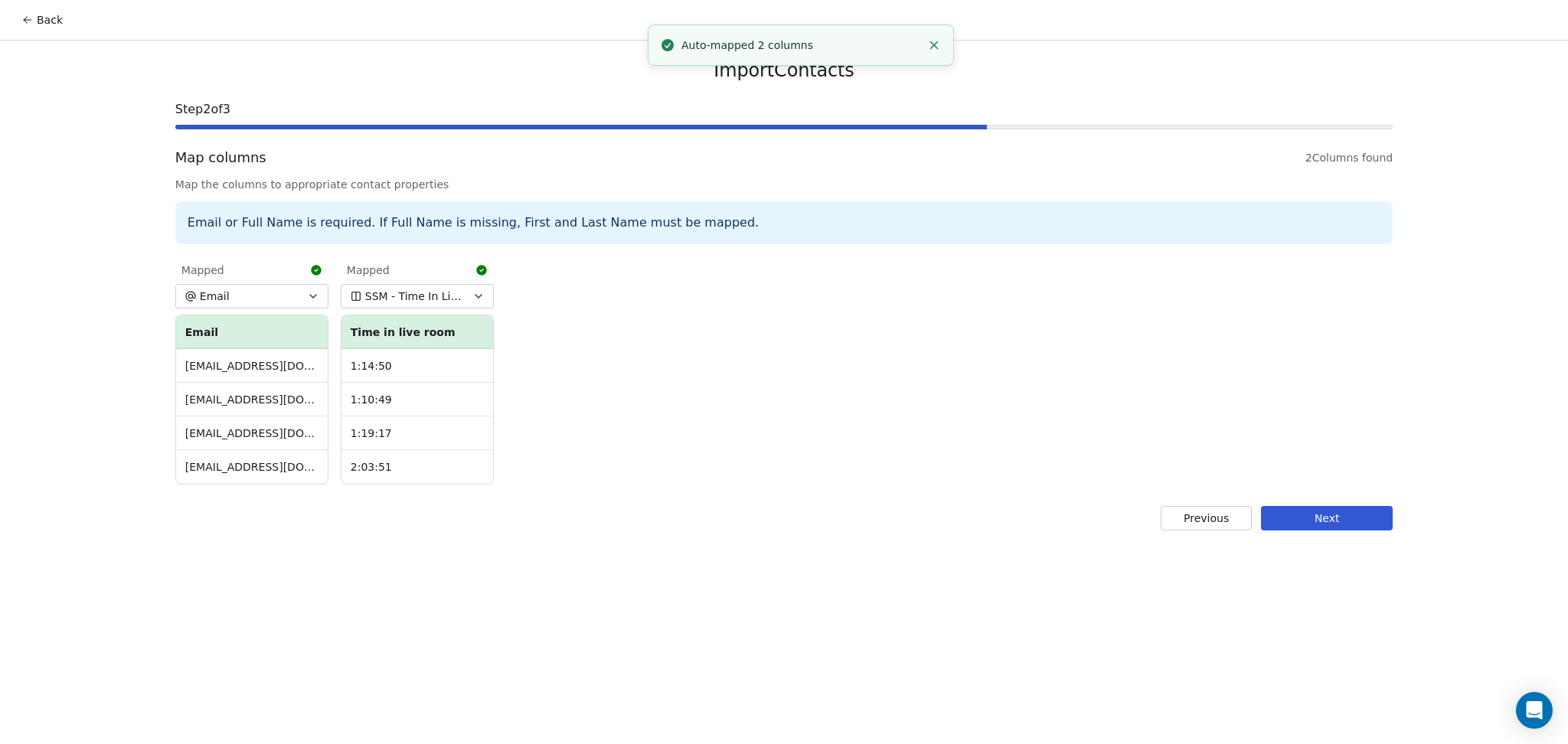
click at [1291, 519] on button "Next" at bounding box center [1326, 519] width 131 height 25
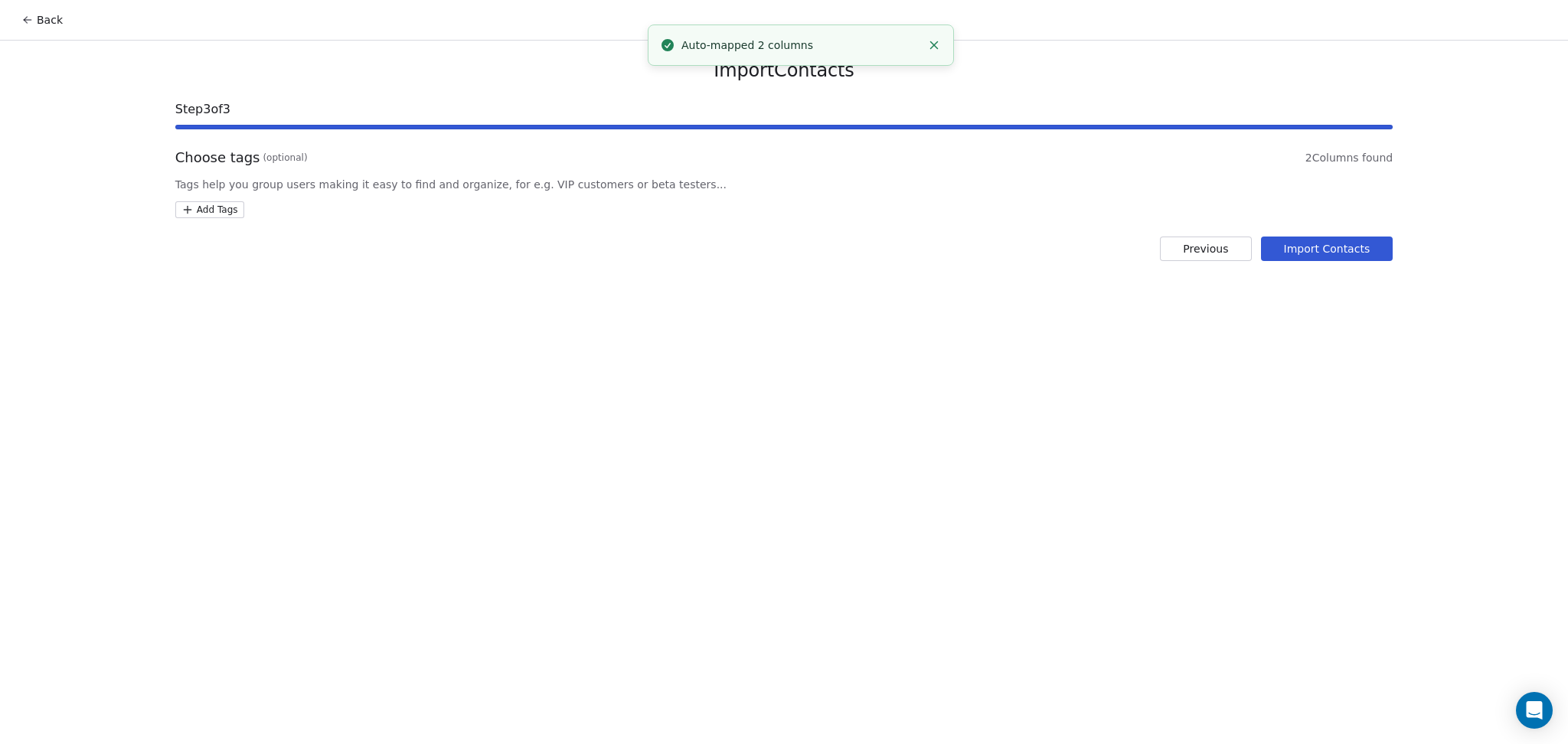
click at [214, 202] on html "Back Import Contacts Step 3 of 3 Choose tags (optional) 2 Columns found Tags he…" at bounding box center [784, 372] width 1568 height 744
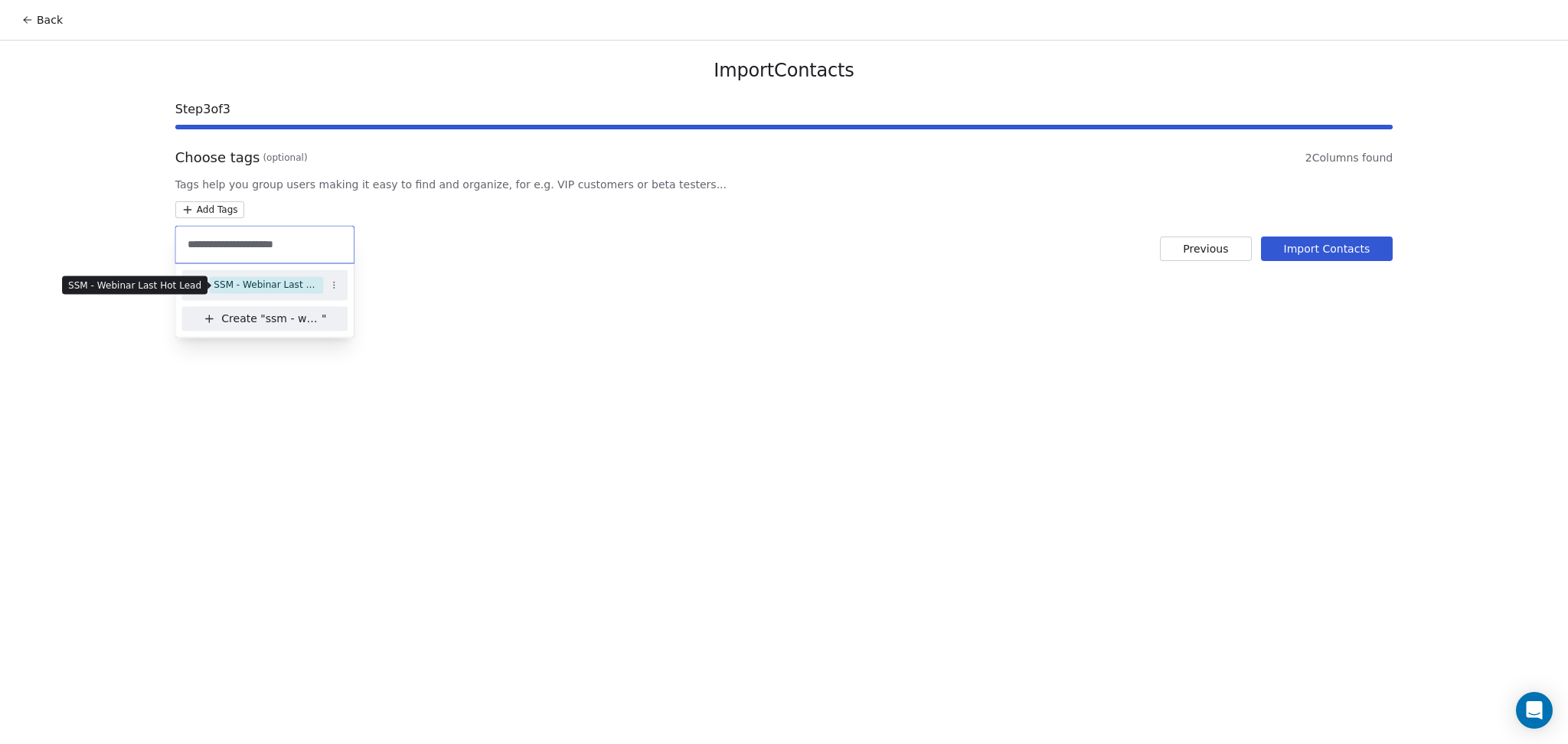
type input "**********"
click at [289, 291] on div "SSM - Webinar Last Hot Lead" at bounding box center [266, 284] width 105 height 14
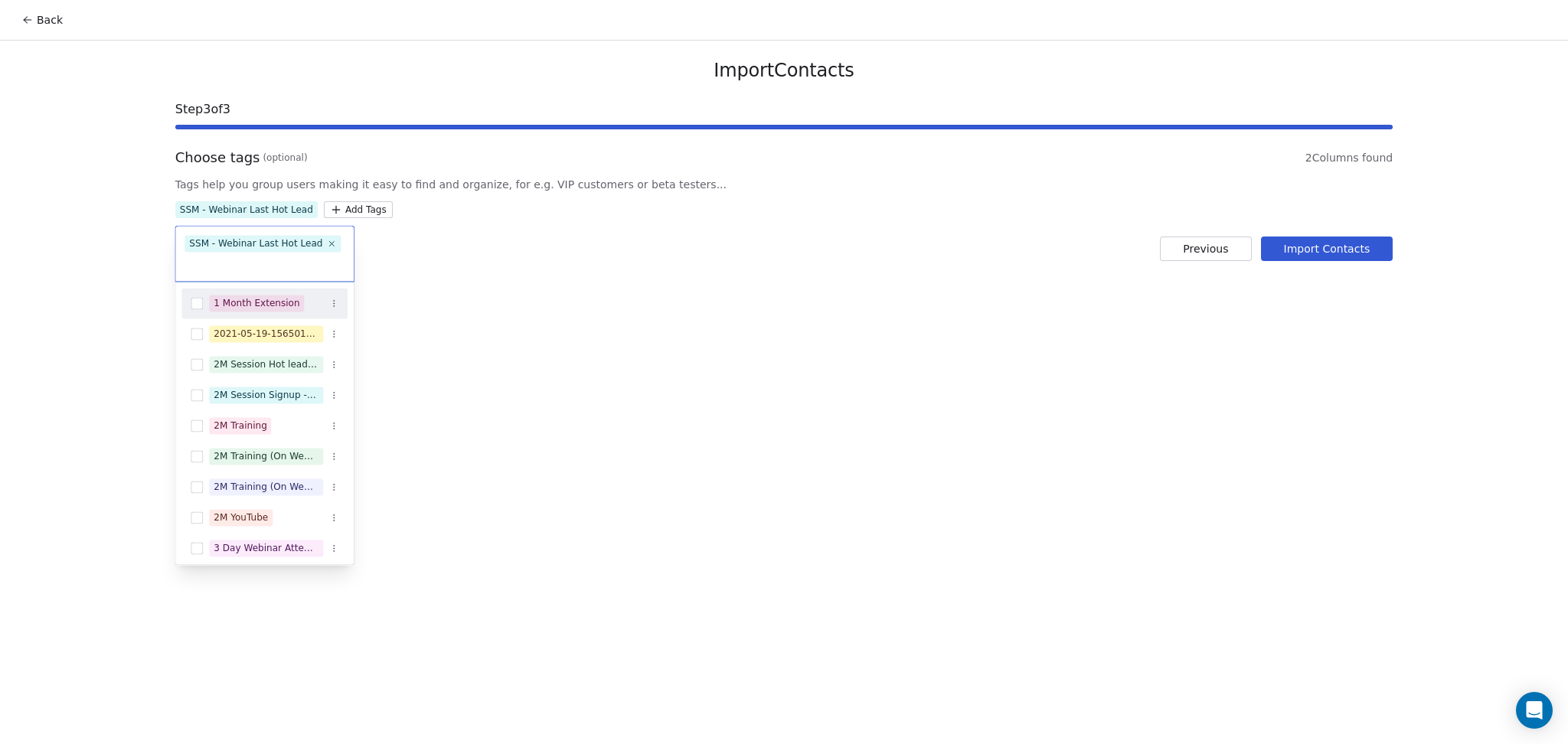
click at [813, 294] on html "Back Import Contacts Step 3 of 3 Choose tags (optional) 2 Columns found Tags he…" at bounding box center [784, 372] width 1568 height 744
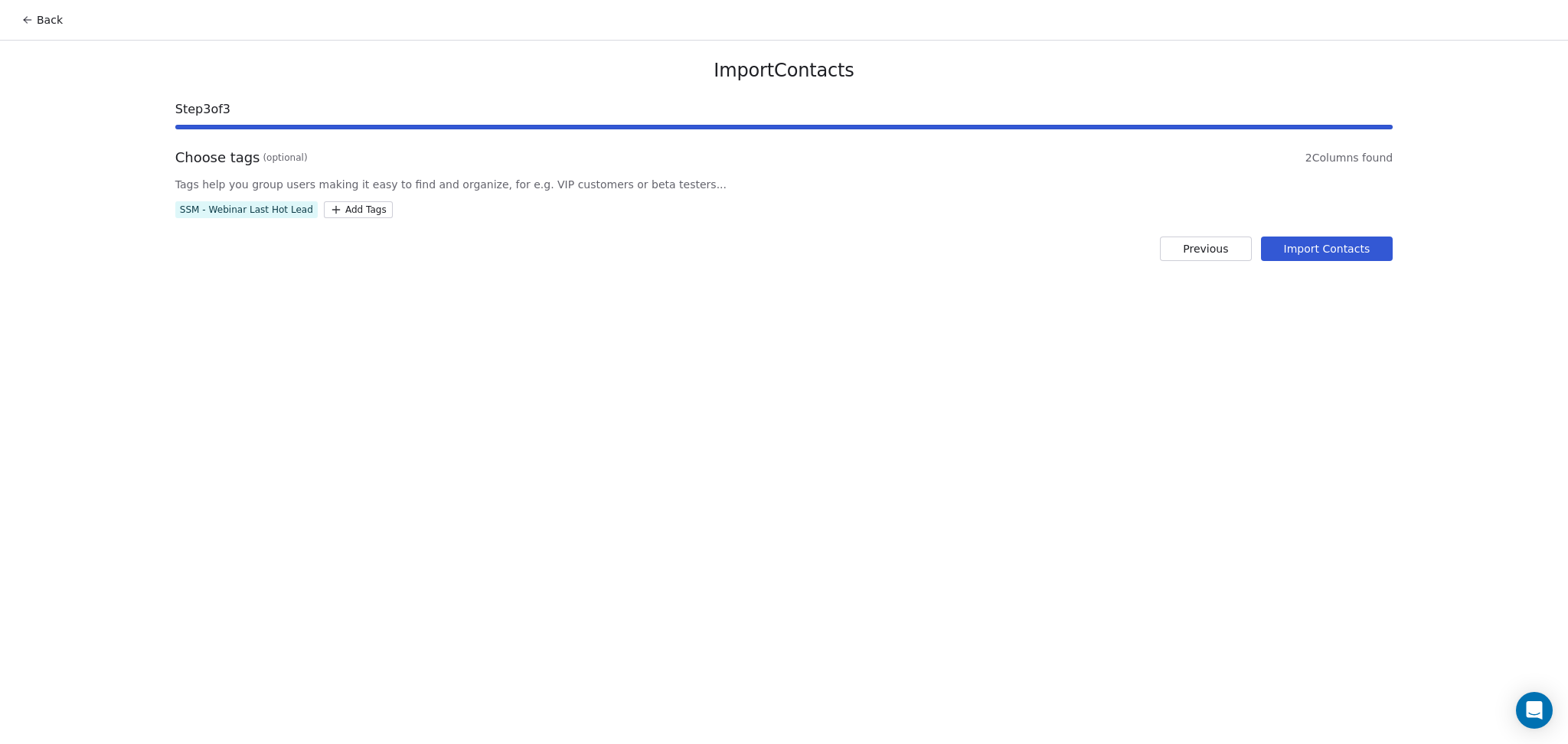
click at [1296, 252] on button "Import Contacts" at bounding box center [1326, 249] width 132 height 25
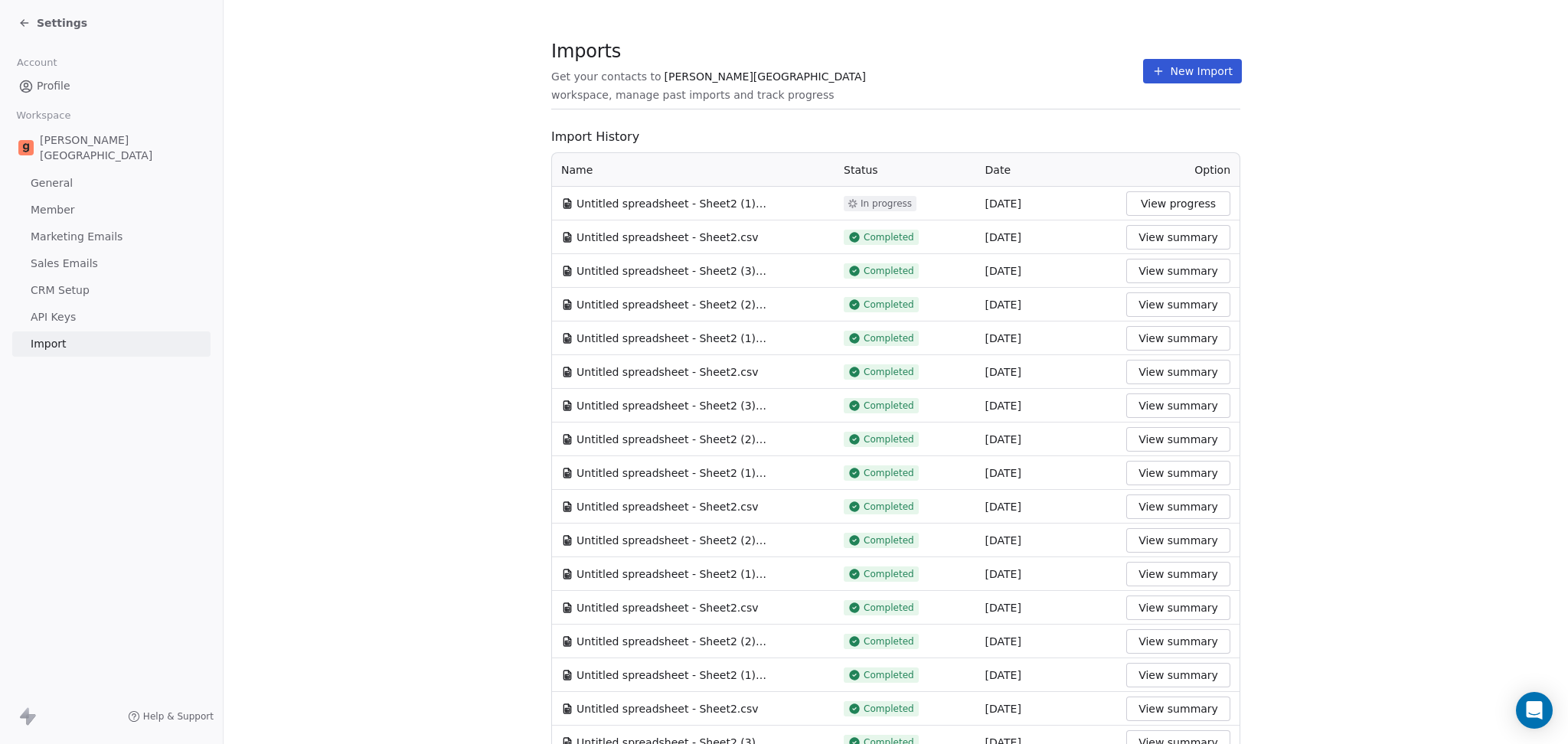
click at [1192, 62] on button "New Import" at bounding box center [1192, 72] width 99 height 25
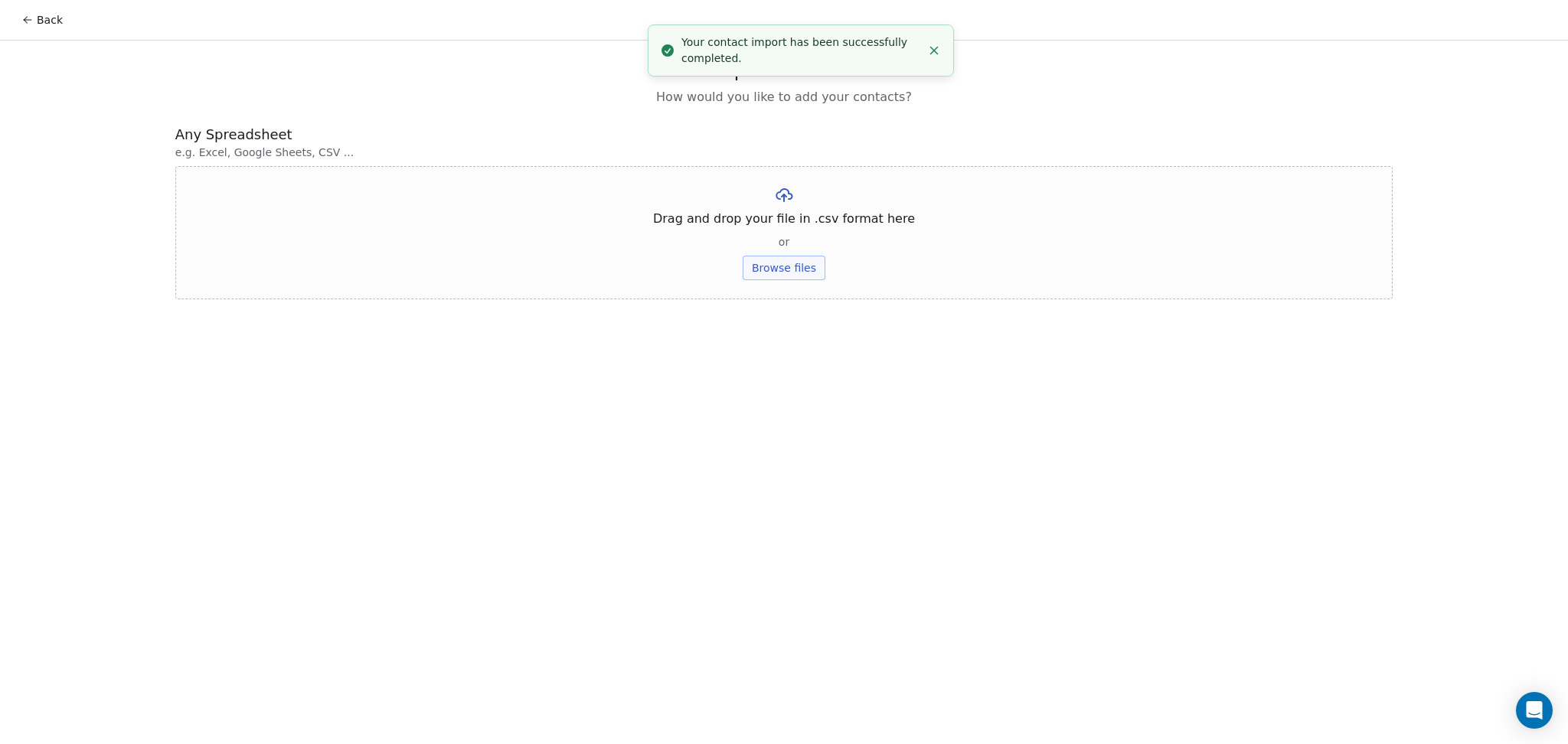
click at [807, 270] on button "Browse files" at bounding box center [784, 268] width 83 height 25
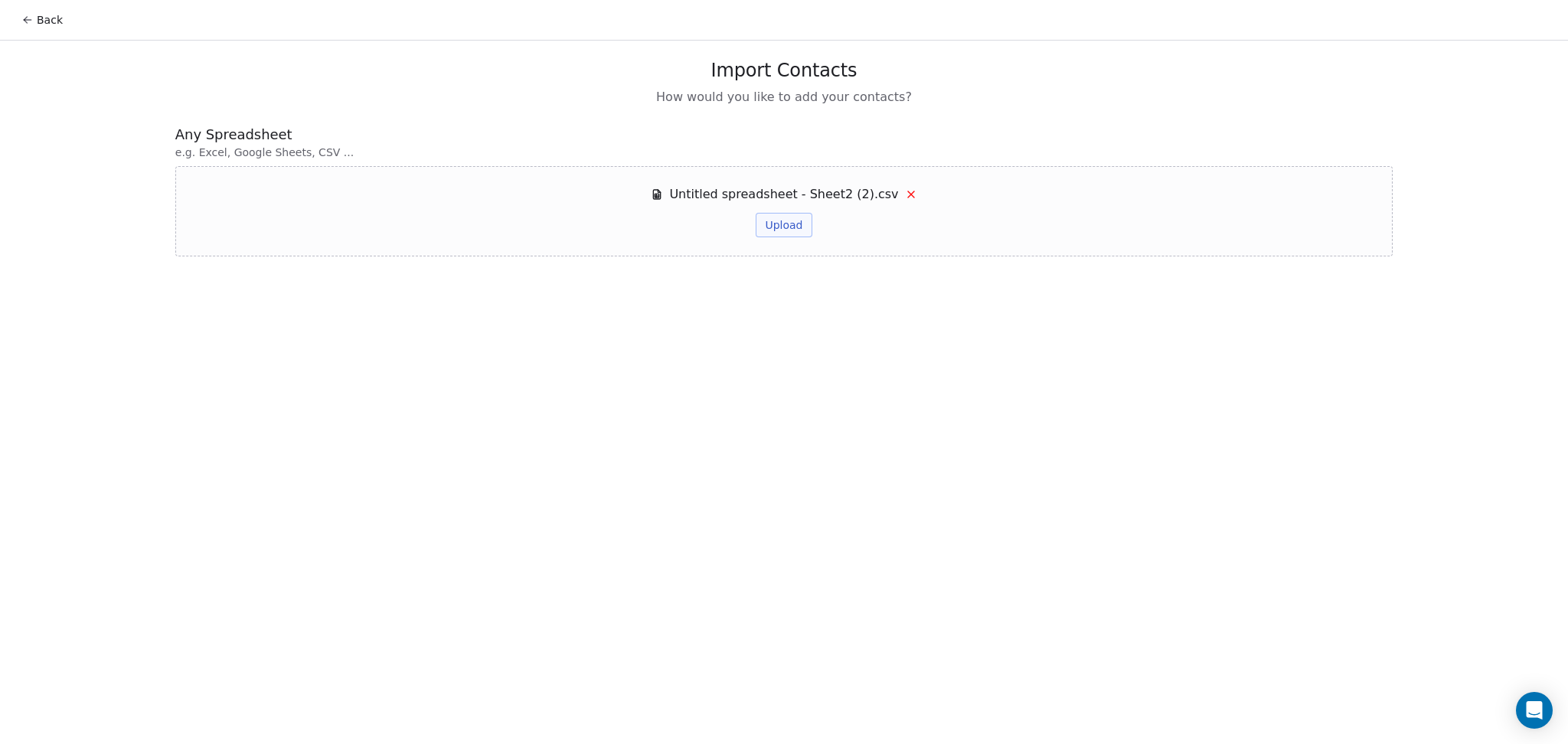
click at [809, 229] on button "Upload" at bounding box center [783, 225] width 56 height 25
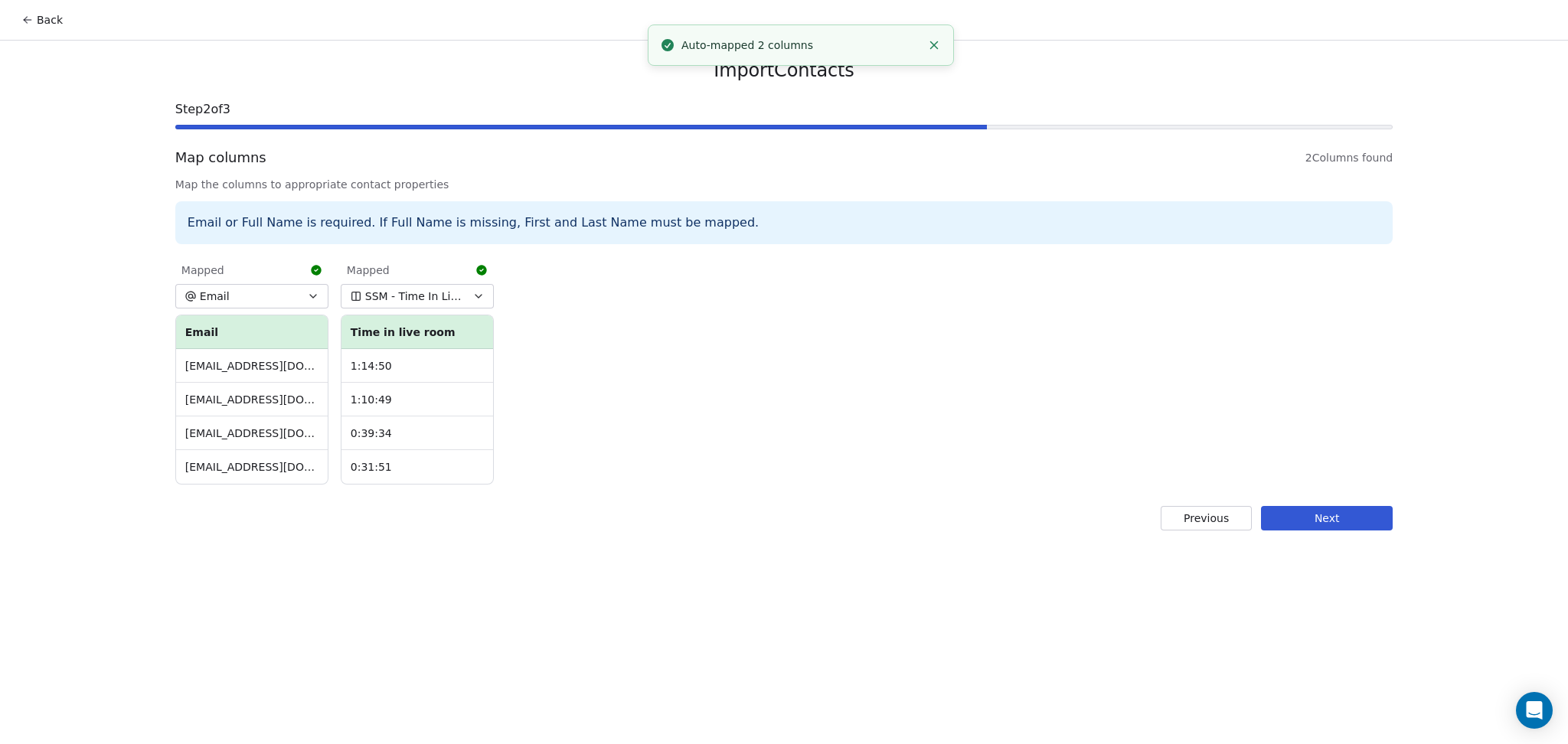
click at [1306, 504] on div "Import Contacts Step 2 of 3 Map columns 2 Columns found Map the columns to appr…" at bounding box center [784, 294] width 1254 height 508
click at [1306, 511] on button "Next" at bounding box center [1326, 519] width 131 height 25
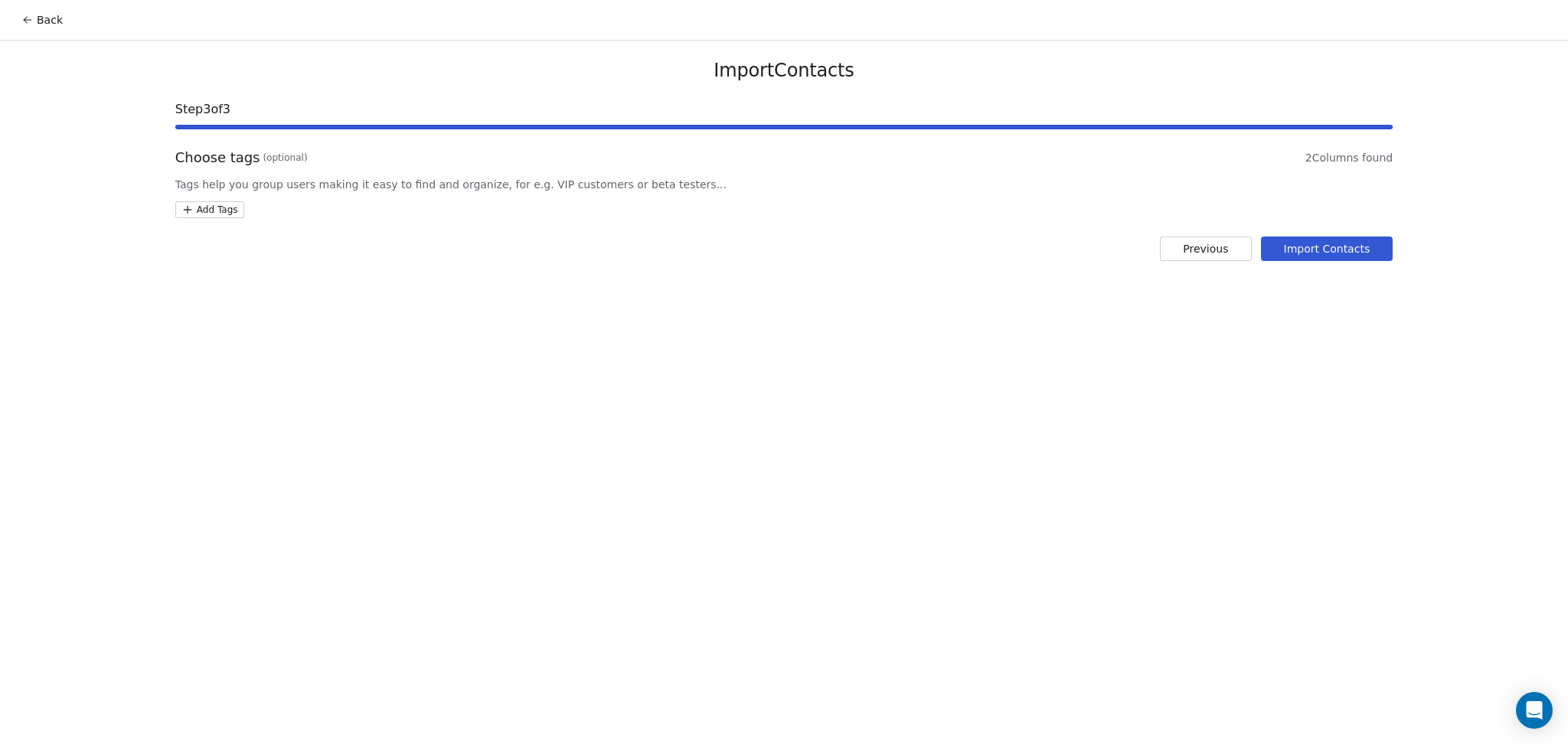
click at [214, 207] on html "Back Import Contacts Step 3 of 3 Choose tags (optional) 2 Columns found Tags he…" at bounding box center [784, 372] width 1568 height 744
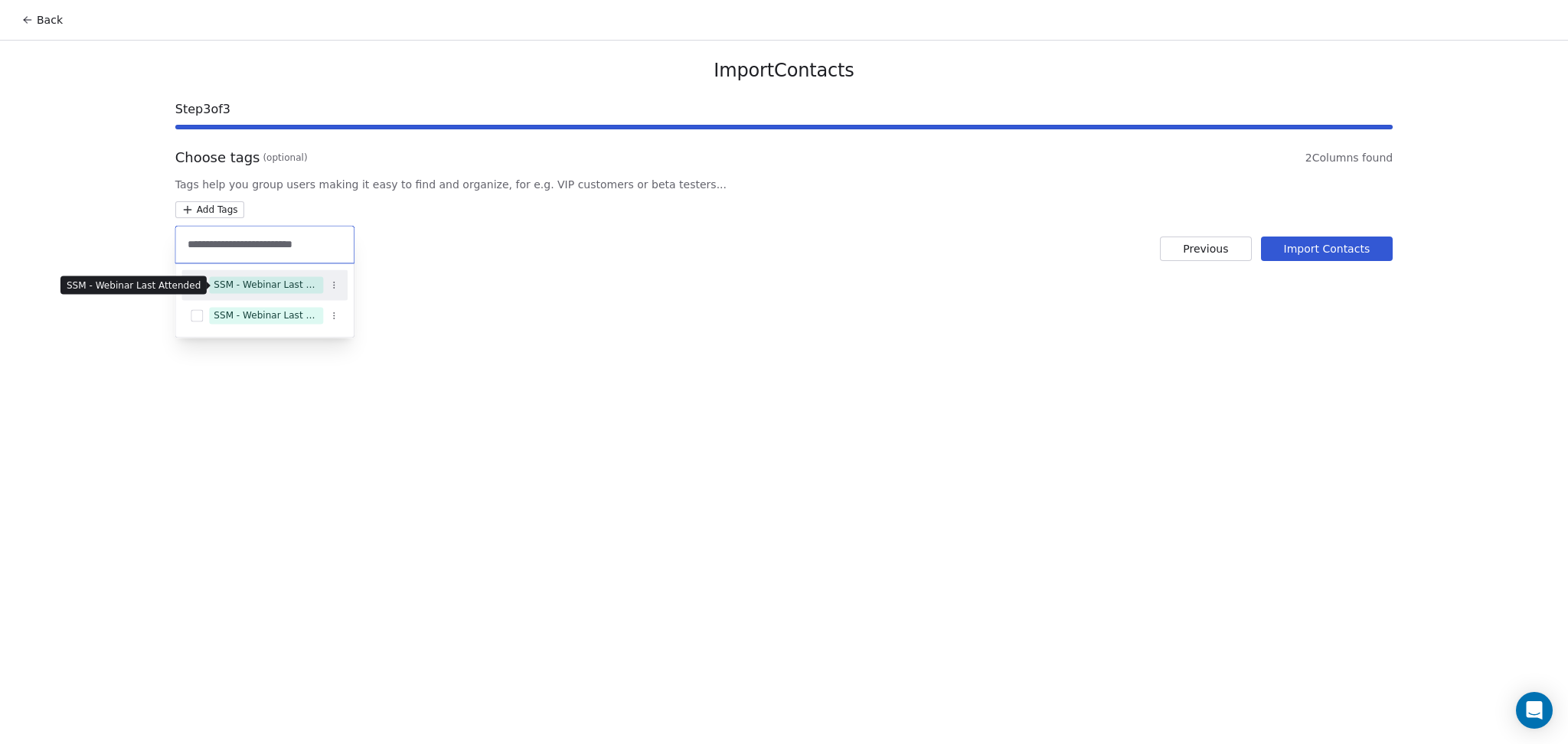
type input "**********"
click at [291, 284] on div "SSM - Webinar Last Attended" at bounding box center [266, 284] width 105 height 14
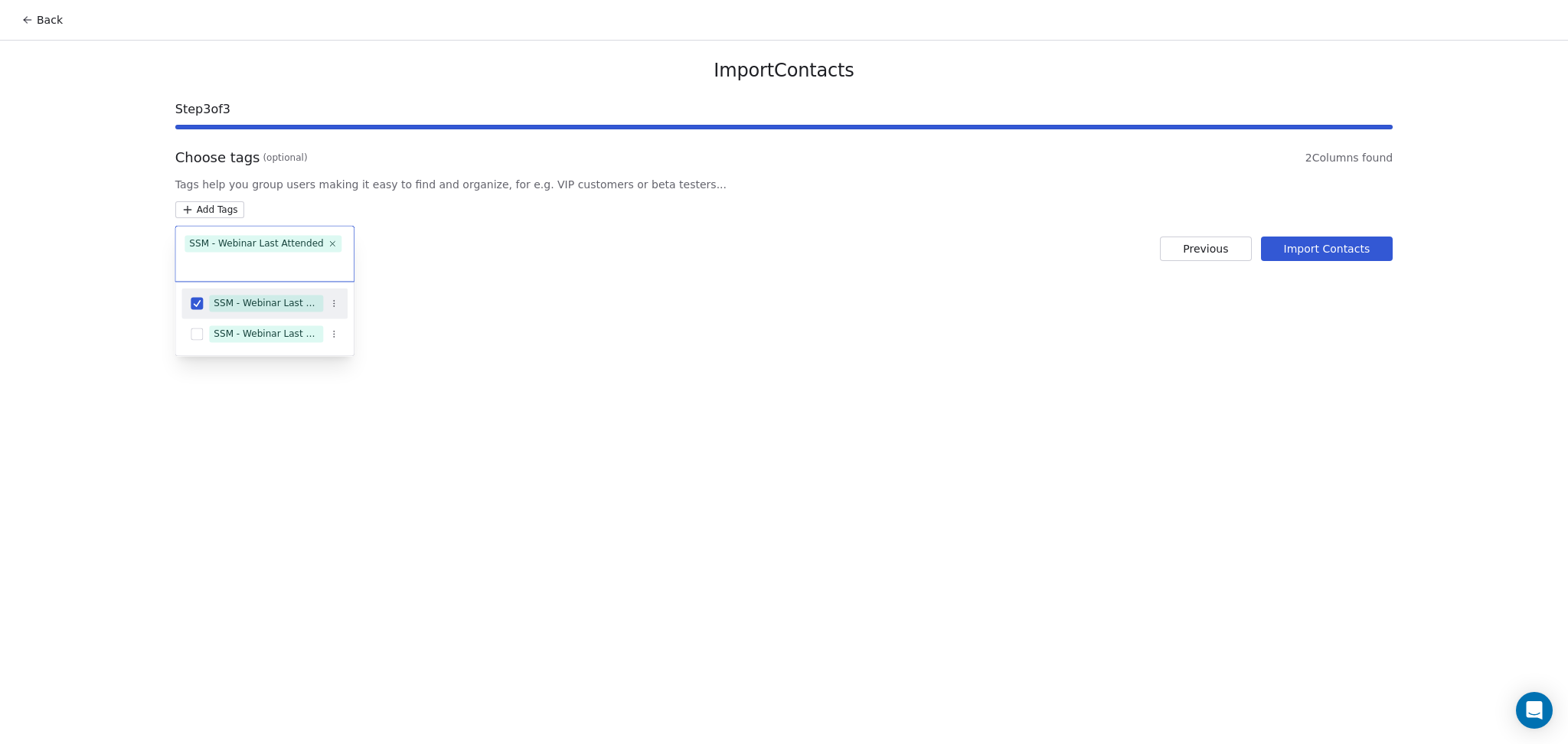
click at [723, 256] on html "Back Import Contacts Step 3 of 3 Choose tags (optional) 2 Columns found Tags he…" at bounding box center [784, 372] width 1568 height 744
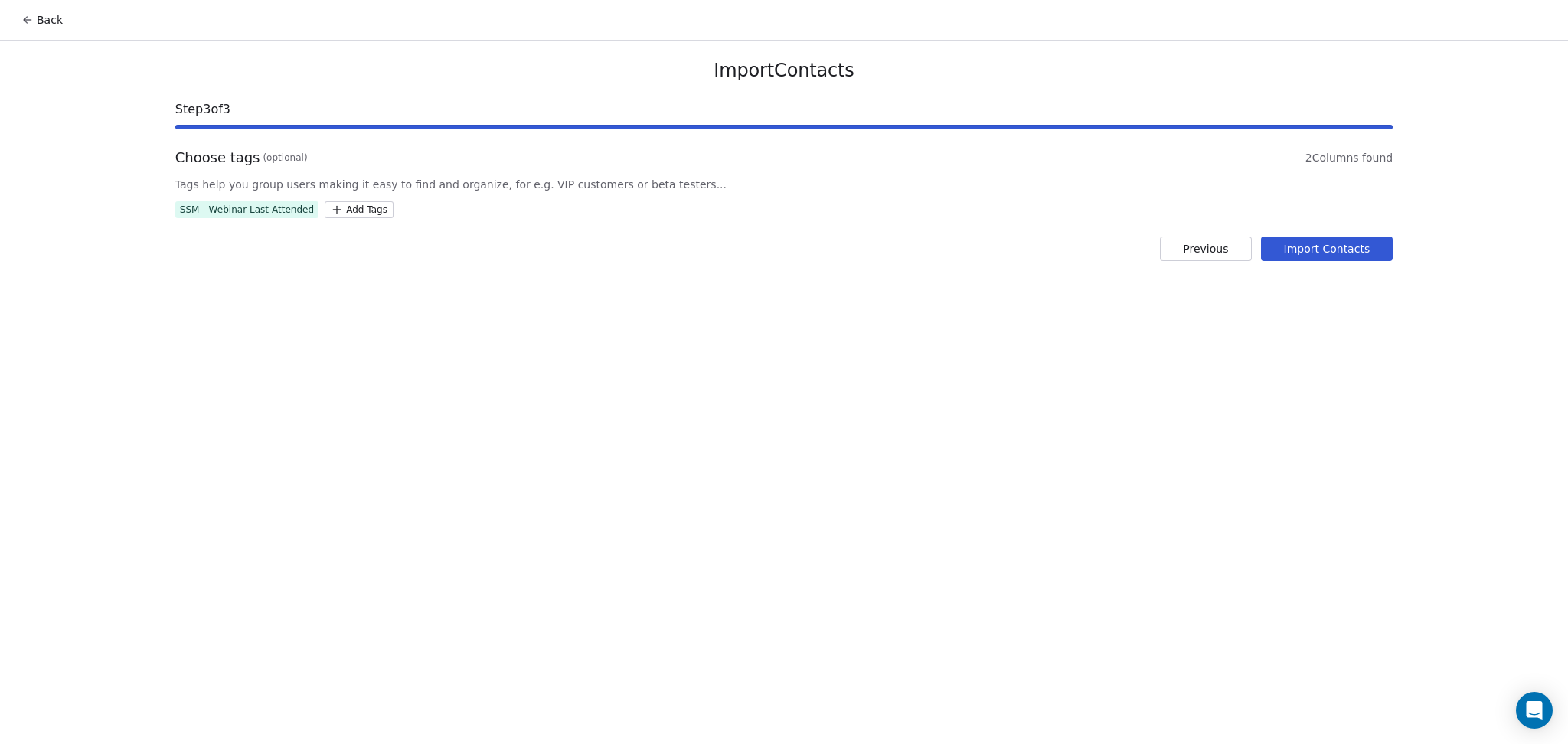
click at [1283, 246] on button "Import Contacts" at bounding box center [1326, 249] width 132 height 25
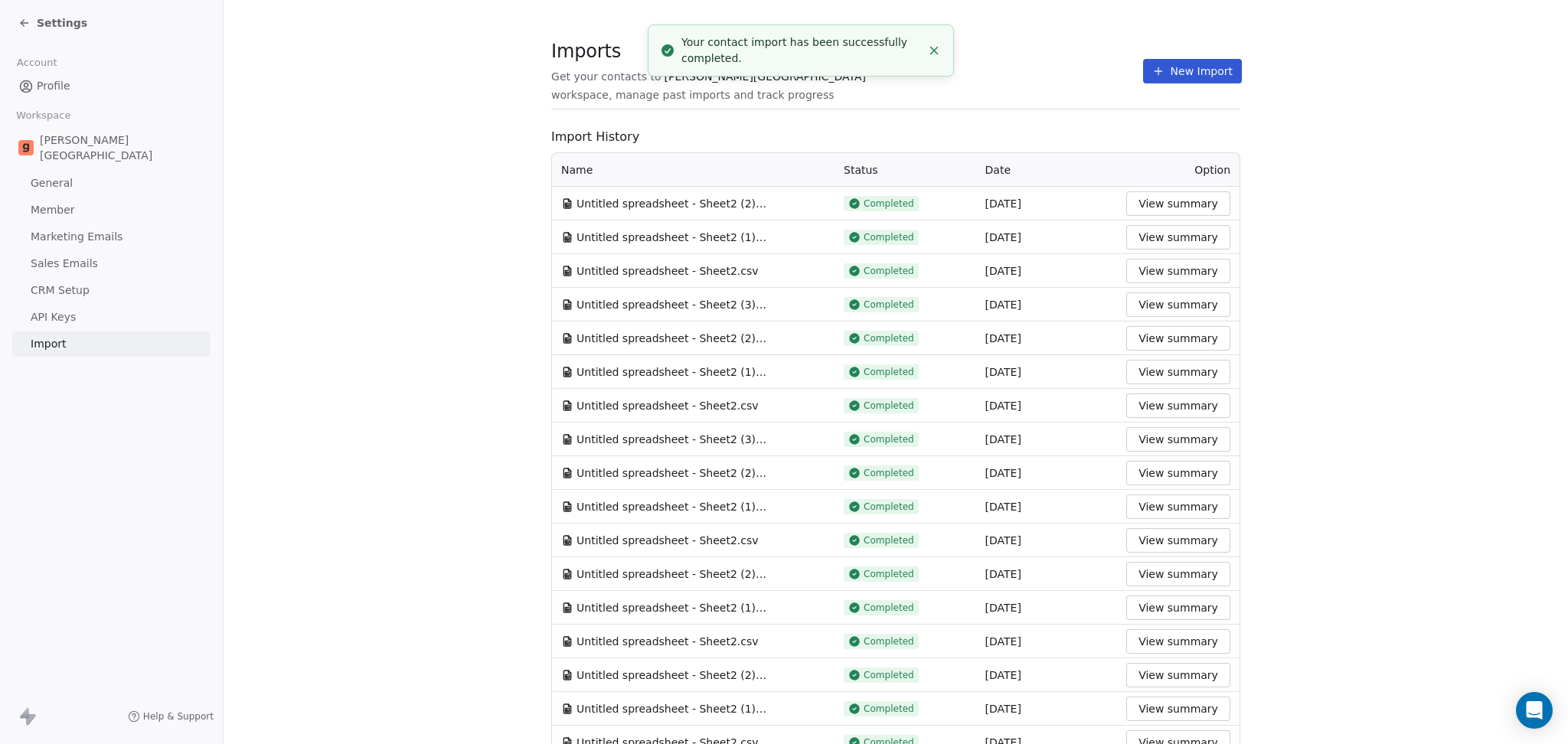
click at [1153, 72] on button "New Import" at bounding box center [1192, 72] width 99 height 25
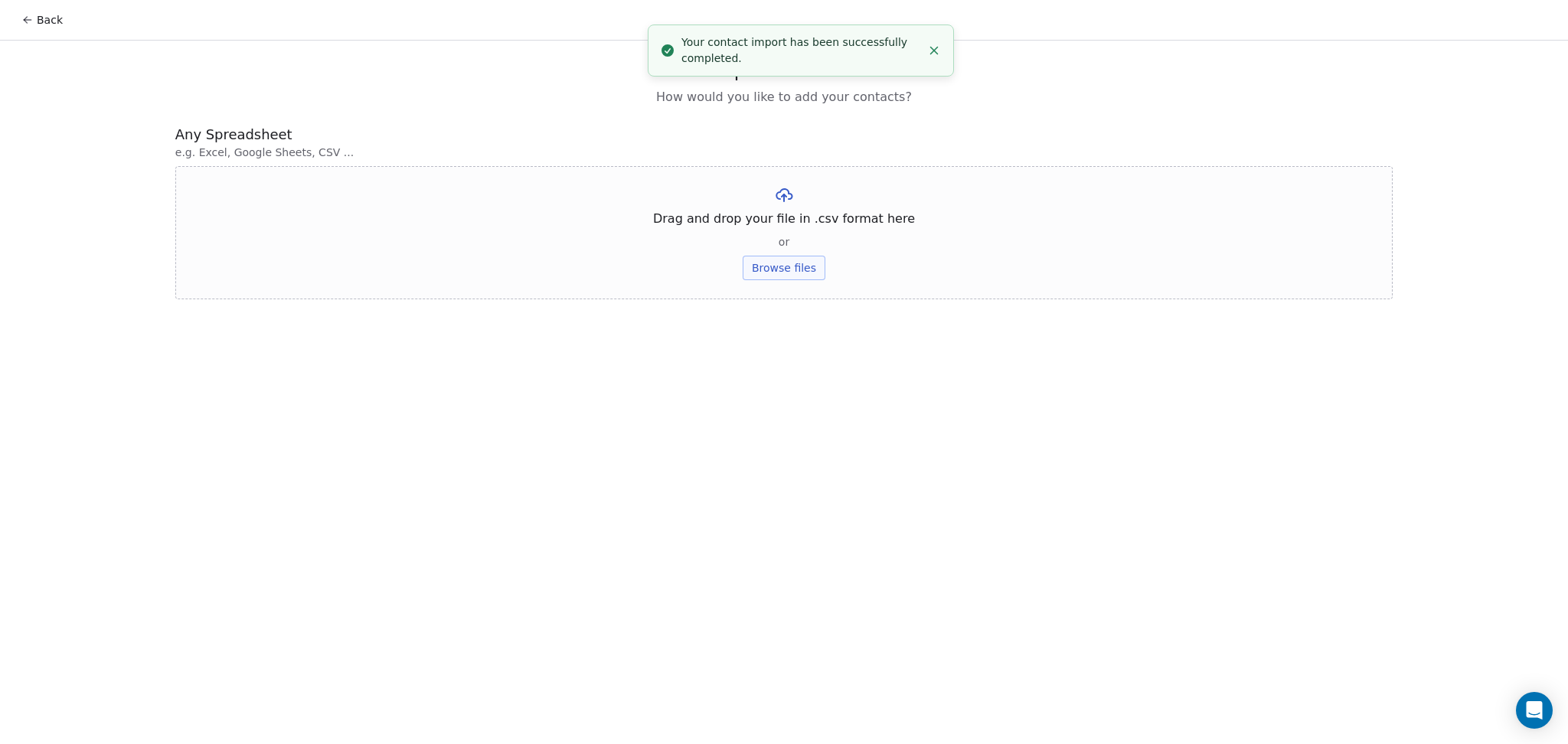
click at [789, 274] on button "Browse files" at bounding box center [784, 268] width 83 height 25
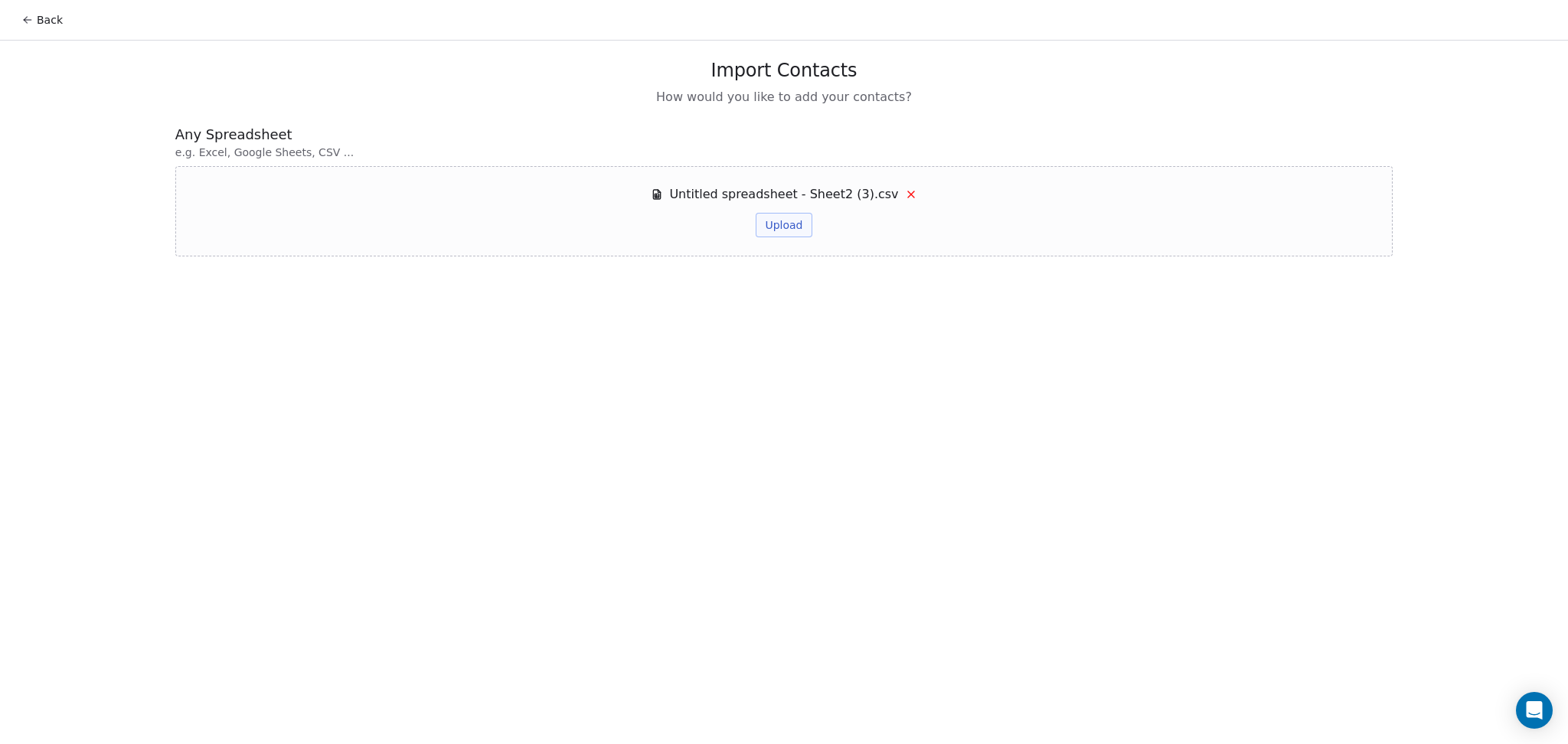
click at [778, 223] on button "Upload" at bounding box center [783, 225] width 56 height 25
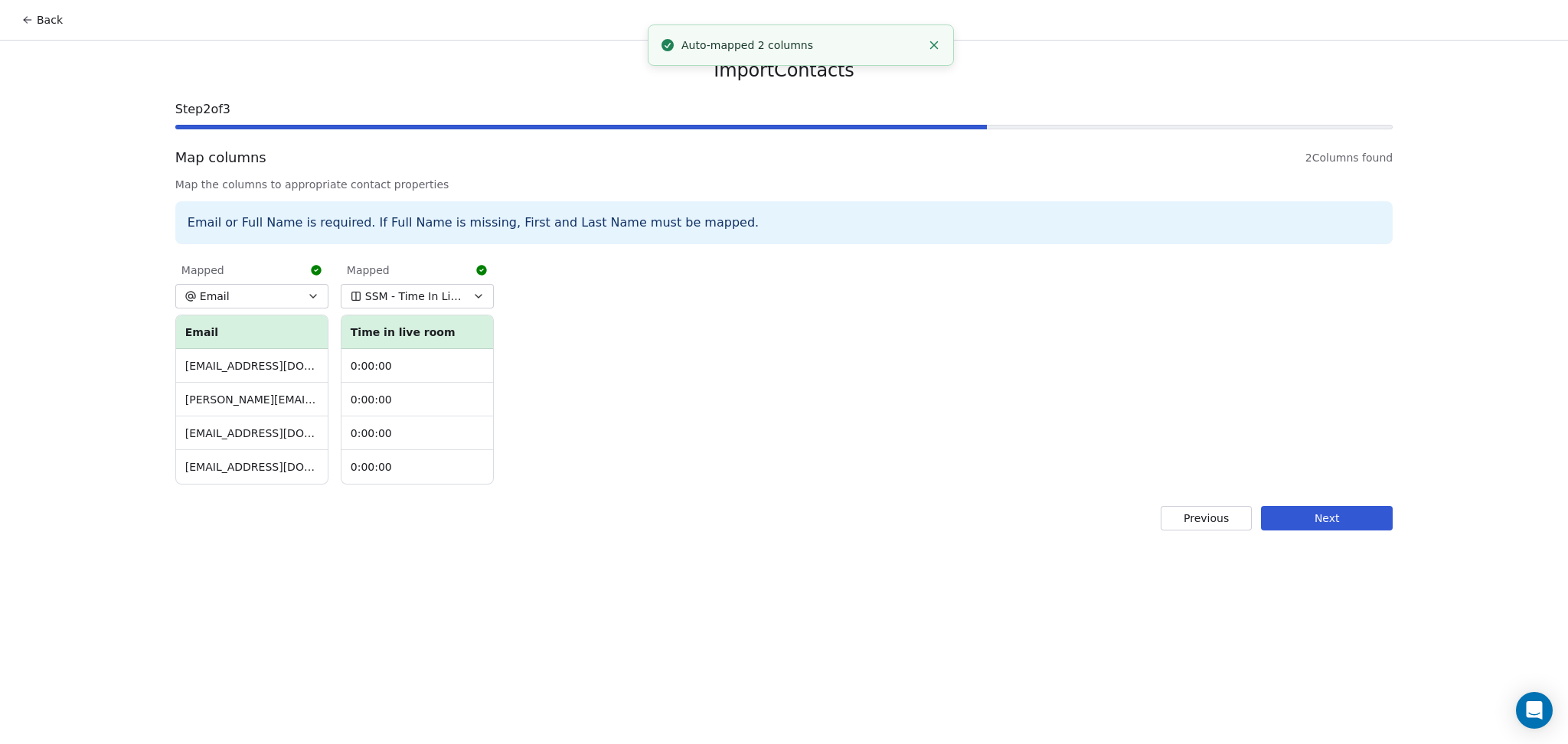
click at [1306, 517] on button "Next" at bounding box center [1326, 519] width 131 height 25
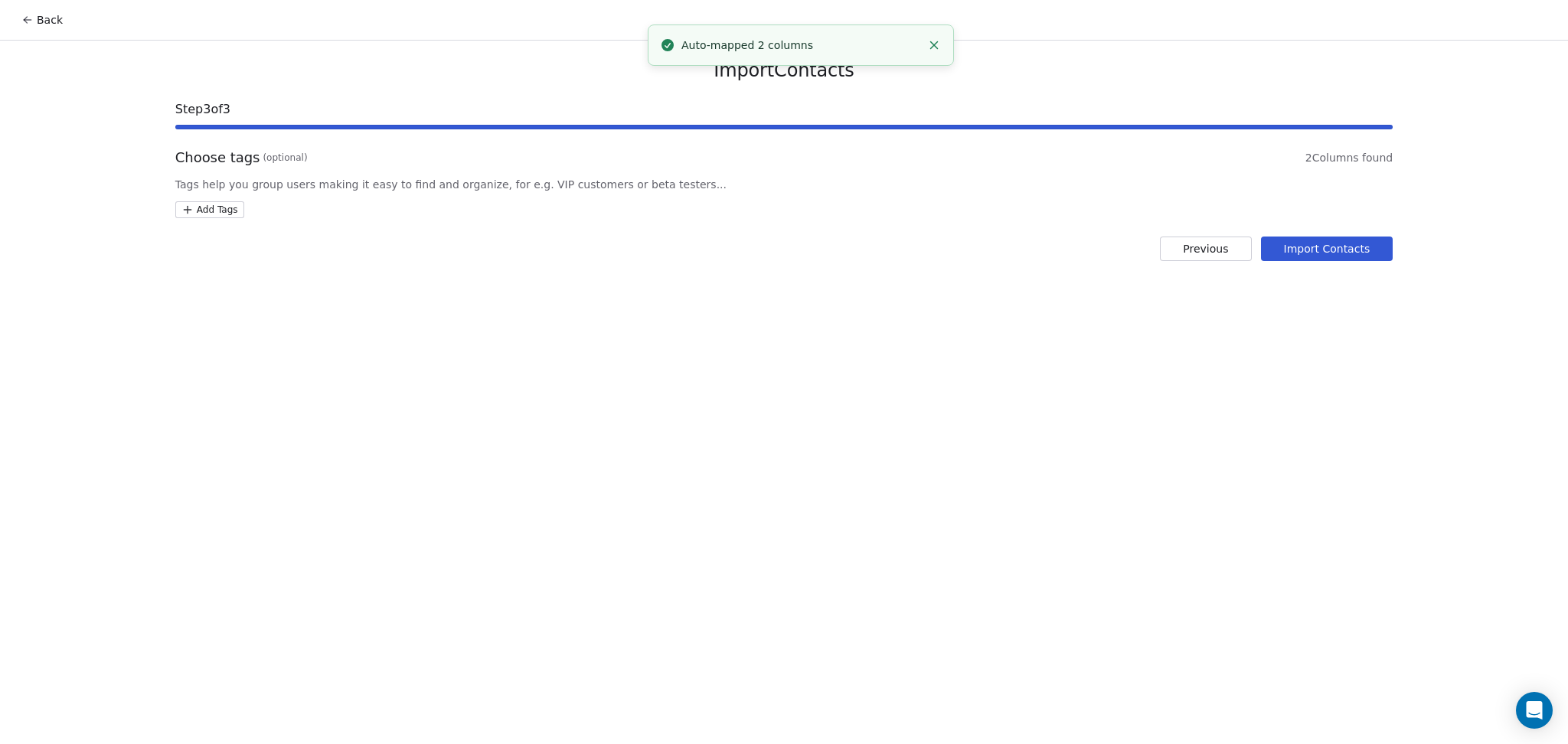
click at [196, 206] on html "Back Import Contacts Step 3 of 3 Choose tags (optional) 2 Columns found Tags he…" at bounding box center [784, 372] width 1568 height 744
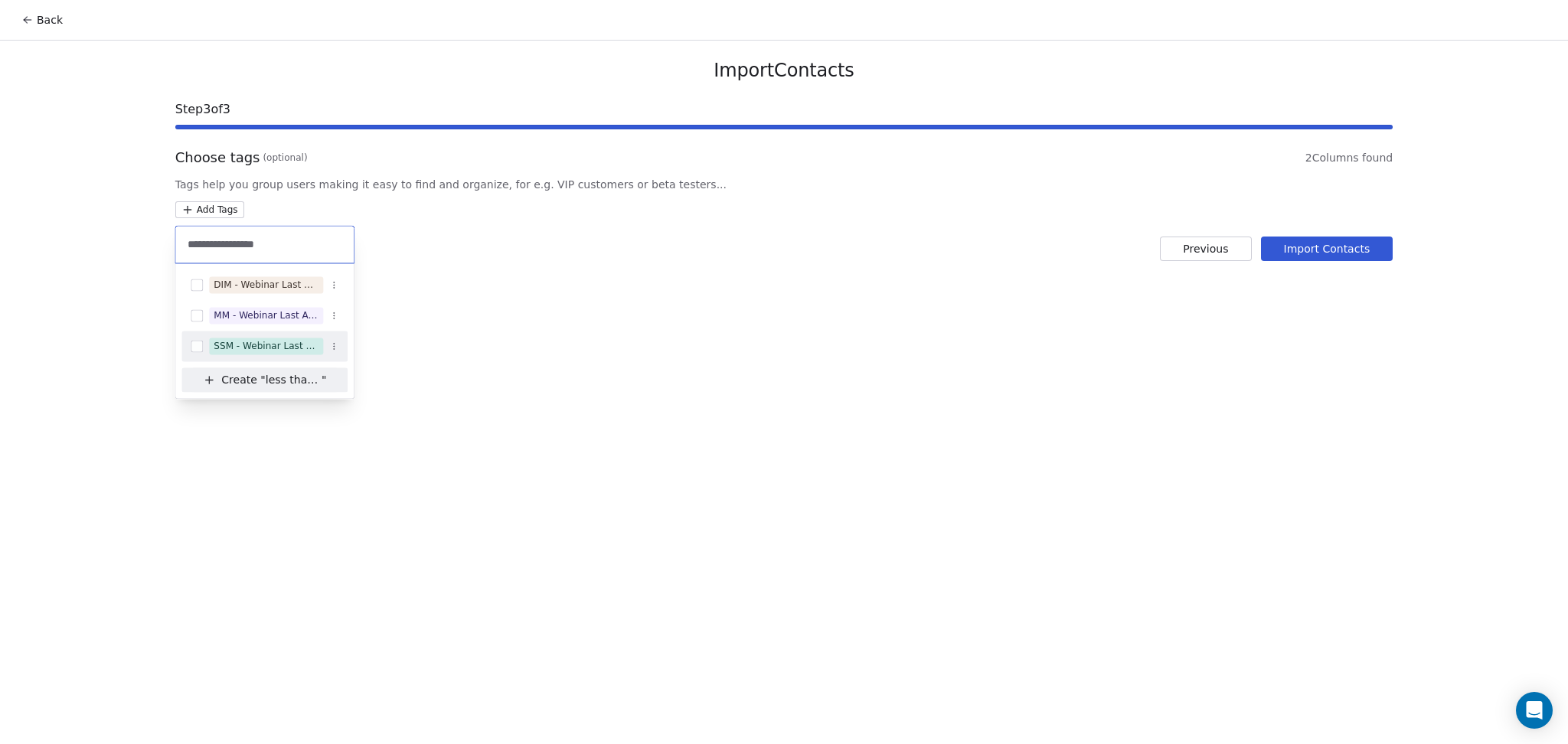
type input "**********"
click at [282, 352] on span "SSM - Webinar Last Attended (Less Than 30 mins)" at bounding box center [265, 346] width 114 height 16
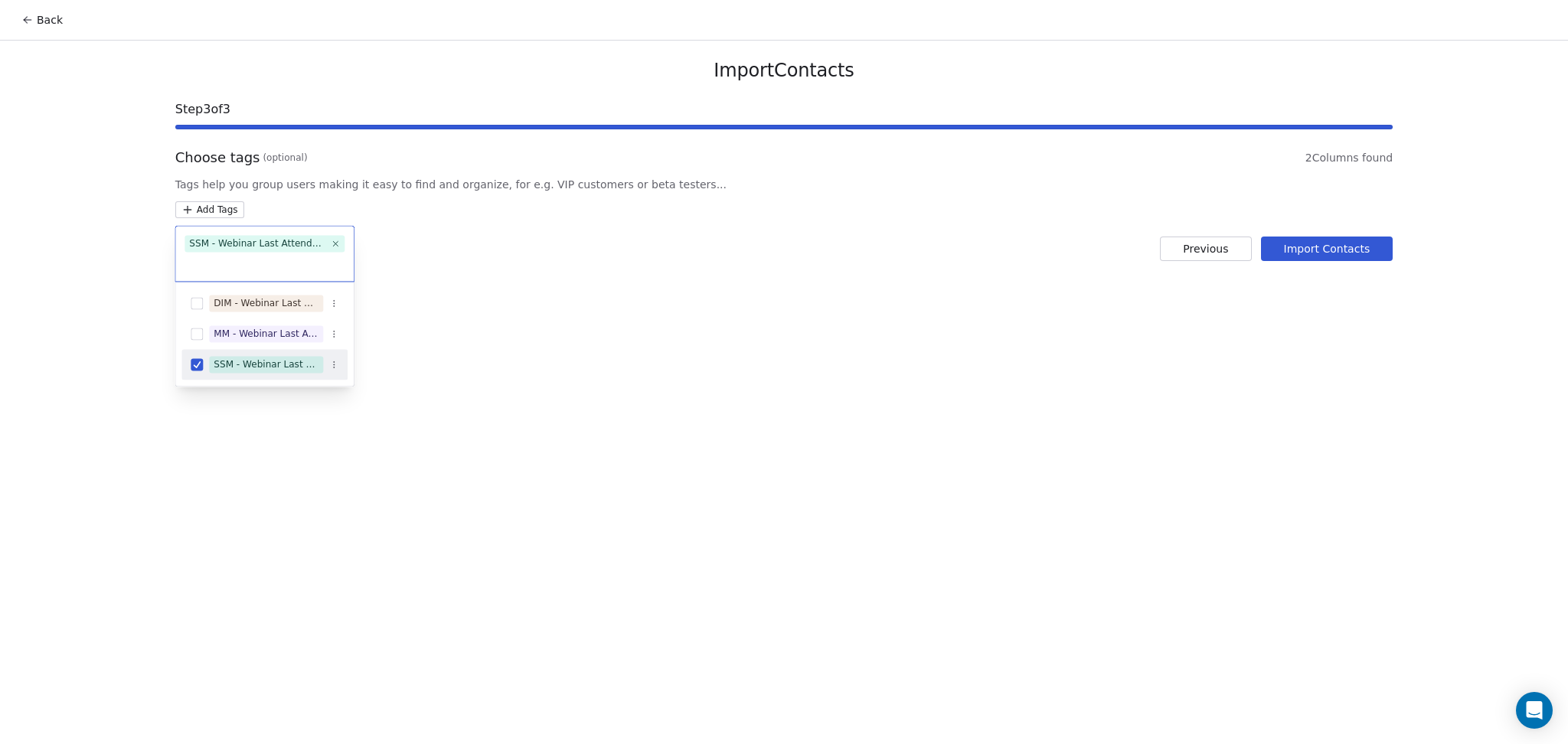
click at [542, 308] on html "Back Import Contacts Step 3 of 3 Choose tags (optional) 2 Columns found Tags he…" at bounding box center [784, 372] width 1568 height 744
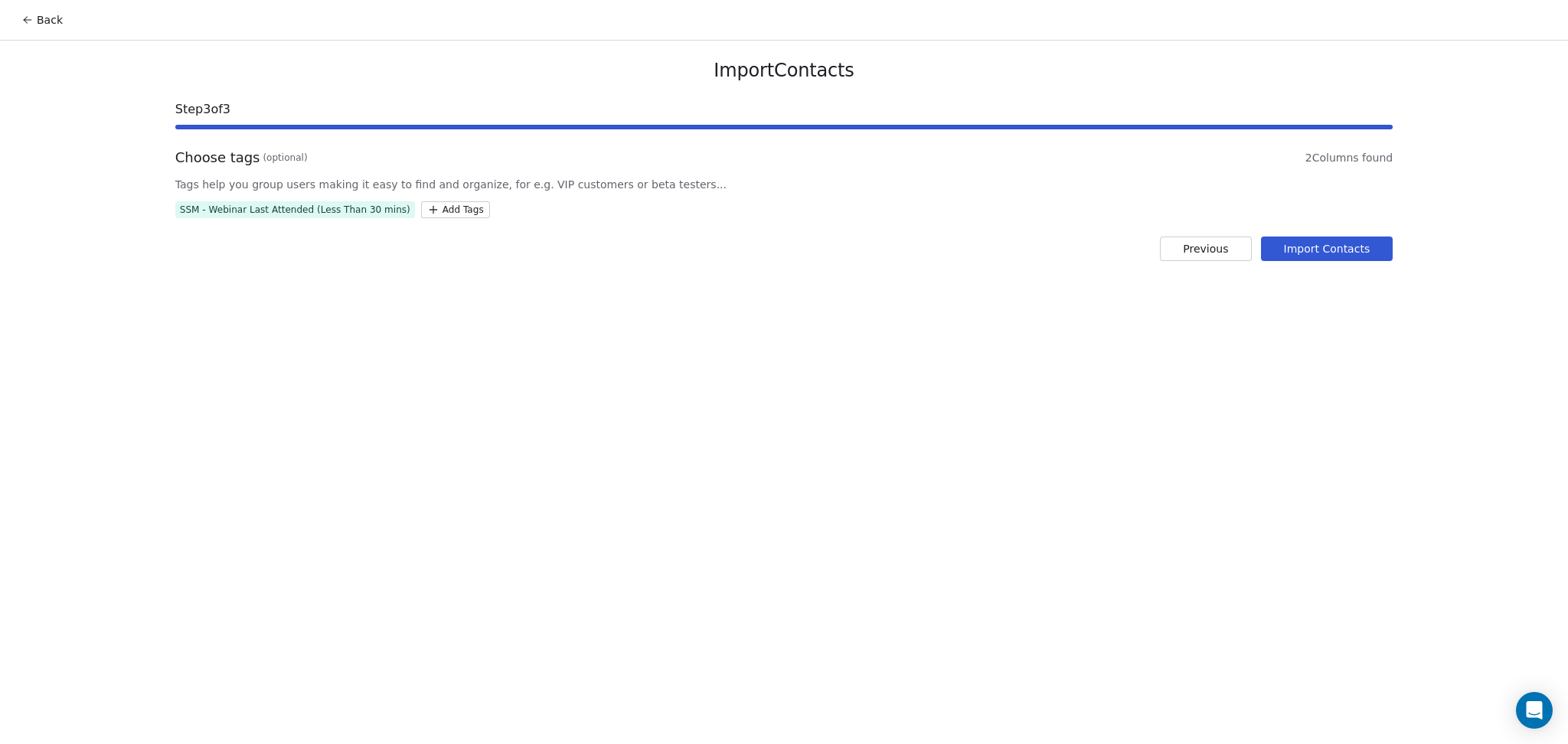
click at [1286, 254] on button "Import Contacts" at bounding box center [1326, 249] width 132 height 25
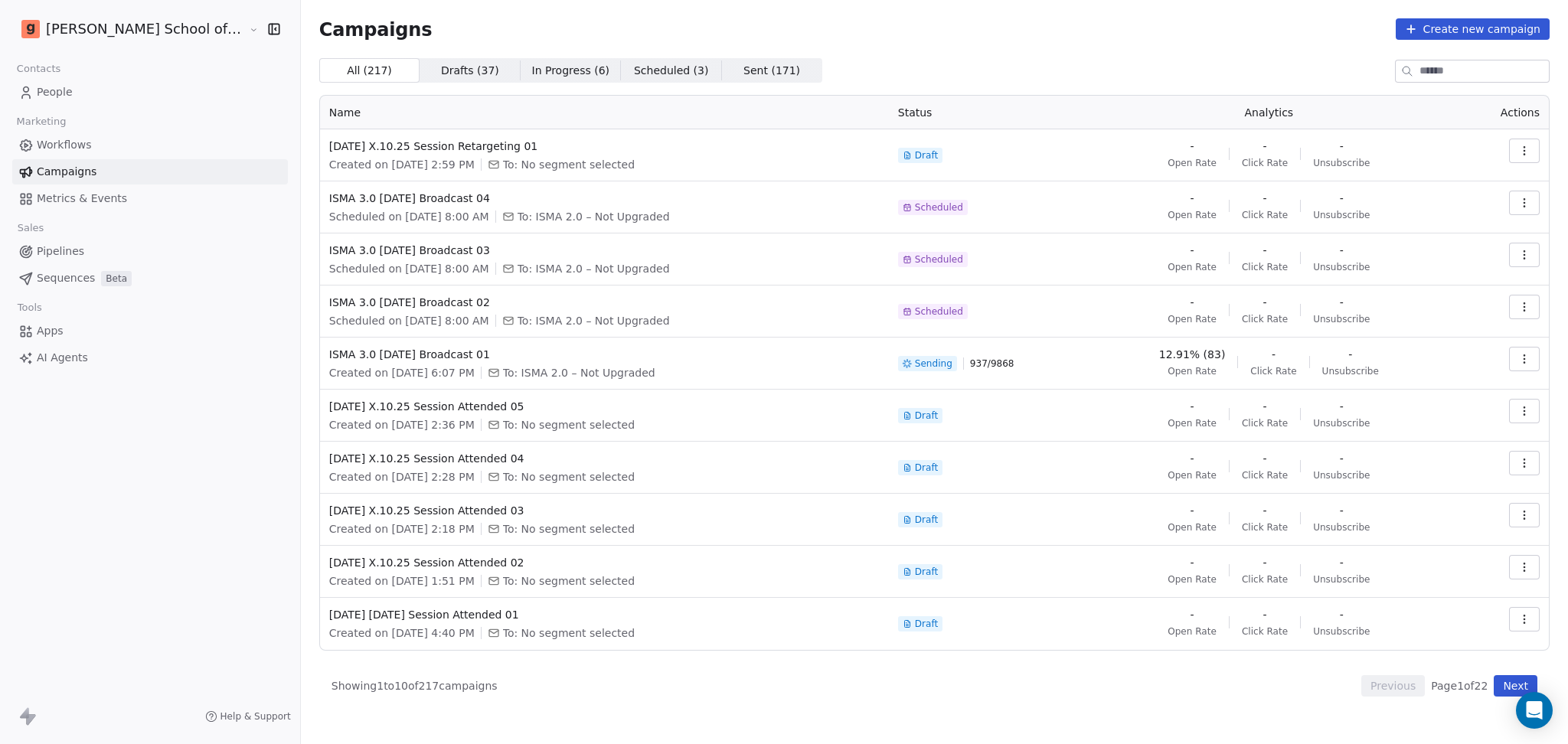
click at [1513, 685] on button "Next" at bounding box center [1515, 686] width 44 height 21
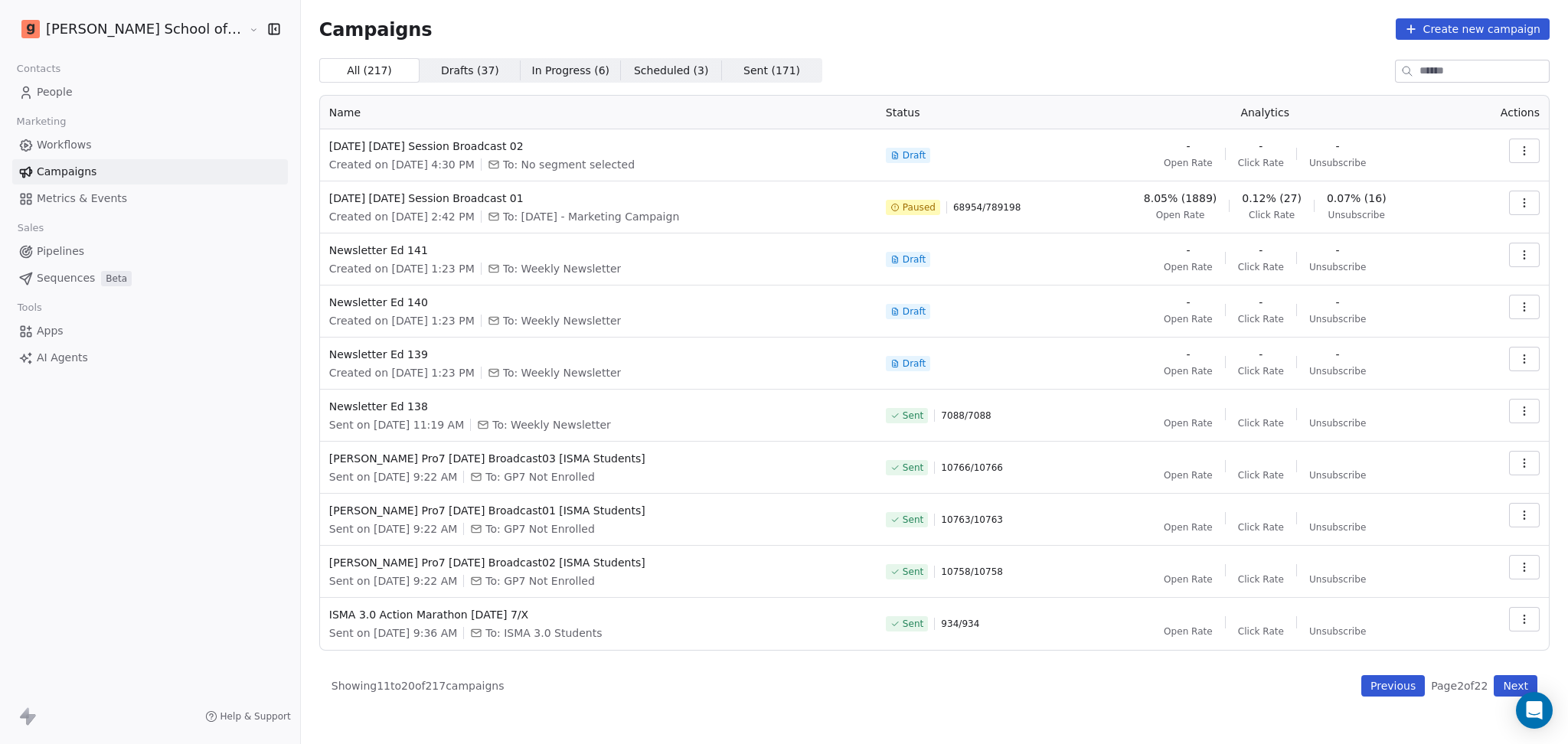
click at [1384, 686] on button "Previous" at bounding box center [1392, 686] width 63 height 21
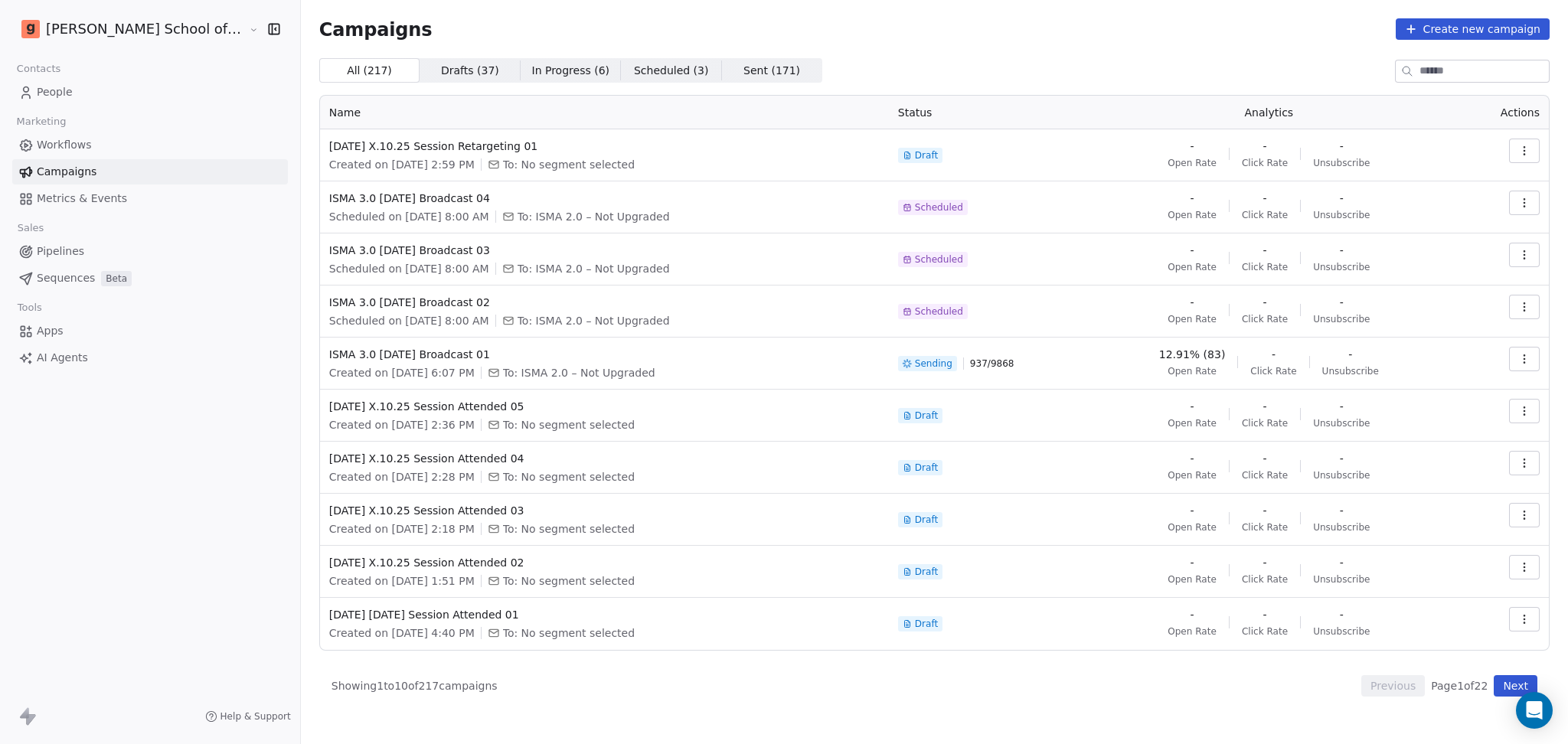
click at [1125, 391] on td "- Open Rate - Click Rate - Unsubscribe" at bounding box center [1268, 415] width 377 height 52
click at [1512, 356] on button "button" at bounding box center [1524, 359] width 30 height 25
click at [1423, 494] on span "Pause" at bounding box center [1420, 492] width 36 height 18
click at [1532, 360] on button "button" at bounding box center [1524, 359] width 30 height 25
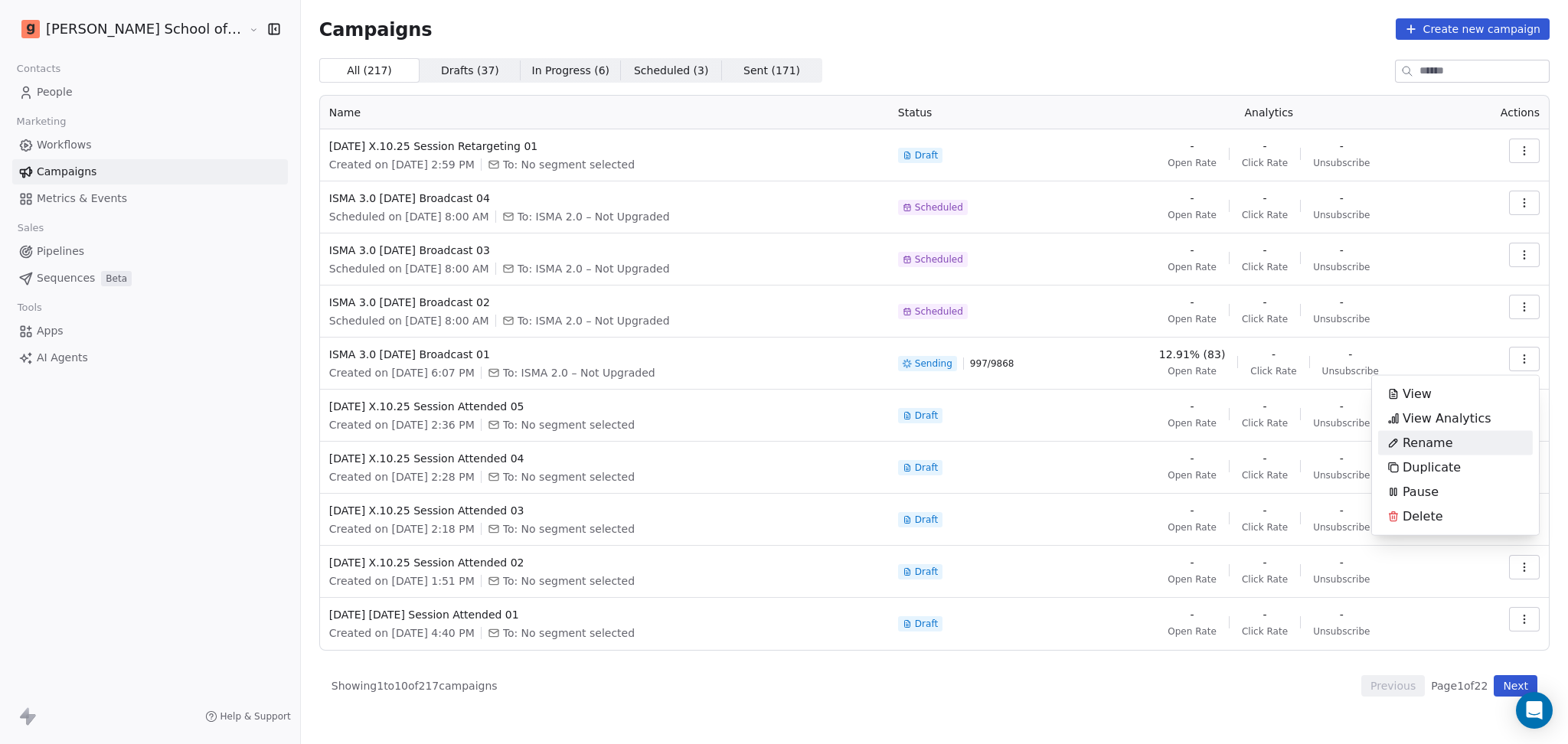
click at [1250, 362] on html "Goela School of Finance LLP Contacts People Marketing Workflows Campaigns Metri…" at bounding box center [784, 372] width 1568 height 744
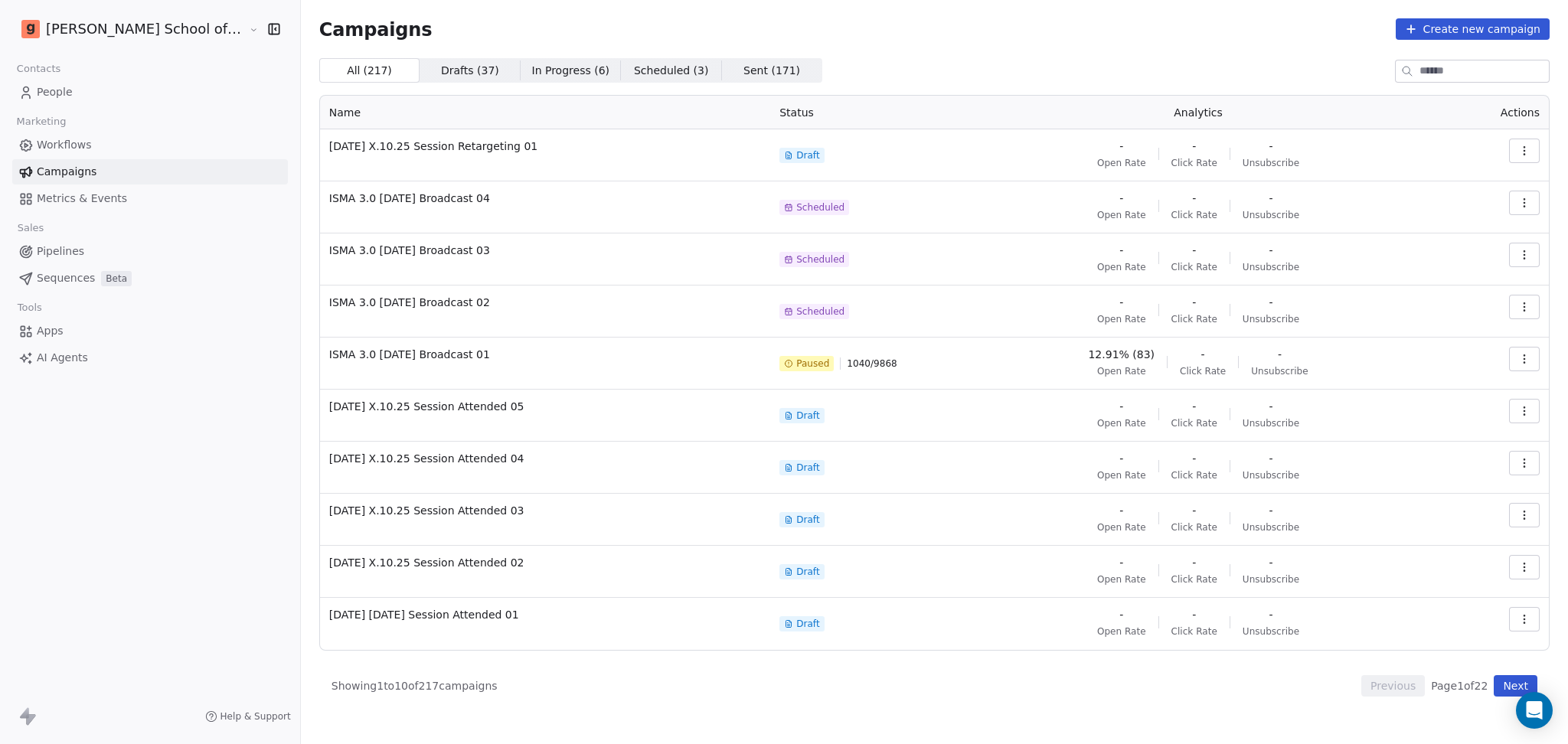
click at [1529, 362] on icon "button" at bounding box center [1524, 358] width 12 height 12
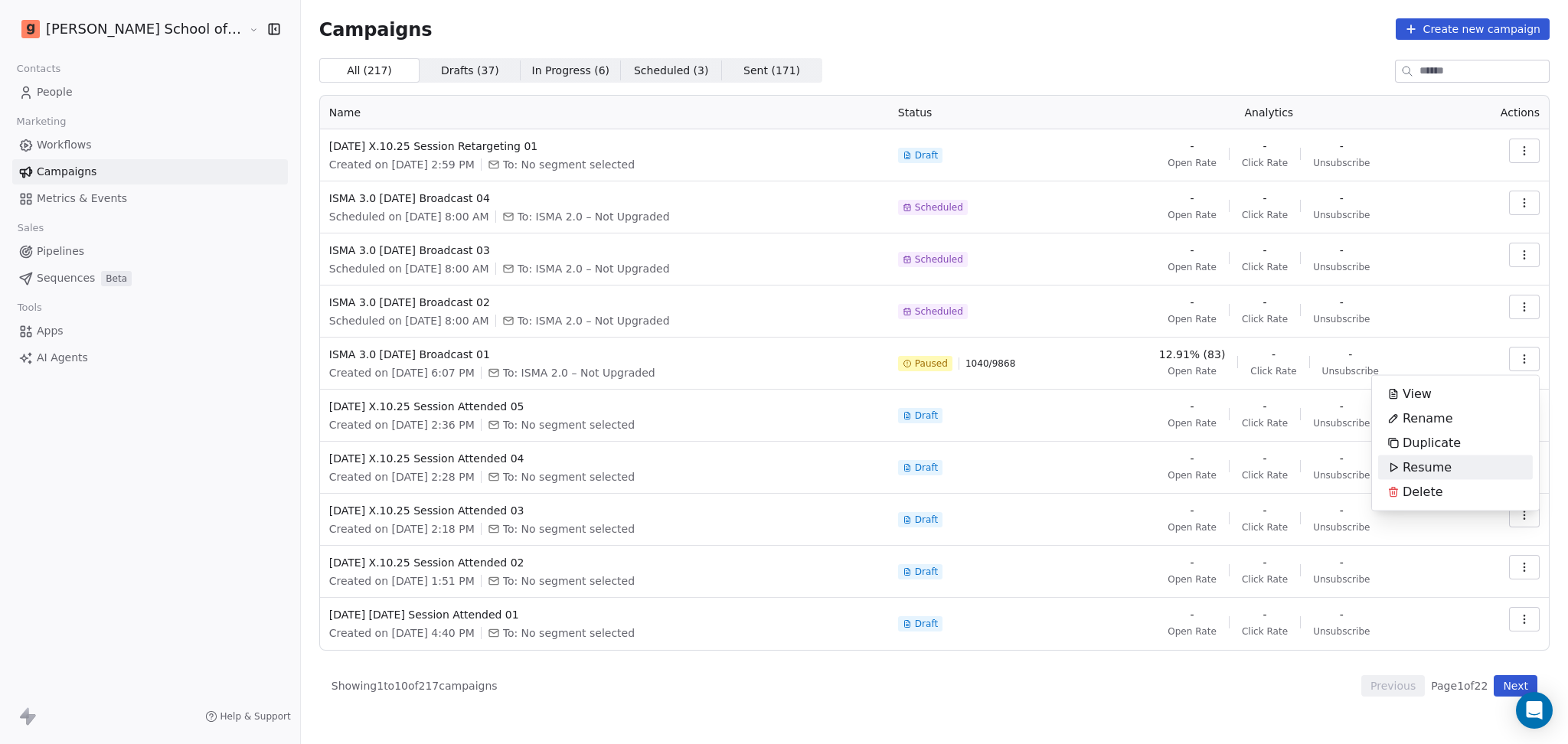
click at [1422, 469] on span "Resume" at bounding box center [1427, 468] width 49 height 18
click at [214, 20] on div "[PERSON_NAME] School of Finance LLP" at bounding box center [150, 29] width 263 height 21
click at [266, 25] on icon "button" at bounding box center [274, 29] width 16 height 16
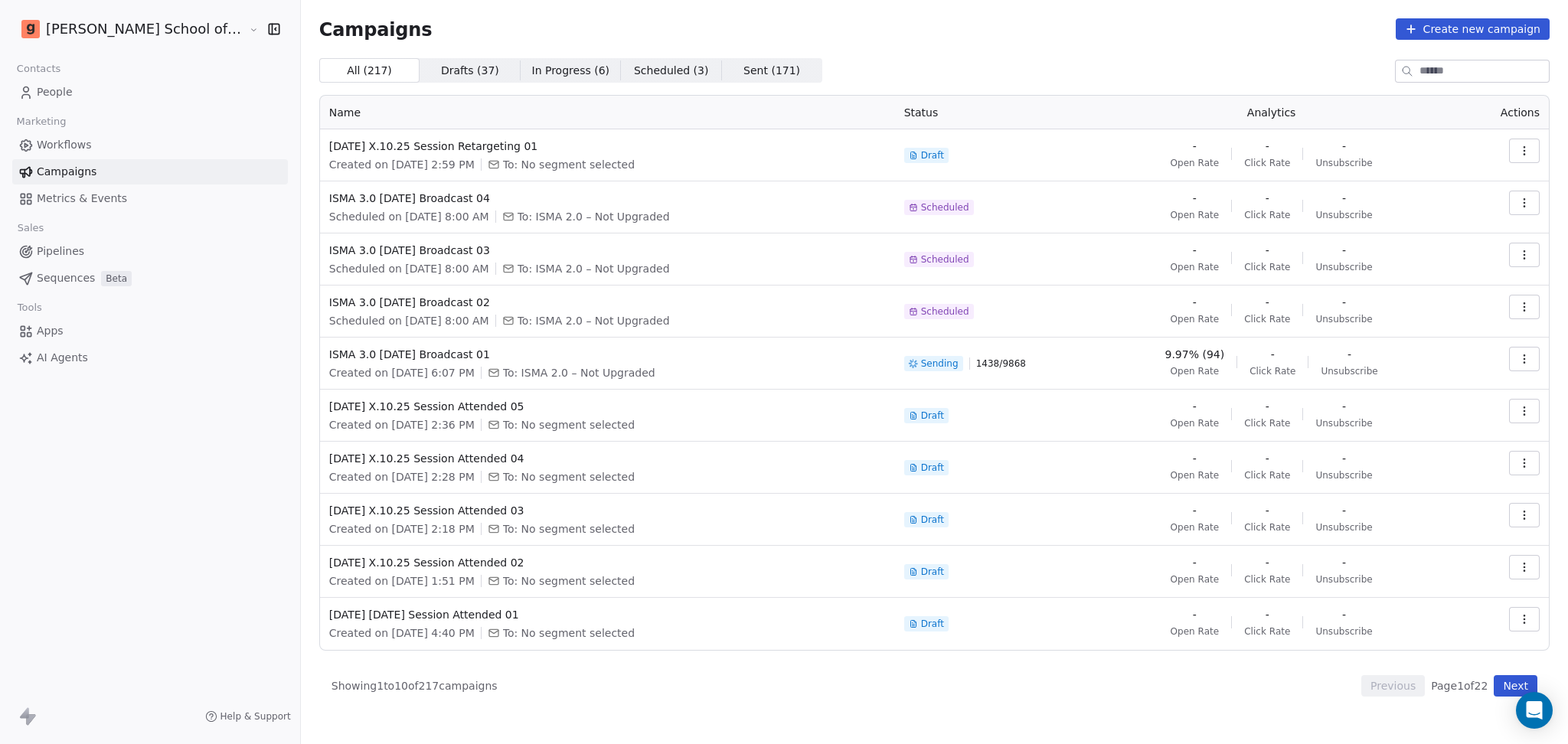
click at [272, 27] on icon "button" at bounding box center [272, 29] width 0 height 10
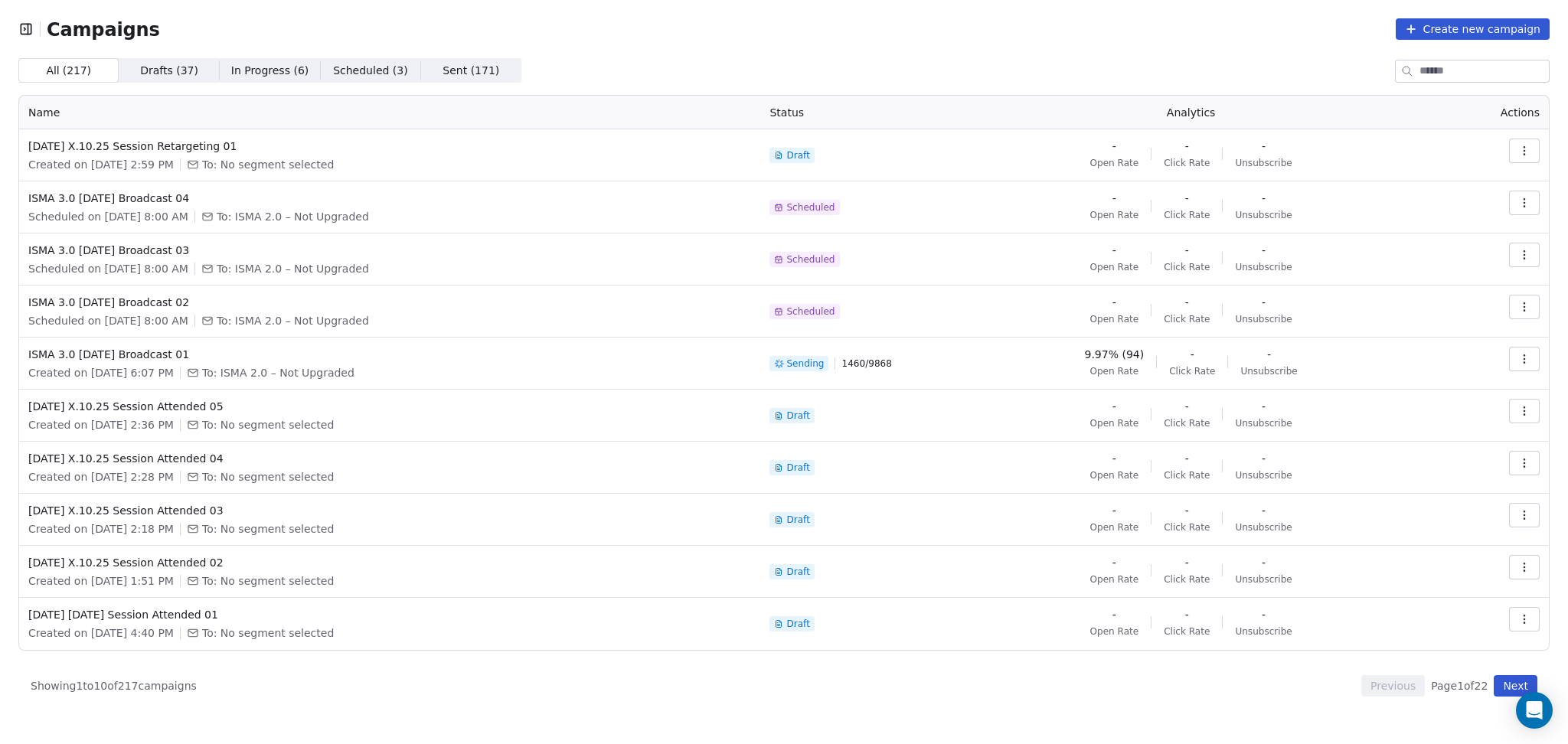
click at [307, 22] on div "Campaigns Create new campaign" at bounding box center [783, 29] width 1531 height 21
click at [1500, 691] on button "Next" at bounding box center [1515, 686] width 44 height 21
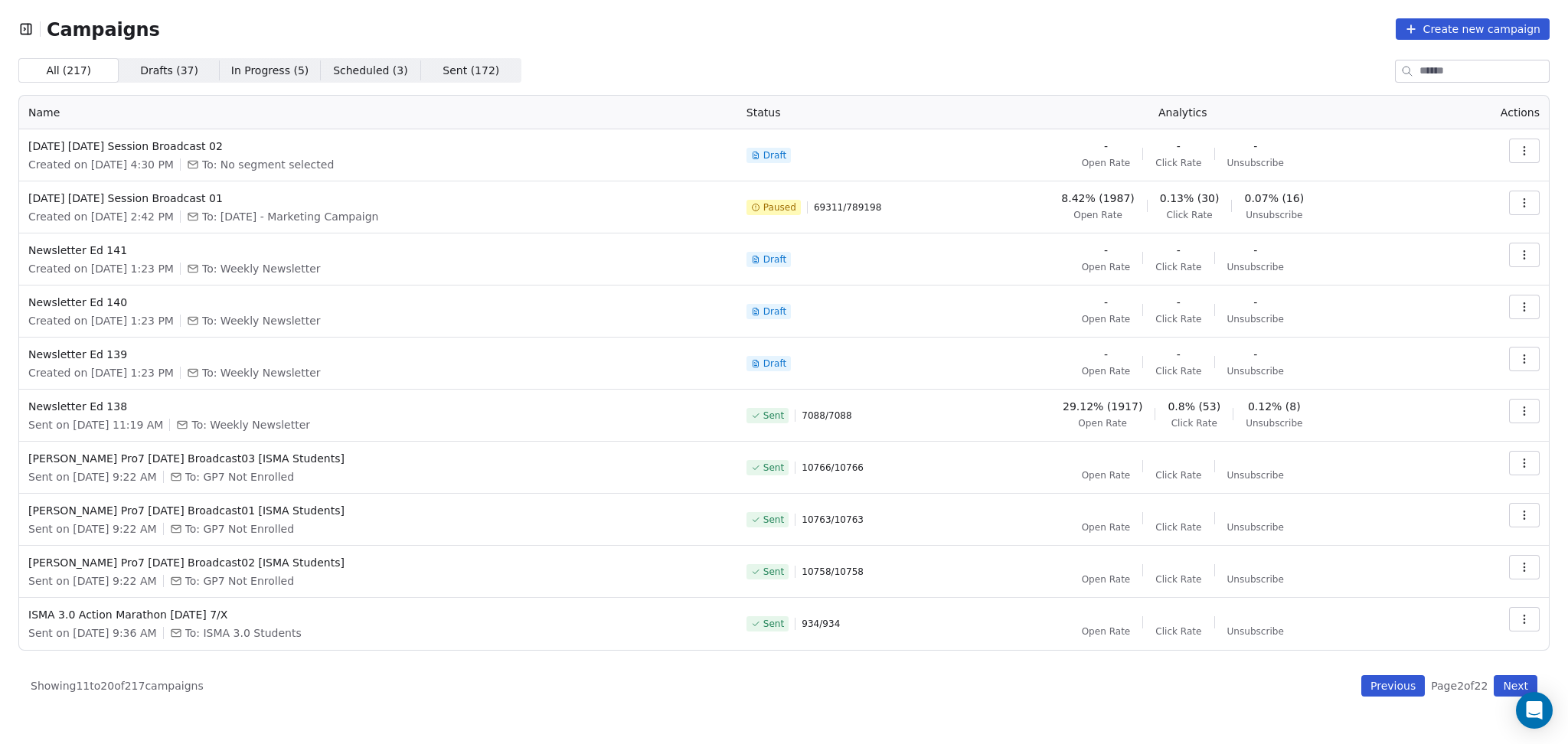
click at [1532, 203] on button "button" at bounding box center [1524, 203] width 30 height 25
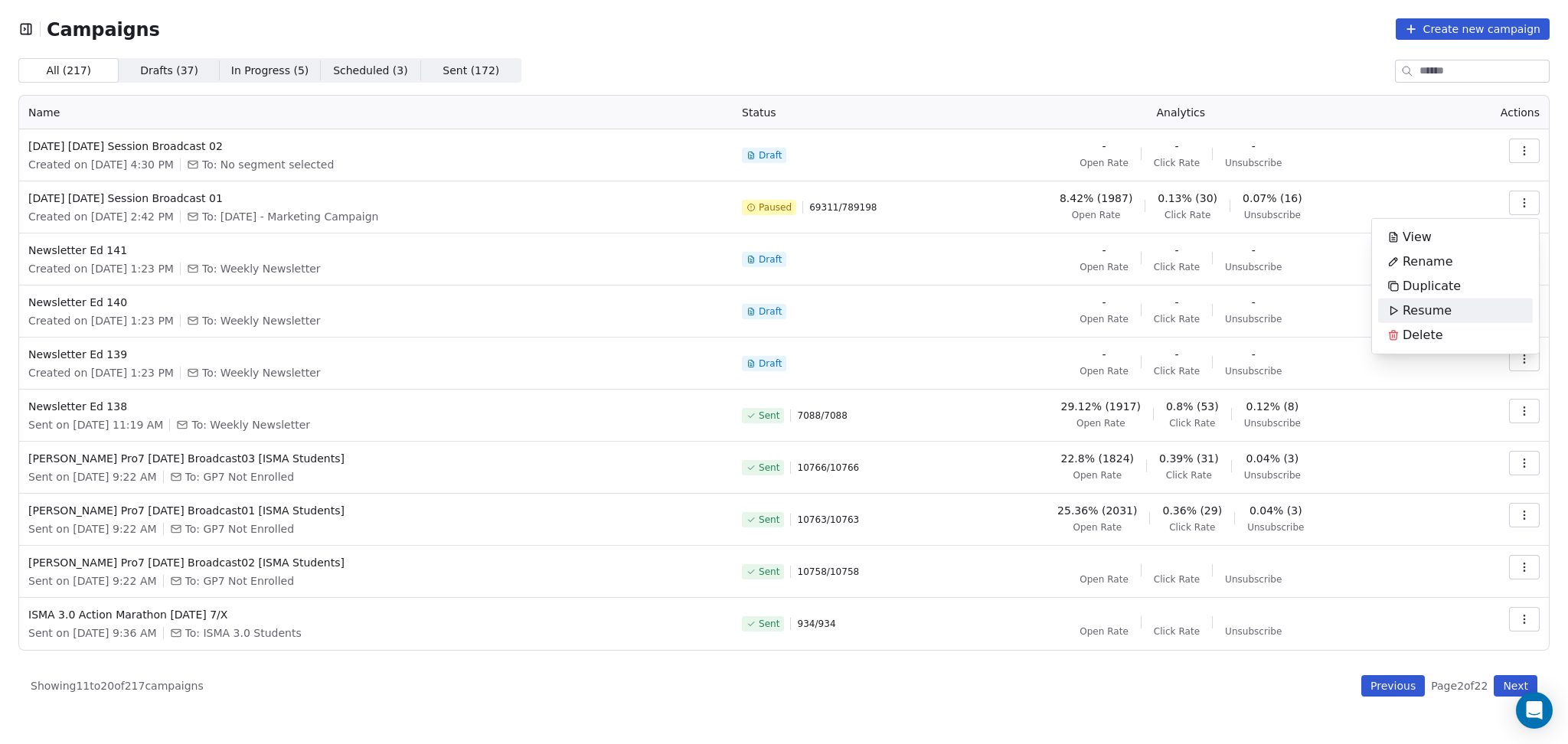
click at [1423, 308] on span "Resume" at bounding box center [1427, 311] width 49 height 18
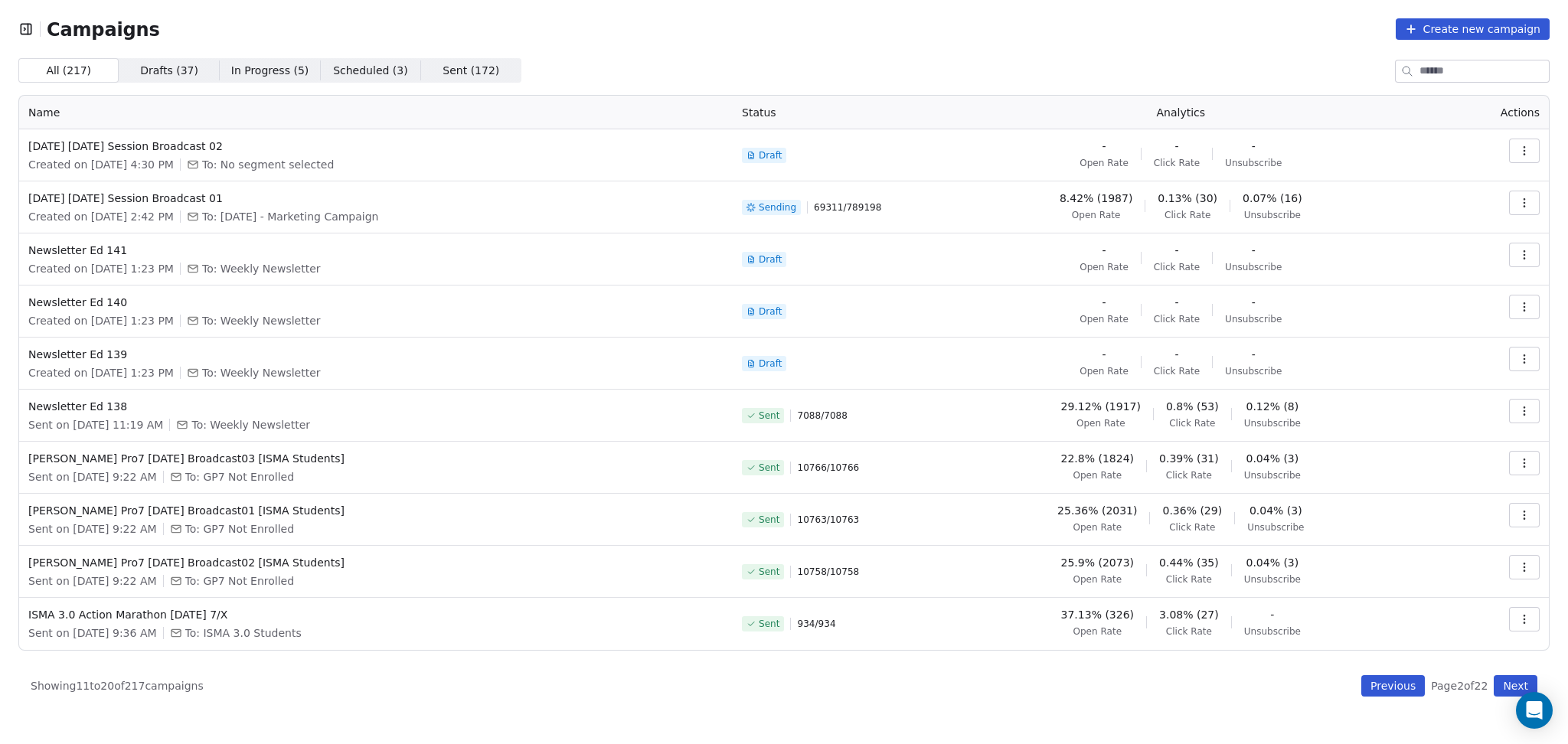
click at [1376, 690] on button "Previous" at bounding box center [1392, 686] width 63 height 21
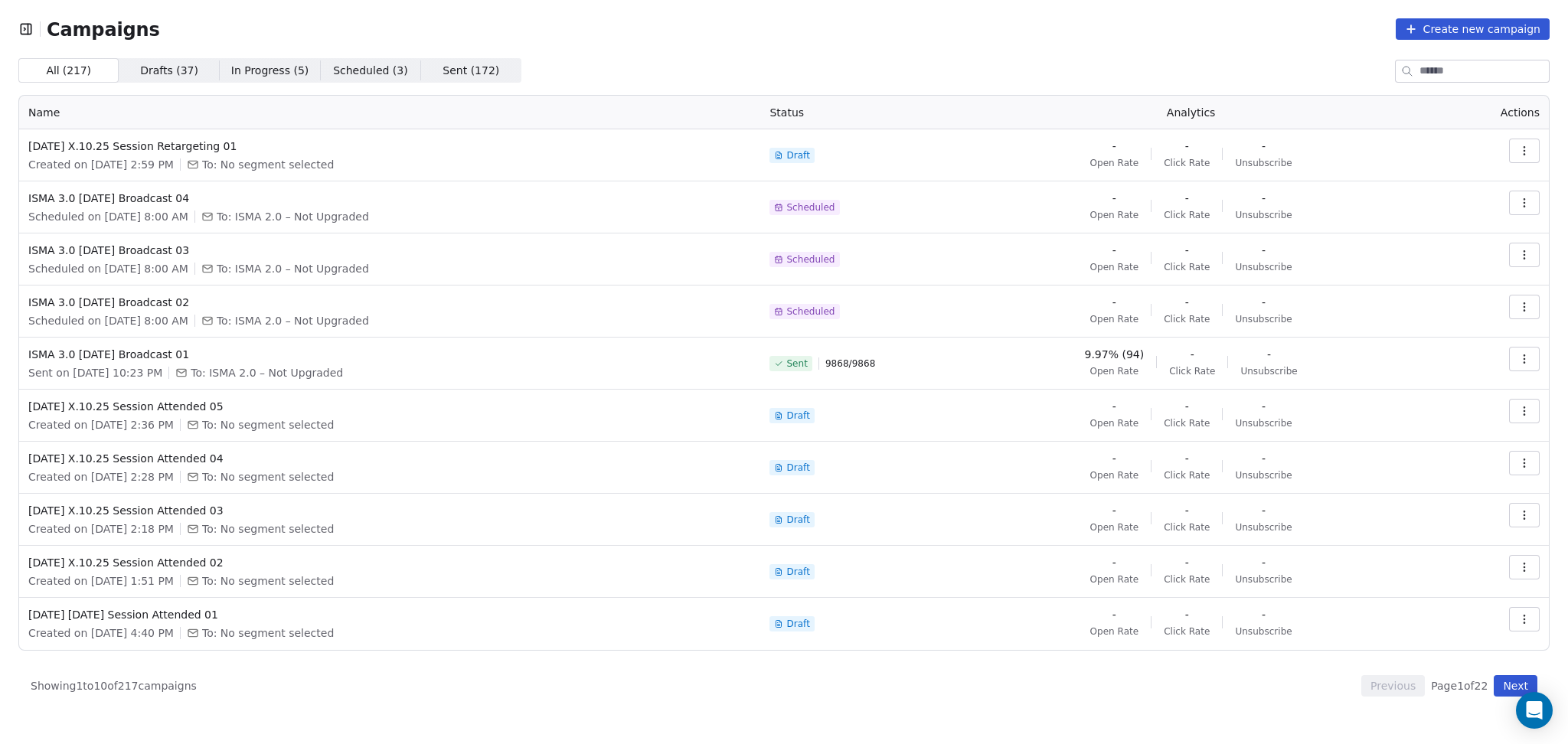
click at [1121, 349] on span "9.97% (94)" at bounding box center [1114, 354] width 60 height 16
click at [1134, 371] on span "Open Rate" at bounding box center [1114, 371] width 49 height 12
